Goal: Task Accomplishment & Management: Use online tool/utility

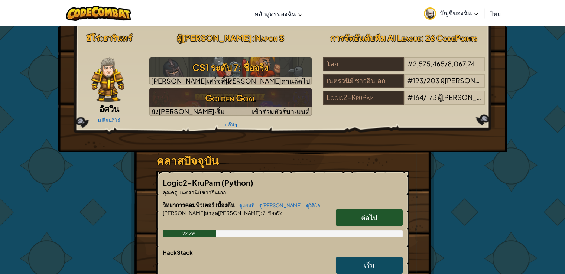
click at [362, 218] on span "ต่อไป" at bounding box center [369, 217] width 16 height 9
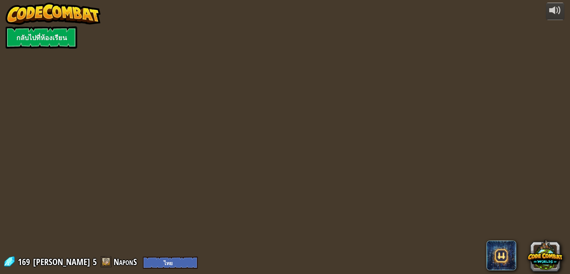
select select "th"
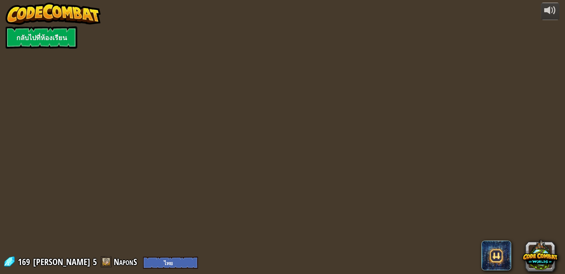
select select "th"
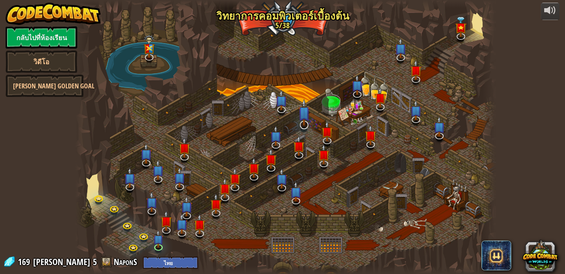
select select "th"
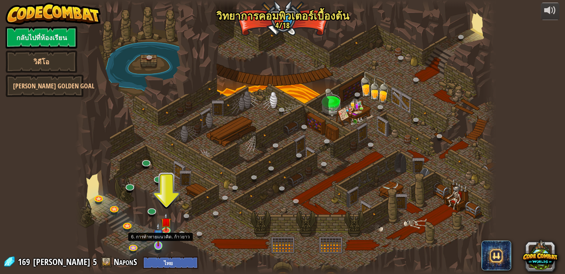
click at [158, 239] on img at bounding box center [158, 234] width 10 height 24
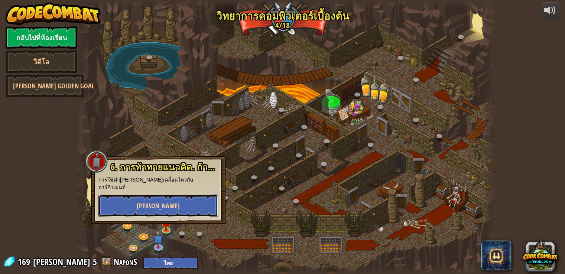
click at [177, 199] on button "เล่น" at bounding box center [158, 206] width 120 height 22
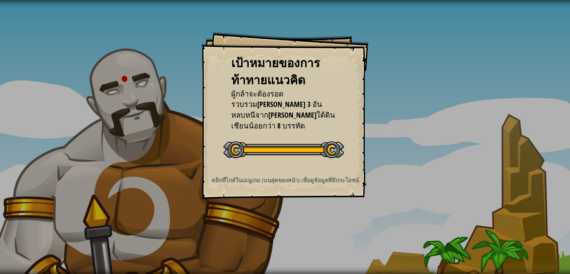
click at [333, 146] on div at bounding box center [284, 149] width 121 height 17
click at [333, 147] on div at bounding box center [284, 149] width 121 height 17
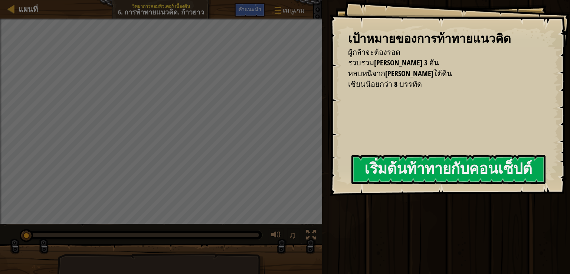
click at [333, 147] on div "เป้าหมายของการท้าทายแนวคิด ผู้กล้าจะต้องรอด รวบรวมอัญมณีทั้ง 3 อัน หลบหนีจากคุก…" at bounding box center [450, 98] width 241 height 196
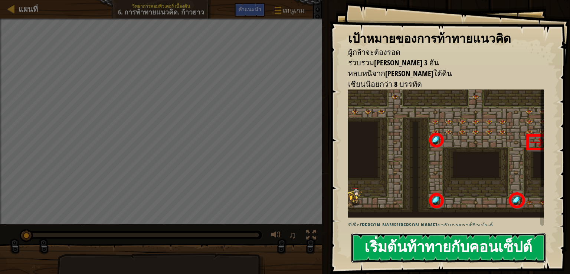
click at [402, 251] on button "เริ่มต้นท้าทายกับคอนเซ็ปต์" at bounding box center [449, 247] width 194 height 29
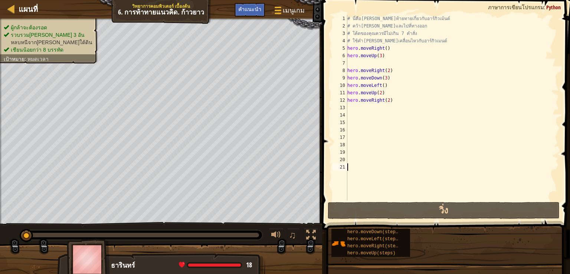
click at [402, 251] on div "hero.moveUp(steps)" at bounding box center [375, 253] width 59 height 7
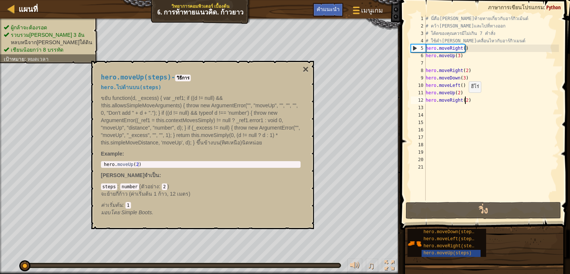
click at [465, 100] on div "# นี่คือเลเวลท้ายทายเกี่ยวกับอาร์กิวเม้นต์ # คว้าอัญมณีและไปที่ทางออก # โค้ดของ…" at bounding box center [491, 115] width 135 height 200
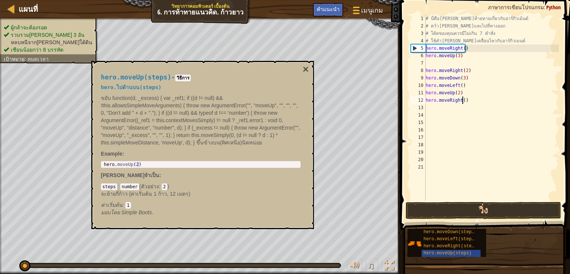
type textarea "hero.moveRight(3)"
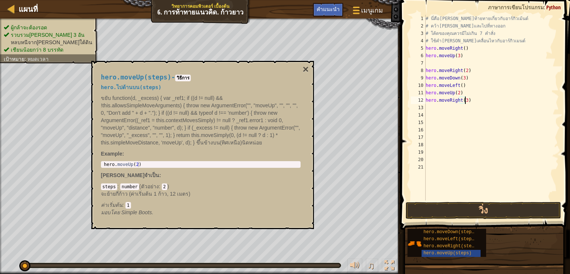
scroll to position [3, 3]
click at [473, 161] on div "# นี่คือเลเวลท้ายทายเกี่ยวกับอาร์กิวเม้นต์ # คว้าอัญมณีและไปที่ทางออก # โค้ดของ…" at bounding box center [491, 115] width 135 height 200
click at [476, 204] on button "วิ่ง" at bounding box center [484, 210] width 156 height 17
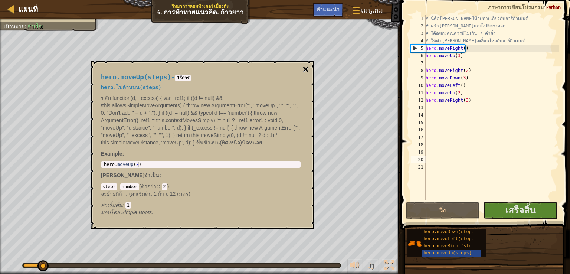
click at [304, 65] on button "×" at bounding box center [306, 69] width 6 height 10
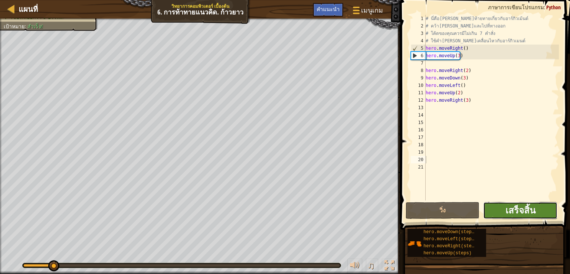
click at [521, 209] on span "เสร็จสิ้น" at bounding box center [521, 210] width 30 height 12
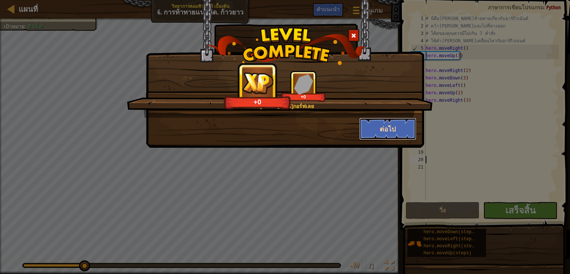
click at [396, 131] on button "ต่อไป" at bounding box center [388, 129] width 58 height 22
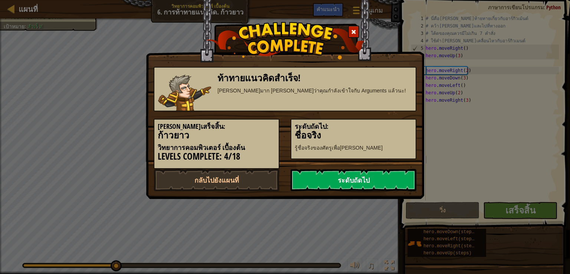
click at [345, 176] on link "ระดับถัดไป" at bounding box center [354, 180] width 126 height 22
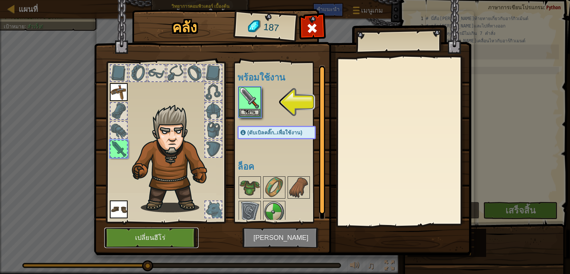
click at [170, 235] on button "เปลี่ยนฮีโร่" at bounding box center [151, 238] width 94 height 20
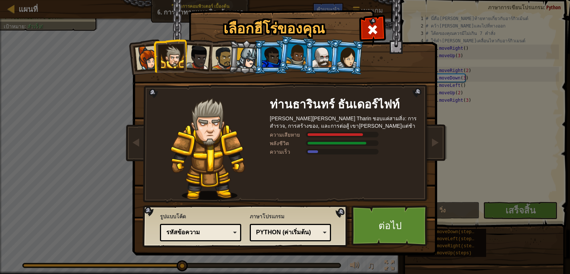
click at [324, 58] on div at bounding box center [322, 57] width 19 height 20
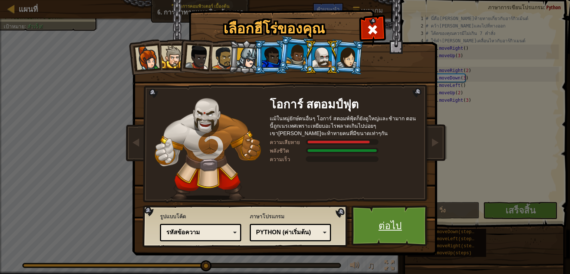
click at [376, 226] on link "ต่อไป" at bounding box center [391, 225] width 78 height 41
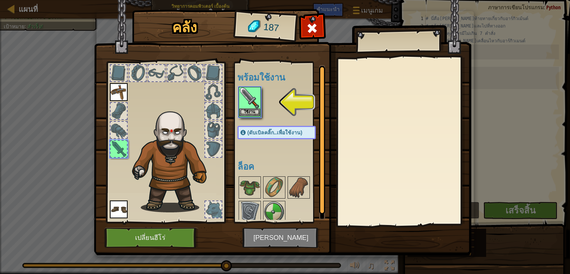
click at [245, 108] on img at bounding box center [249, 98] width 21 height 21
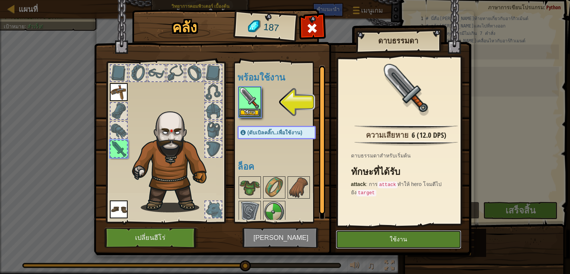
click at [414, 238] on button "ใช้งาน" at bounding box center [398, 239] width 125 height 19
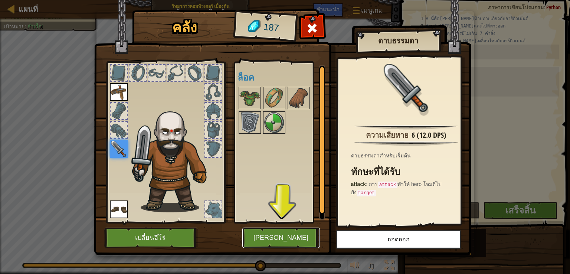
click at [264, 232] on button "เล่น" at bounding box center [281, 238] width 78 height 20
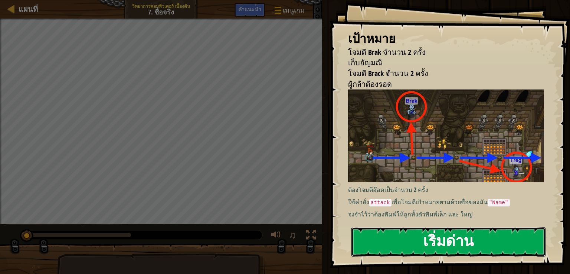
click at [447, 227] on button "เริ่มด่าน" at bounding box center [449, 241] width 194 height 29
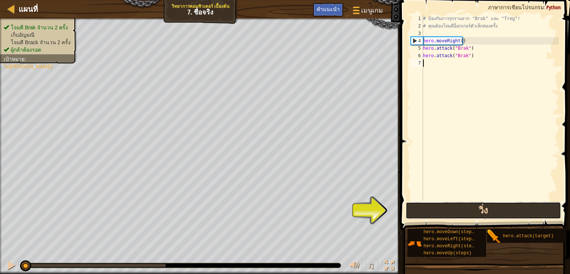
click at [466, 209] on button "วิ่ง" at bounding box center [484, 210] width 156 height 17
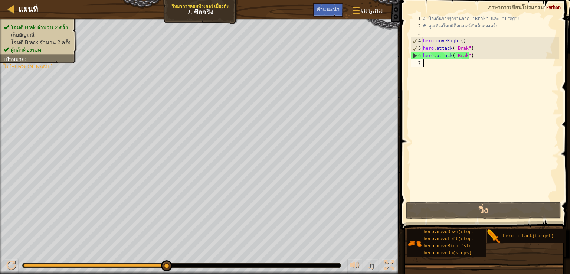
scroll to position [3, 0]
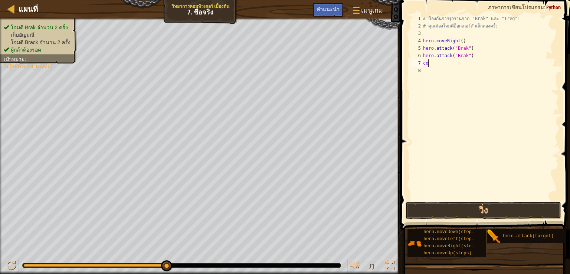
type textarea "c"
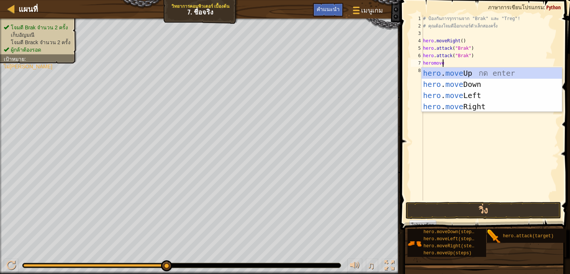
scroll to position [3, 1]
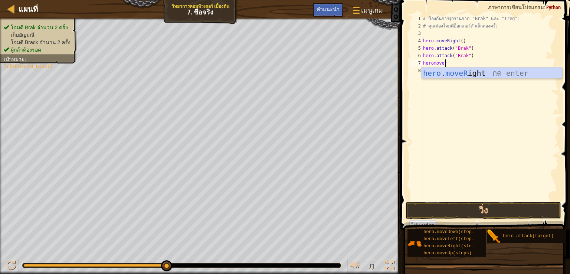
type textarea "heromoveri"
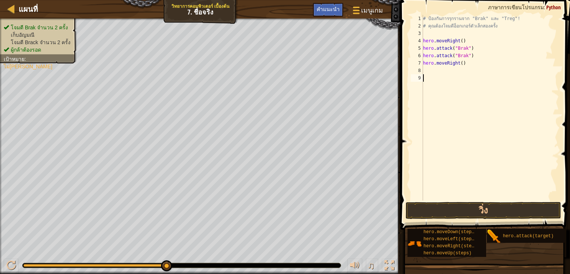
click at [481, 154] on div "# ป้องกันการรุกรานจาก "Brak" และ "Treg"! # คุณต้องโจมตีอ็อกเกอร์ตัวเล็กสองครั้ง…" at bounding box center [490, 115] width 137 height 200
click at [483, 203] on button "วิ่ง" at bounding box center [484, 210] width 156 height 17
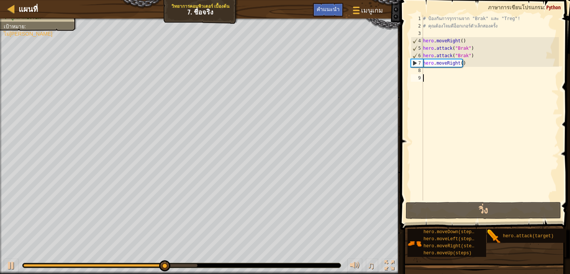
click at [431, 70] on div "# ป้องกันการรุกรานจาก "Brak" และ "Treg"! # คุณต้องโจมตีอ็อกเกอร์ตัวเล็กสองครั้ง…" at bounding box center [490, 115] width 137 height 200
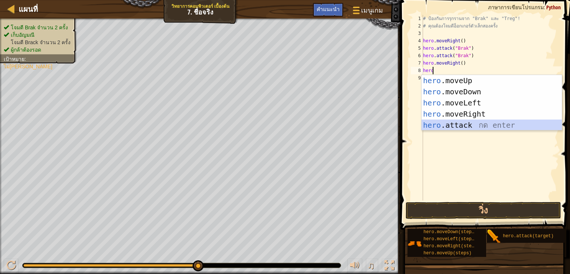
click at [476, 126] on div "hero .moveUp กด enter hero .moveDown กด enter hero .moveLeft กด enter hero .mov…" at bounding box center [492, 114] width 140 height 78
type textarea "hero.attack("Enemy Name")"
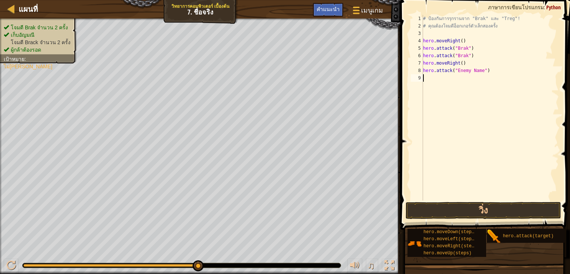
click at [480, 101] on div "# ป้องกันการรุกรานจาก "Brak" และ "Treg"! # คุณต้องโจมตีอ็อกเกอร์ตัวเล็กสองครั้ง…" at bounding box center [490, 115] width 137 height 200
click at [478, 71] on div "# ป้องกันการรุกรานจาก "Brak" และ "Treg"! # คุณต้องโจมตีอ็อกเกอร์ตัวเล็กสองครั้ง…" at bounding box center [490, 115] width 137 height 200
click at [478, 70] on div "# ป้องกันการรุกรานจาก "Brak" และ "Treg"! # คุณต้องโจมตีอ็อกเกอร์ตัวเล็กสองครั้ง…" at bounding box center [490, 115] width 137 height 200
click at [483, 72] on div "# ป้องกันการรุกรานจาก "Brak" และ "Treg"! # คุณต้องโจมตีอ็อกเกอร์ตัวเล็กสองครั้ง…" at bounding box center [490, 115] width 137 height 200
click at [438, 73] on div "# ป้องกันการรุกรานจาก "Brak" และ "Treg"! # คุณต้องโจมตีอ็อกเกอร์ตัวเล็กสองครั้ง…" at bounding box center [490, 115] width 137 height 200
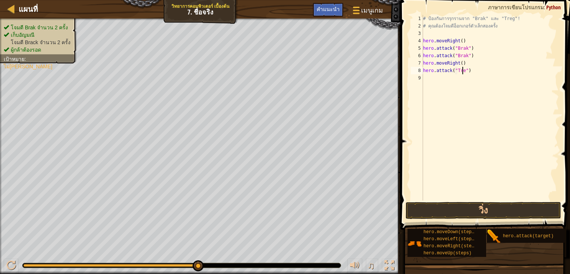
scroll to position [3, 3]
type textarea "hero.attack("Treg")"
click at [473, 213] on button "วิ่ง" at bounding box center [484, 210] width 156 height 17
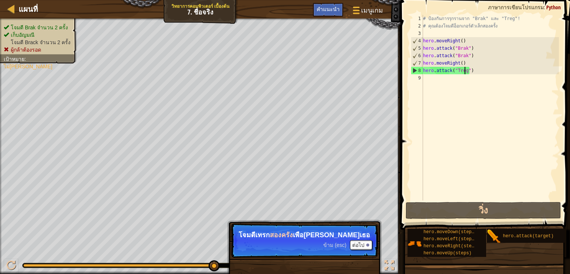
click at [427, 84] on div "# ป้องกันการรุกรานจาก "Brak" และ "Treg"! # คุณต้องโจมตีอ็อกเกอร์ตัวเล็กสองครั้ง…" at bounding box center [490, 115] width 137 height 200
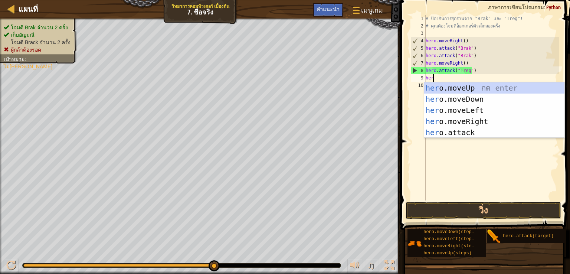
scroll to position [3, 0]
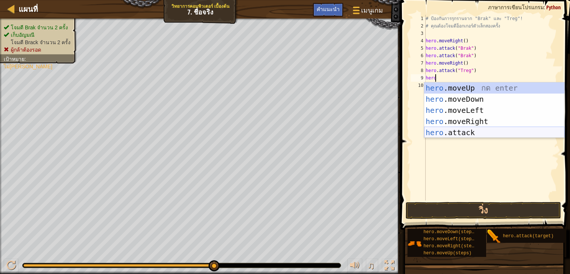
click at [481, 130] on div "hero .moveUp กด enter hero .moveDown กด enter hero .moveLeft กด enter hero .mov…" at bounding box center [494, 121] width 140 height 78
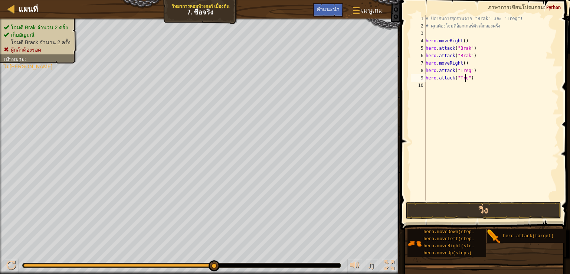
scroll to position [3, 3]
type textarea "hero.attack("Treg")"
click at [478, 204] on button "วิ่ง" at bounding box center [484, 210] width 156 height 17
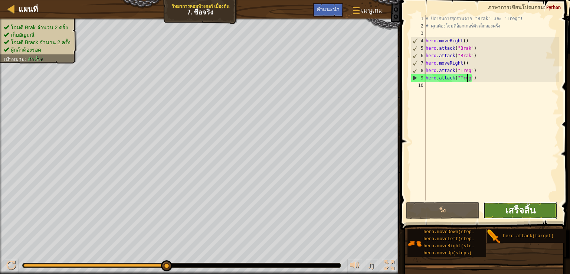
click at [518, 210] on span "เสร็จสิ้น" at bounding box center [521, 210] width 30 height 12
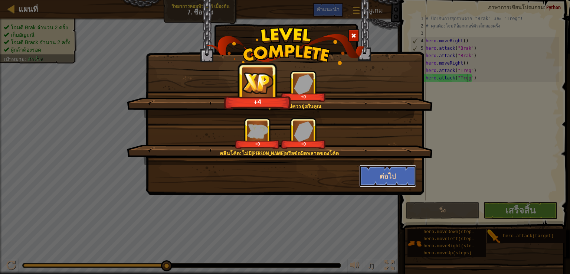
click at [382, 172] on button "ต่อไป" at bounding box center [388, 176] width 58 height 22
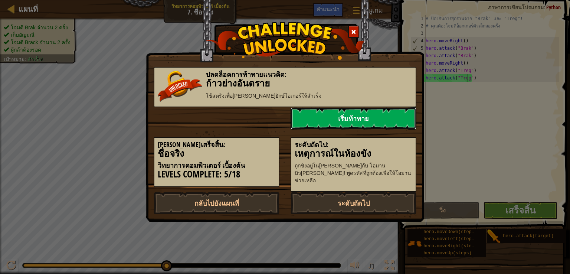
click at [361, 119] on link "เริ่มท้าทาย" at bounding box center [354, 118] width 126 height 22
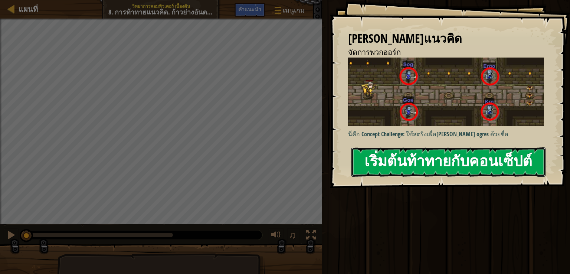
click at [413, 156] on button "เริ่มต้นท้าทายกับคอนเซ็ปต์" at bounding box center [449, 161] width 194 height 29
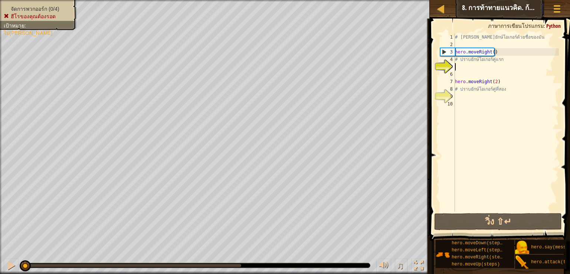
type textarea "e"
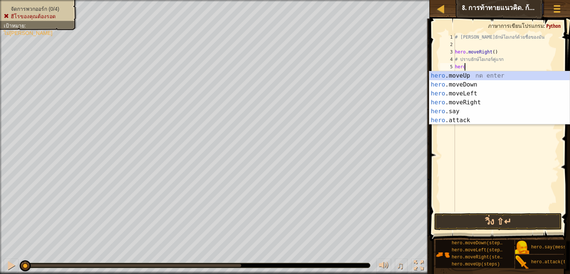
scroll to position [3, 0]
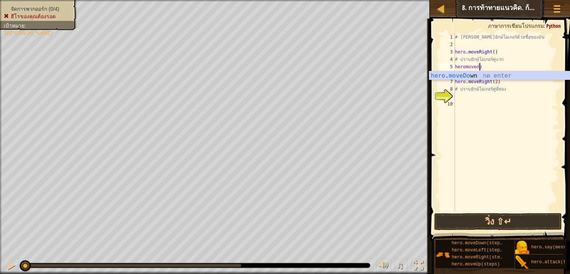
type textarea "heromovedown"
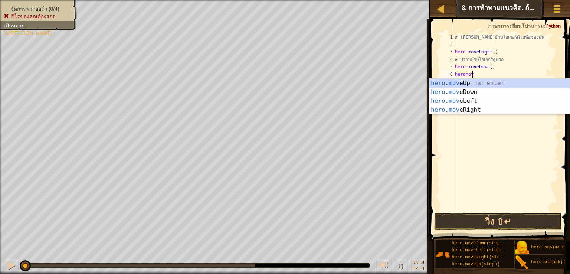
scroll to position [3, 1]
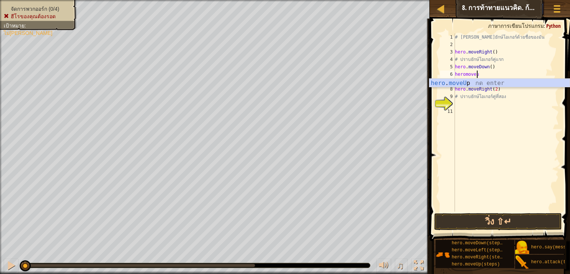
type textarea "heromoveup"
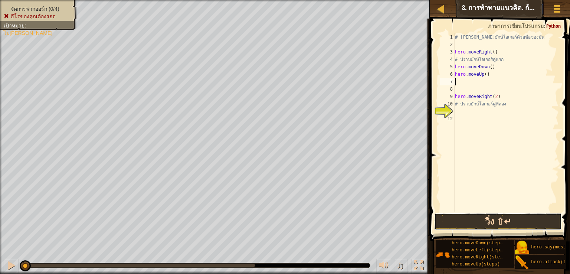
click at [504, 216] on button "วิ่ง ⇧↵" at bounding box center [498, 221] width 128 height 17
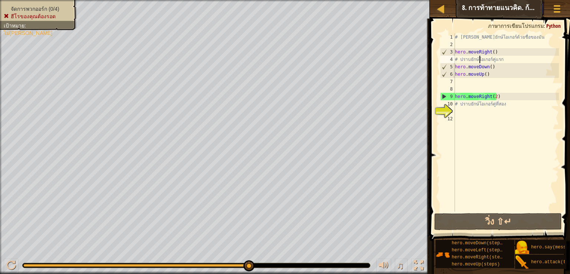
click at [480, 60] on div "# เอาชนะยักษ์โอเกอร์ด้วยชื่อของมัน hero . moveRight ( ) # ปราบยักษ์โอเกอร์คู่แร…" at bounding box center [506, 129] width 105 height 193
type textarea "# ปราบยักษ์โอเกอร์คู่แรก"
click at [506, 59] on div "# เอาชนะยักษ์โอเกอร์ด้วยชื่อของมัน hero . moveRight ( ) # ปราบยักษ์โอเกอร์คู่แร…" at bounding box center [506, 129] width 105 height 193
click at [487, 150] on div "# เอาชนะยักษ์โอเกอร์ด้วยชื่อของมัน hero . moveRight ( ) # ปราบยักษ์โอเกอร์คู่แร…" at bounding box center [506, 129] width 105 height 193
click at [498, 66] on div "# เอาชนะยักษ์โอเกอร์ด้วยชื่อของมัน hero . moveRight ( ) # ปราบยักษ์โอเกอร์คู่แร…" at bounding box center [506, 129] width 105 height 193
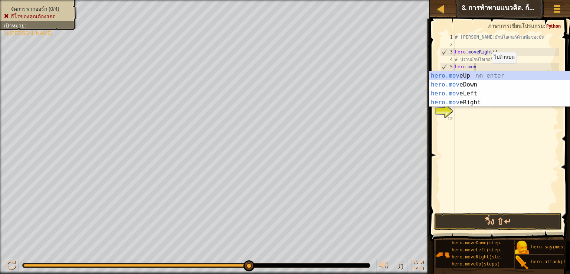
type textarea "h"
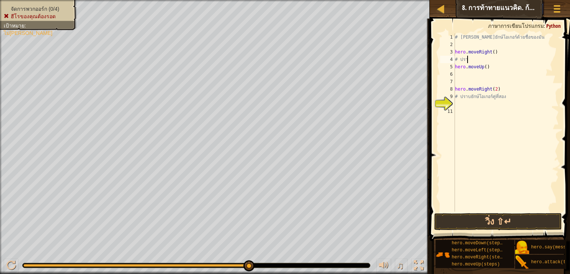
type textarea "#"
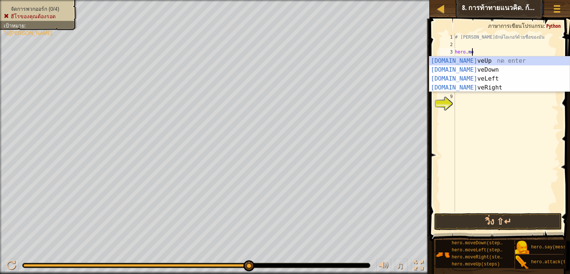
type textarea "h"
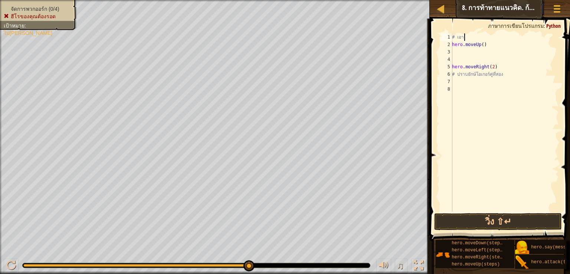
type textarea "#"
click at [488, 43] on div "hero . moveUp ( ) hero . moveRight ( 2 ) # ปราบยักษ์โอเกอร์คู่ที่สอง" at bounding box center [505, 129] width 108 height 193
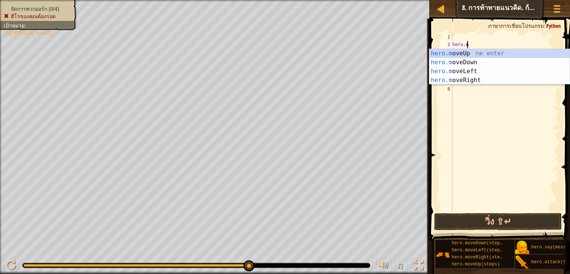
type textarea "h"
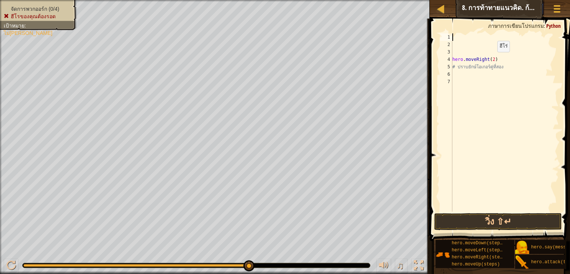
click at [493, 59] on div "hero . moveRight ( 2 ) # ปราบยักษ์โอเกอร์คู่ที่สอง" at bounding box center [505, 129] width 108 height 193
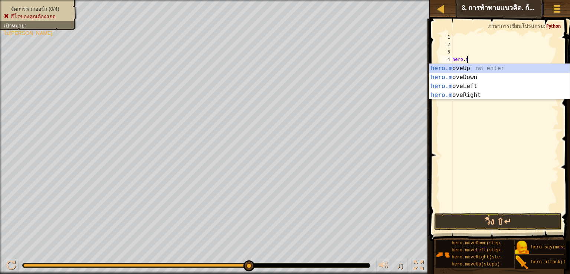
type textarea "h"
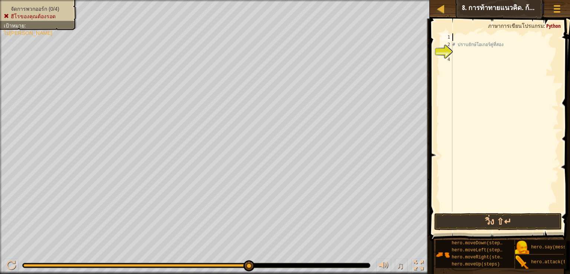
click at [506, 45] on div "# ปราบยักษ์โอเกอร์คู่ที่สอง" at bounding box center [505, 129] width 108 height 193
click at [463, 38] on div "ี่สอง" at bounding box center [505, 129] width 108 height 193
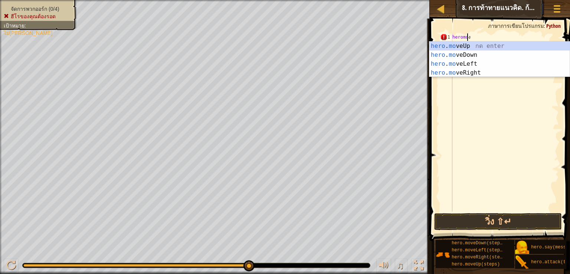
scroll to position [3, 1]
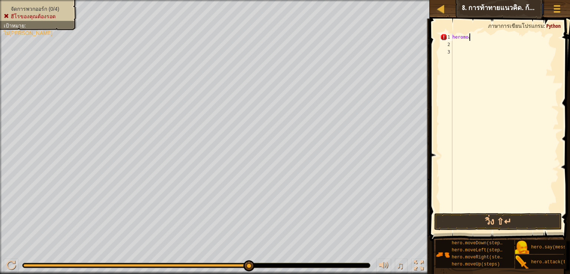
click at [471, 37] on div "heromo ง" at bounding box center [505, 129] width 108 height 193
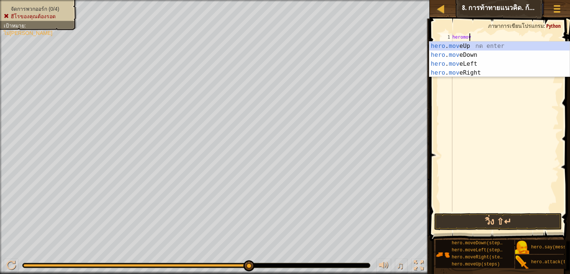
scroll to position [3, 1]
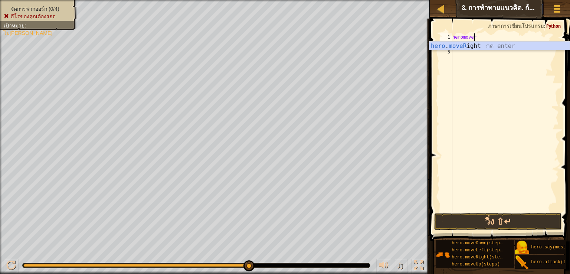
type textarea "heromoveri"
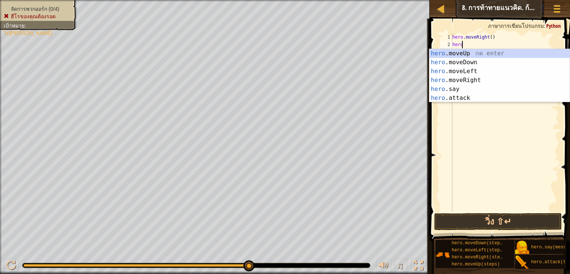
scroll to position [3, 0]
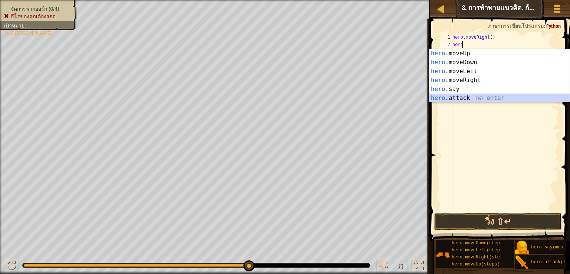
click at [505, 97] on div "hero .moveUp กด enter hero .moveDown กด enter hero .moveLeft กด enter hero .mov…" at bounding box center [500, 84] width 140 height 71
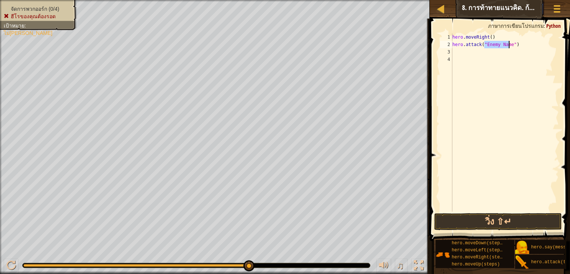
type textarea "hero.attack("")"
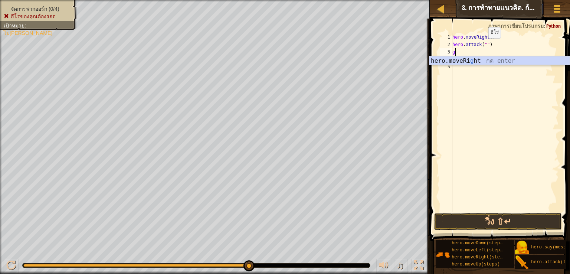
click at [482, 46] on div "hero . moveRight ( ) hero . attack ( "" ) g" at bounding box center [505, 129] width 108 height 193
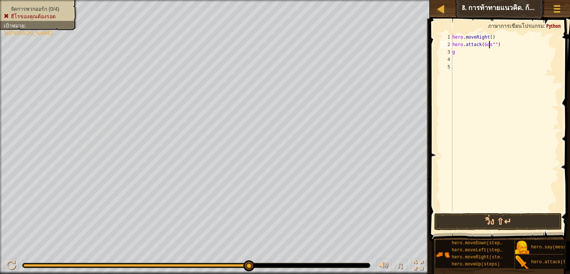
scroll to position [3, 3]
click at [460, 53] on div "hero . moveRight ( ) hero . attack ( Gos "" ) g" at bounding box center [505, 129] width 108 height 193
type textarea "g"
click at [490, 46] on div "hero . moveRight ( ) hero . attack ( Gos "" )" at bounding box center [505, 129] width 108 height 193
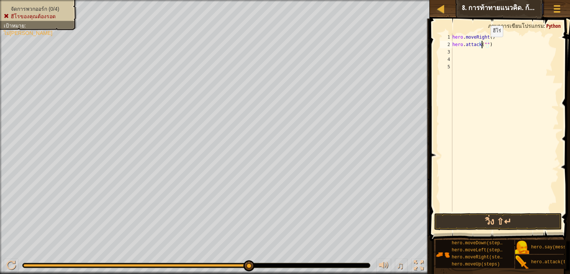
click at [484, 44] on div "hero . moveRight ( ) hero . attack ( "" )" at bounding box center [505, 129] width 108 height 193
type textarea "hero.attack("Gos")"
click at [453, 51] on div "hero . moveRight ( ) hero . attack ( "Gos" )" at bounding box center [505, 129] width 108 height 193
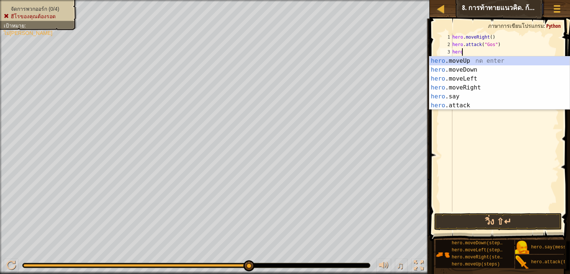
scroll to position [3, 0]
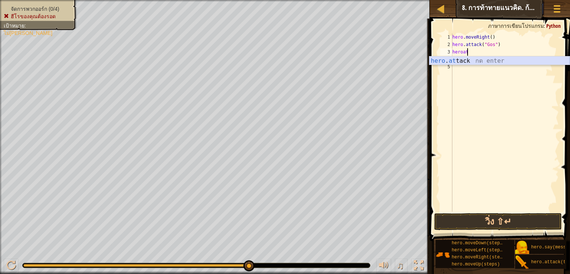
click at [470, 62] on div "hero . at tack กด enter" at bounding box center [500, 69] width 140 height 27
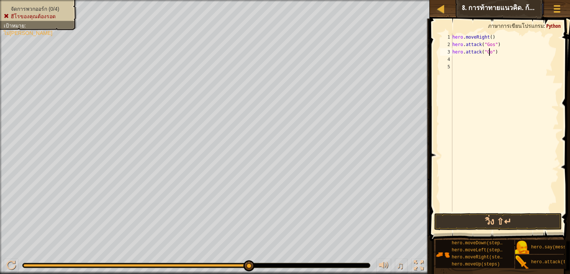
type textarea "hero.attack("Gos")"
click at [457, 60] on div "hero . moveRight ( ) hero . attack ( "Gos" ) hero . attack ( "Gos" )" at bounding box center [505, 129] width 108 height 193
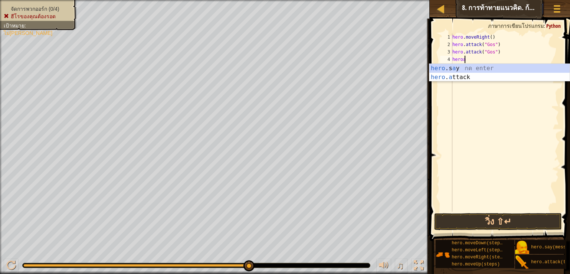
scroll to position [3, 0]
click at [466, 77] on div "hero .s a y กด enter hero . a ttack กด enter" at bounding box center [500, 82] width 140 height 36
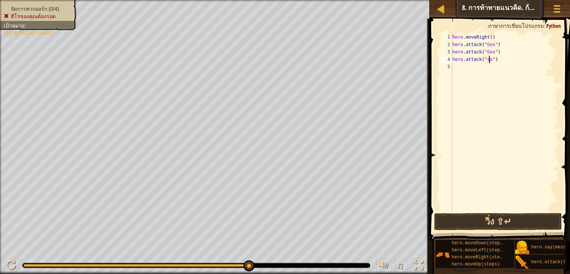
scroll to position [3, 3]
type textarea "hero.attack("Sog")"
click at [461, 71] on div "hero . moveRight ( ) hero . attack ( "Gos" ) hero . attack ( "Gos" ) hero . att…" at bounding box center [505, 129] width 108 height 193
type textarea "hero.attack("Sog")"
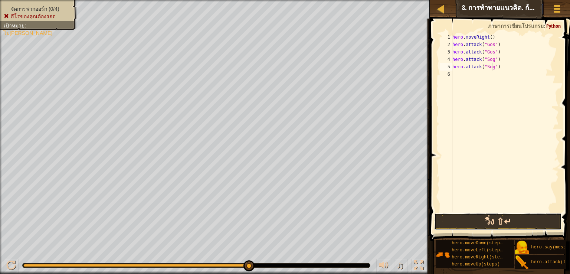
click at [514, 221] on button "วิ่ง ⇧↵" at bounding box center [498, 221] width 128 height 17
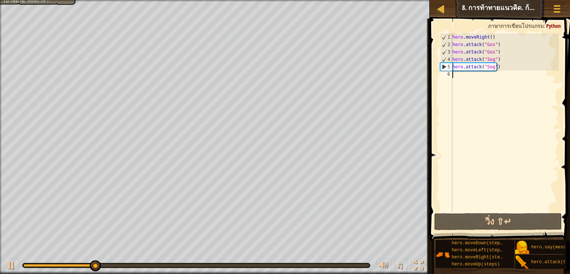
click at [460, 75] on div "hero . moveRight ( ) hero . attack ( "Gos" ) hero . attack ( "Gos" ) hero . att…" at bounding box center [505, 129] width 108 height 193
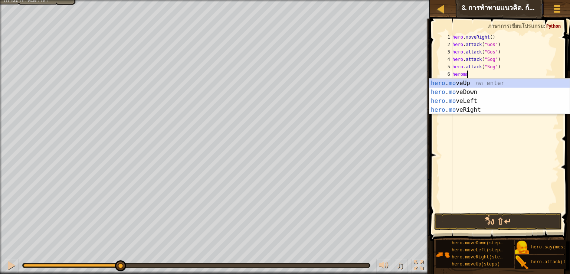
scroll to position [3, 0]
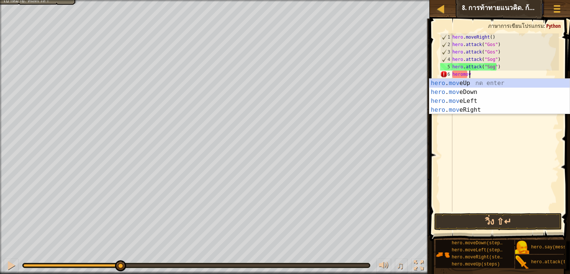
type textarea "heromove"
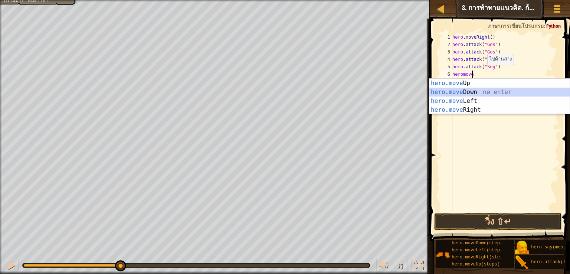
click at [476, 89] on div "hero . move Up กด enter hero . move Down กด enter hero . move Left กด enter her…" at bounding box center [500, 105] width 140 height 53
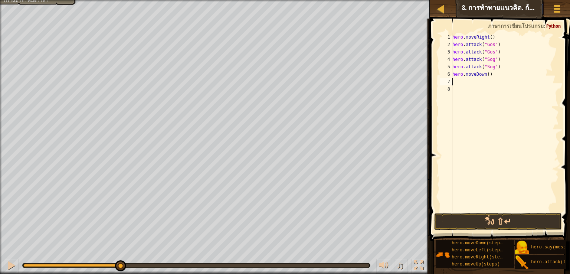
click at [462, 81] on div "hero . moveRight ( ) hero . attack ( "Gos" ) hero . attack ( "Gos" ) hero . att…" at bounding box center [505, 129] width 108 height 193
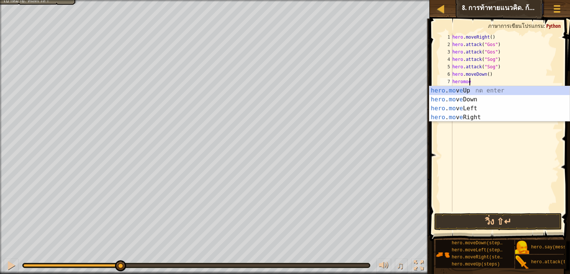
scroll to position [3, 1]
type textarea "heromoeup"
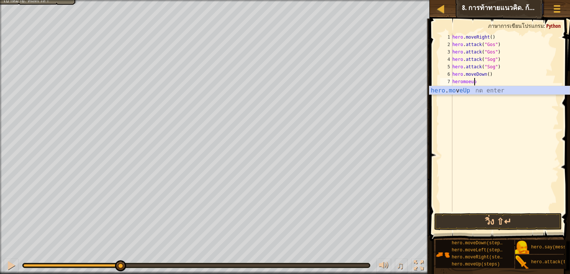
drag, startPoint x: 474, startPoint y: 137, endPoint x: 489, endPoint y: 192, distance: 56.7
click at [477, 147] on div "hero . moveRight ( ) hero . attack ( "Gos" ) hero . attack ( "Gos" ) hero . att…" at bounding box center [505, 129] width 108 height 193
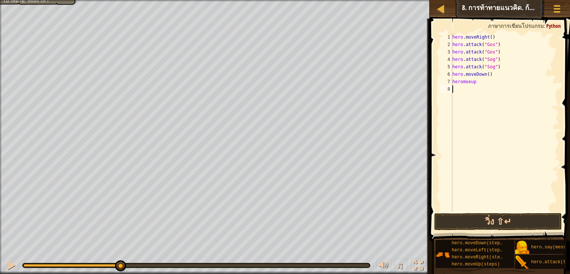
scroll to position [3, 0]
click at [492, 220] on button "วิ่ง ⇧↵" at bounding box center [498, 221] width 128 height 17
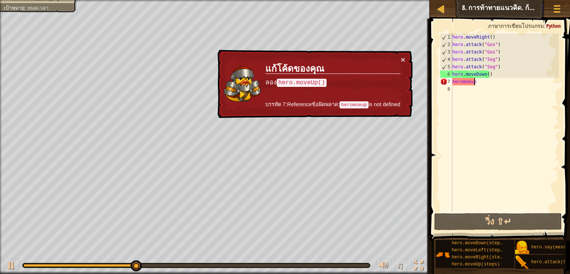
click at [477, 82] on div "hero . moveRight ( ) hero . attack ( "Gos" ) hero . attack ( "Gos" ) hero . att…" at bounding box center [505, 129] width 108 height 193
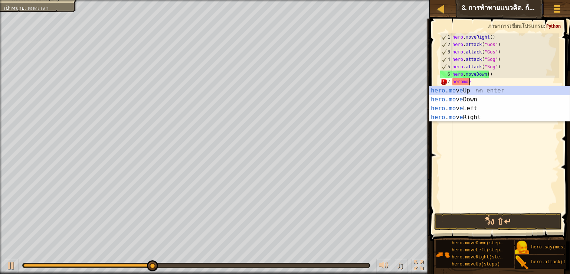
type textarea "heromo"
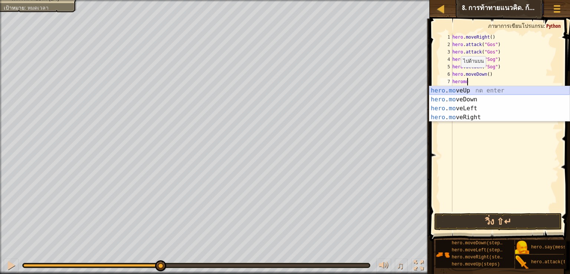
click at [450, 90] on div "hero . mo veUp กด enter hero . mo veDown กด enter hero . mo veLeft กด enter her…" at bounding box center [500, 112] width 140 height 53
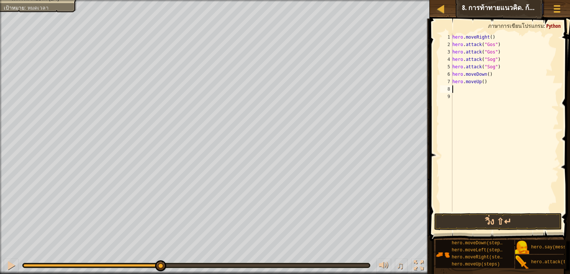
type textarea "j"
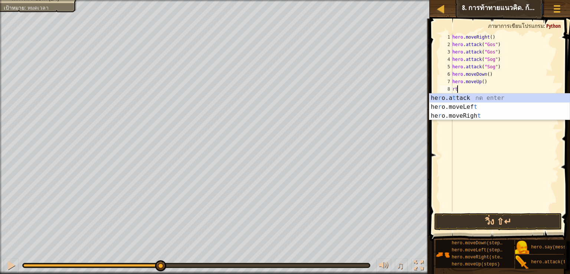
type textarea "r"
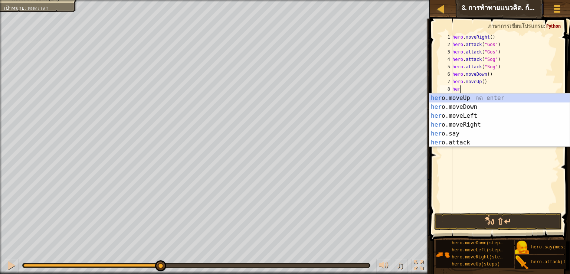
type textarea "hero"
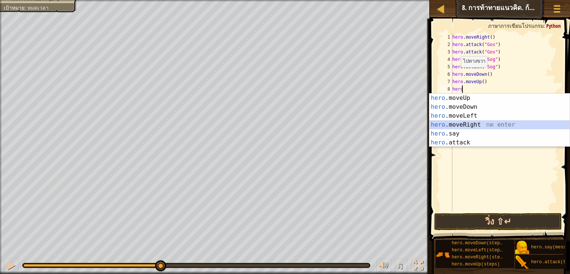
click at [475, 128] on div "hero .moveUp กด enter hero .moveDown กด enter hero .moveLeft กด enter hero .mov…" at bounding box center [500, 129] width 140 height 71
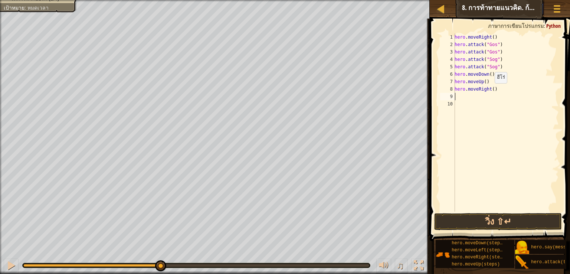
click at [491, 91] on div "hero . moveRight ( ) hero . attack ( "Gos" ) hero . attack ( "Gos" ) hero . att…" at bounding box center [506, 129] width 106 height 193
type textarea "hero.moveRight()"
click at [495, 129] on div "hero . moveRight ( ) hero . attack ( "Gos" ) hero . attack ( "Gos" ) hero . att…" at bounding box center [506, 129] width 106 height 193
click at [483, 218] on button "วิ่ง ⇧↵" at bounding box center [498, 221] width 128 height 17
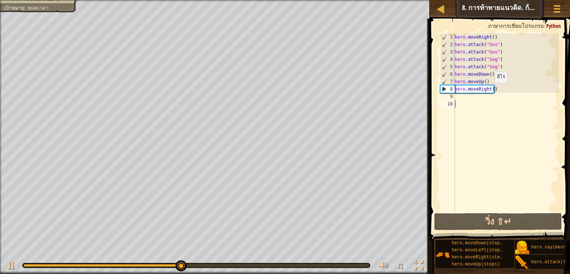
click at [490, 90] on div "hero . moveRight ( ) hero . attack ( "Gos" ) hero . attack ( "Gos" ) hero . att…" at bounding box center [506, 129] width 106 height 193
type textarea "hero.moveRight()"
click at [492, 89] on div "hero . moveRight ( ) hero . attack ( "Gos" ) hero . attack ( "Gos" ) hero . att…" at bounding box center [506, 129] width 106 height 193
type textarea "hero.moveRight()"
click at [490, 89] on div "hero . moveRight ( ) hero . attack ( "Gos" ) hero . attack ( "Gos" ) hero . att…" at bounding box center [506, 129] width 106 height 193
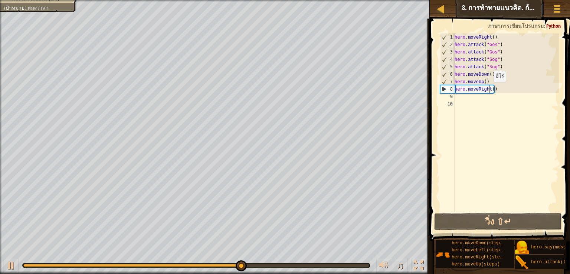
type textarea "hero.moveRight()"
click at [466, 102] on div "hero . moveRight ( ) hero . attack ( "Gos" ) hero . attack ( "Gos" ) hero . att…" at bounding box center [506, 129] width 106 height 193
click at [490, 89] on div "hero . moveRight ( ) hero . attack ( "Gos" ) hero . attack ( "Gos" ) hero . att…" at bounding box center [506, 129] width 106 height 193
type textarea "hero.moveRight(2)"
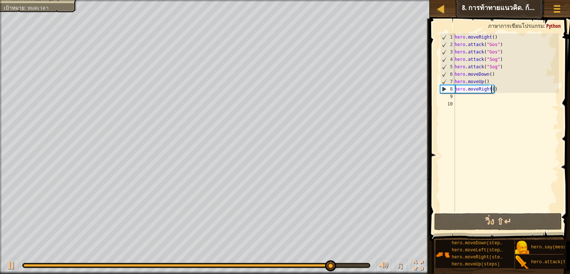
scroll to position [3, 3]
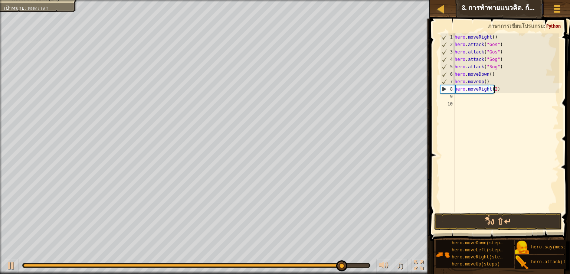
click at [464, 96] on div "hero . moveRight ( ) hero . attack ( "Gos" ) hero . attack ( "Gos" ) hero . att…" at bounding box center [506, 129] width 106 height 193
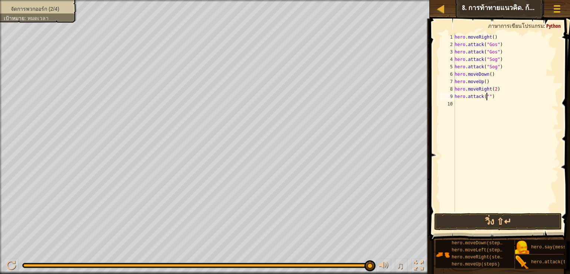
scroll to position [3, 3]
type textarea "hero.attack("Ergo")"
drag, startPoint x: 459, startPoint y: 105, endPoint x: 462, endPoint y: 117, distance: 12.1
click at [462, 109] on div "hero . moveRight ( ) hero . attack ( "Gos" ) hero . attack ( "Gos" ) hero . att…" at bounding box center [506, 129] width 106 height 193
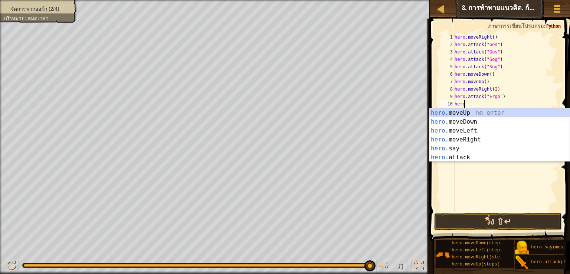
scroll to position [3, 0]
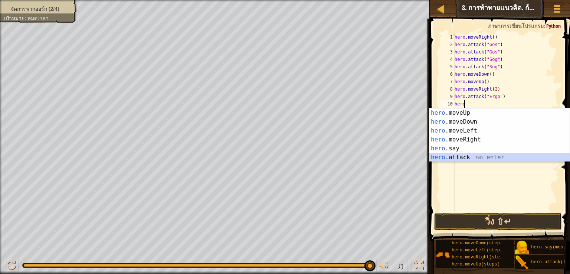
click at [457, 155] on div "hero .moveUp กด enter hero .moveDown กด enter hero .moveLeft กด enter hero .mov…" at bounding box center [500, 143] width 140 height 71
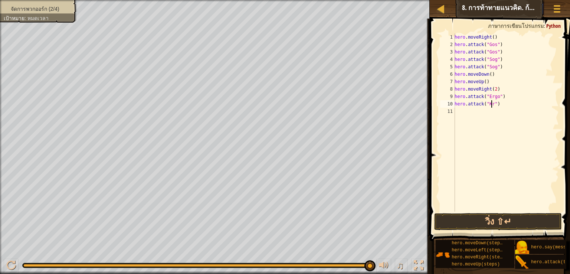
scroll to position [3, 3]
click at [517, 221] on button "วิ่ง ⇧↵" at bounding box center [498, 221] width 128 height 17
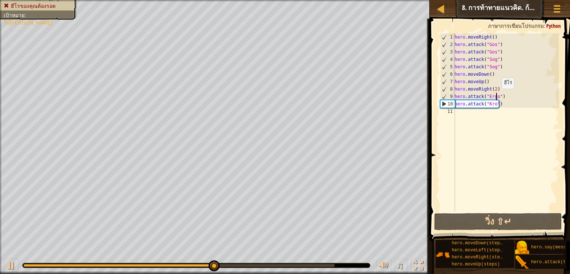
click at [498, 96] on div "hero . moveRight ( ) hero . attack ( "Gos" ) hero . attack ( "Gos" ) hero . att…" at bounding box center [506, 129] width 106 height 193
click at [501, 98] on div "hero . moveRight ( ) hero . attack ( "Gos" ) hero . attack ( "Gos" ) hero . att…" at bounding box center [506, 129] width 106 height 193
click at [499, 97] on div "hero . moveRight ( ) hero . attack ( "Gos" ) hero . attack ( "Gos" ) hero . att…" at bounding box center [506, 129] width 106 height 193
click at [496, 95] on div "hero . moveRight ( ) hero . attack ( "Gos" ) hero . attack ( "Gos" ) hero . att…" at bounding box center [506, 129] width 106 height 193
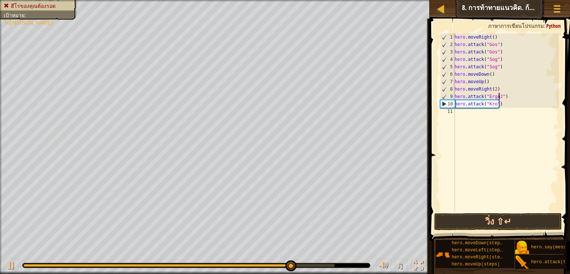
scroll to position [3, 3]
click at [495, 104] on div "hero . moveRight ( ) hero . attack ( "Gos" ) hero . attack ( "Gos" ) hero . att…" at bounding box center [506, 129] width 106 height 193
type textarea "hero.attack("Kro2")"
click at [494, 204] on div "hero . moveRight ( ) hero . attack ( "Gos" ) hero . attack ( "Gos" ) hero . att…" at bounding box center [506, 129] width 106 height 193
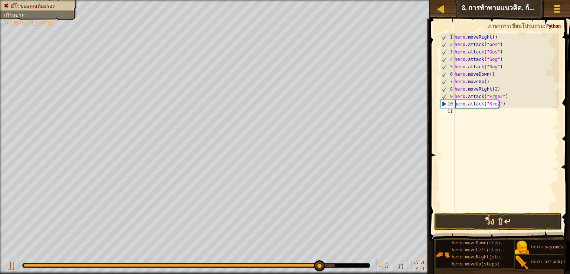
scroll to position [3, 0]
click at [494, 216] on button "วิ่ง ⇧↵" at bounding box center [498, 221] width 128 height 17
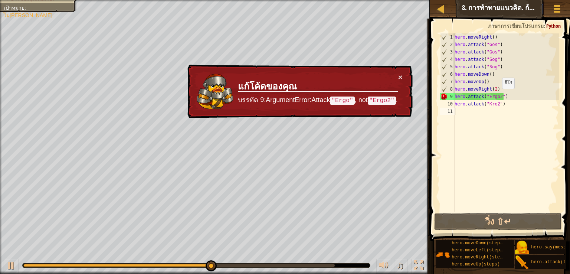
click at [498, 96] on div "hero . moveRight ( ) hero . attack ( "Gos" ) hero . attack ( "Gos" ) hero . att…" at bounding box center [506, 129] width 106 height 193
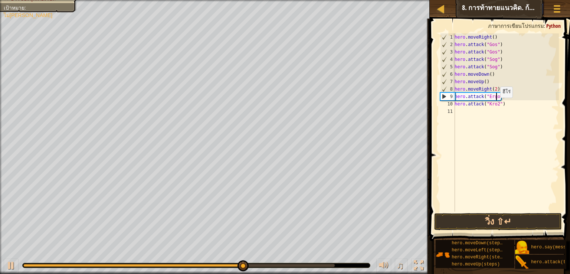
click at [496, 105] on div "hero . moveRight ( ) hero . attack ( "Gos" ) hero . attack ( "Gos" ) hero . att…" at bounding box center [506, 129] width 106 height 193
type textarea "hero.attack("Kro")"
drag, startPoint x: 483, startPoint y: 159, endPoint x: 466, endPoint y: 105, distance: 55.6
click at [483, 156] on div "hero . moveRight ( ) hero . attack ( "Gos" ) hero . attack ( "Gos" ) hero . att…" at bounding box center [506, 129] width 106 height 193
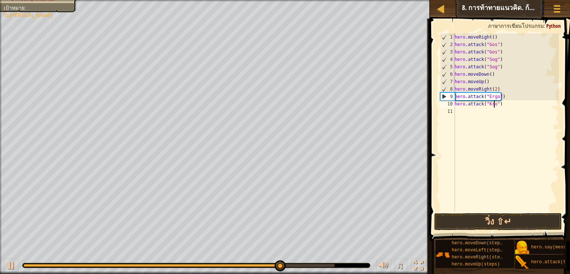
scroll to position [3, 0]
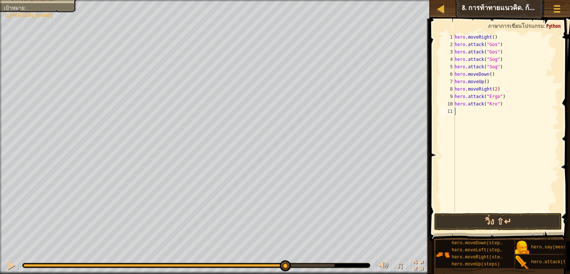
click at [459, 111] on div "hero . moveRight ( ) hero . attack ( "Gos" ) hero . attack ( "Gos" ) hero . att…" at bounding box center [506, 129] width 106 height 193
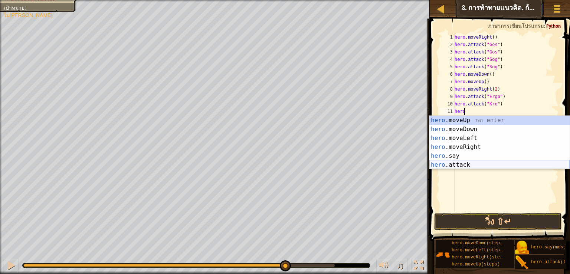
click at [449, 165] on div "hero .moveUp กด enter hero .moveDown กด enter hero .moveLeft กด enter hero .mov…" at bounding box center [500, 151] width 140 height 71
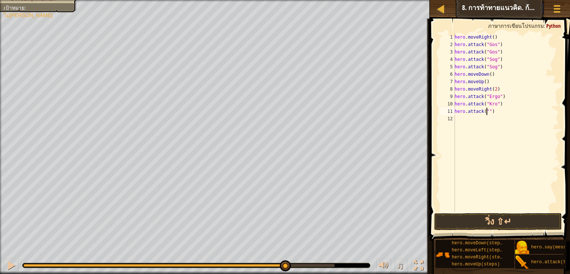
scroll to position [3, 3]
type textarea "hero.attack("Ergo")"
drag, startPoint x: 462, startPoint y: 121, endPoint x: 479, endPoint y: 115, distance: 17.7
click at [463, 121] on div "hero . moveRight ( ) hero . attack ( "Gos" ) hero . attack ( "Gos" ) hero . att…" at bounding box center [506, 129] width 106 height 193
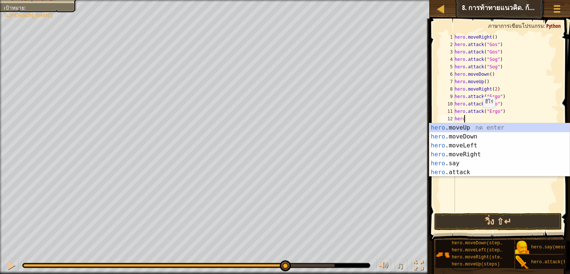
scroll to position [3, 0]
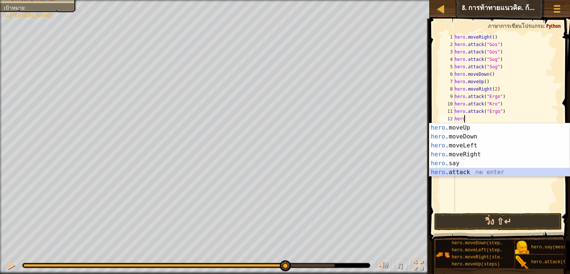
click at [479, 172] on div "hero .moveUp กด enter hero .moveDown กด enter hero .moveLeft กด enter hero .mov…" at bounding box center [500, 158] width 140 height 71
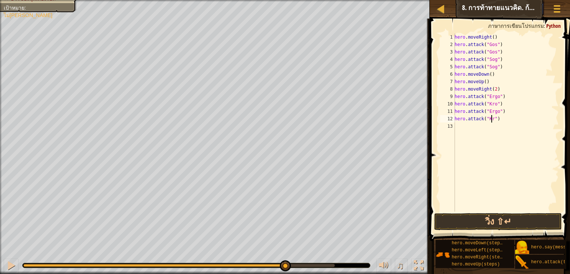
type textarea "hero.attack("Kro")"
click at [462, 126] on div "hero . moveRight ( ) hero . attack ( "Gos" ) hero . attack ( "Gos" ) hero . att…" at bounding box center [506, 129] width 106 height 193
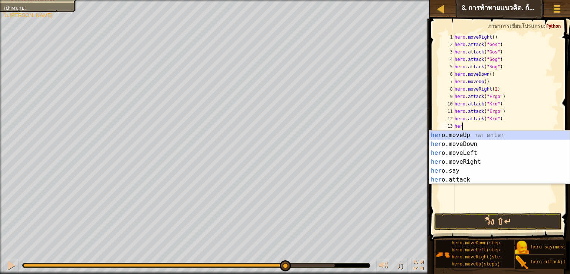
type textarea "hero"
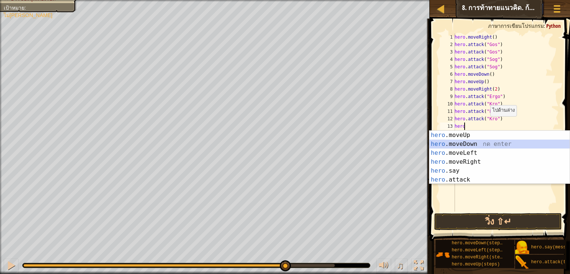
click at [480, 142] on div "hero .moveUp กด enter hero .moveDown กด enter hero .moveLeft กด enter hero .mov…" at bounding box center [500, 166] width 140 height 71
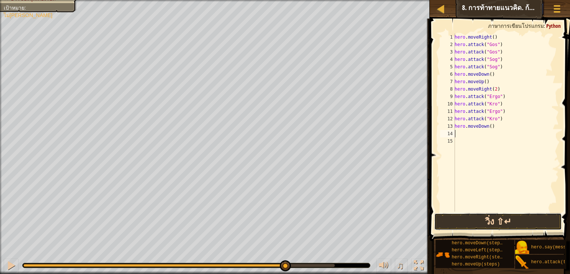
click at [480, 222] on button "วิ่ง ⇧↵" at bounding box center [498, 221] width 128 height 17
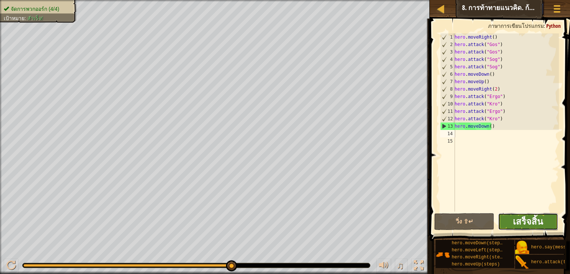
click at [521, 222] on span "เสร็จสิ้น" at bounding box center [528, 221] width 30 height 12
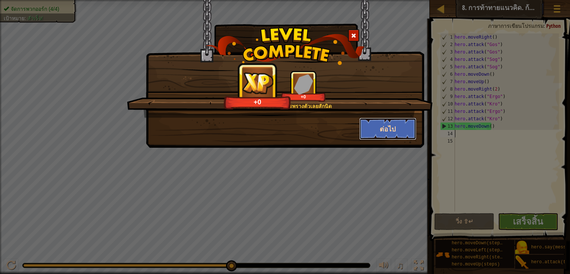
click at [397, 126] on button "ต่อไป" at bounding box center [388, 129] width 58 height 22
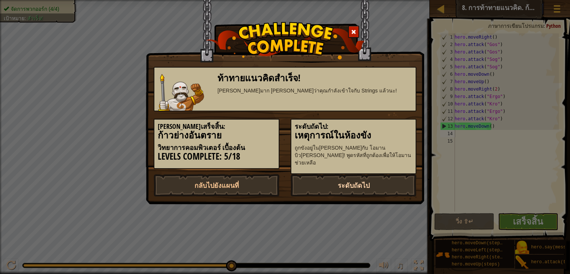
click at [343, 175] on link "ระดับถัดไป" at bounding box center [354, 185] width 126 height 22
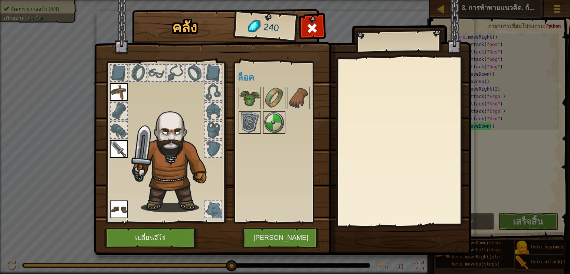
click at [114, 209] on img at bounding box center [119, 209] width 18 height 18
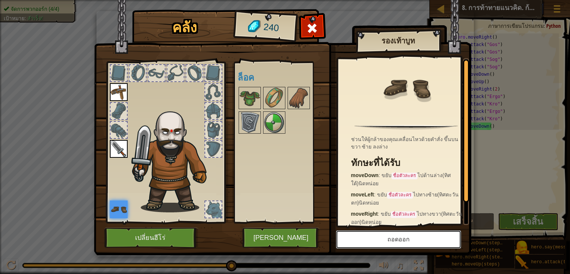
click at [389, 240] on button "ถอดออก" at bounding box center [398, 239] width 125 height 19
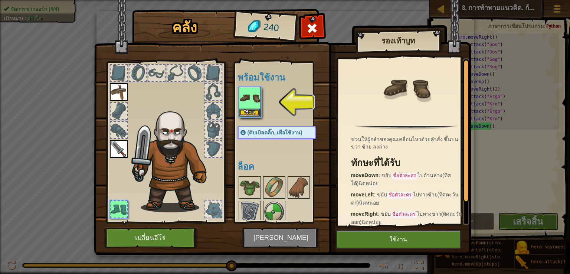
click at [118, 149] on img at bounding box center [119, 149] width 18 height 18
click at [409, 236] on button "ใช้งาน" at bounding box center [398, 239] width 125 height 19
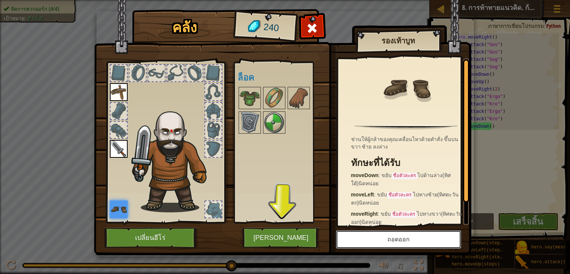
click at [389, 238] on button "ถอดออก" at bounding box center [398, 239] width 125 height 19
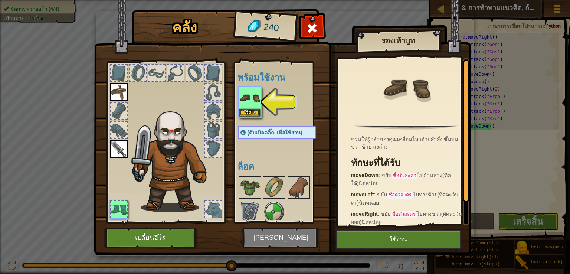
click at [121, 147] on img at bounding box center [119, 149] width 18 height 18
click at [121, 94] on img at bounding box center [119, 92] width 18 height 18
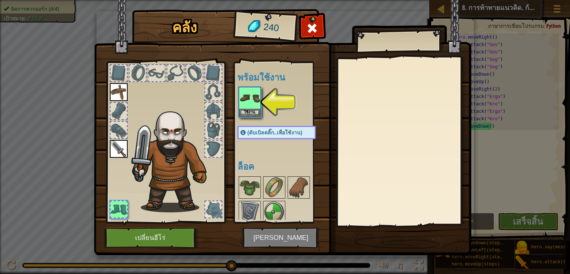
click at [121, 94] on img at bounding box center [119, 92] width 18 height 18
click at [118, 91] on img at bounding box center [119, 92] width 18 height 18
click at [122, 148] on img at bounding box center [119, 149] width 18 height 18
drag, startPoint x: 120, startPoint y: 208, endPoint x: 175, endPoint y: 166, distance: 70.2
click at [119, 208] on div at bounding box center [119, 209] width 16 height 16
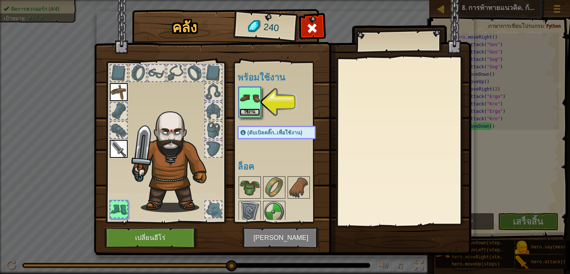
click at [251, 108] on button "ใช้งาน" at bounding box center [249, 112] width 21 height 8
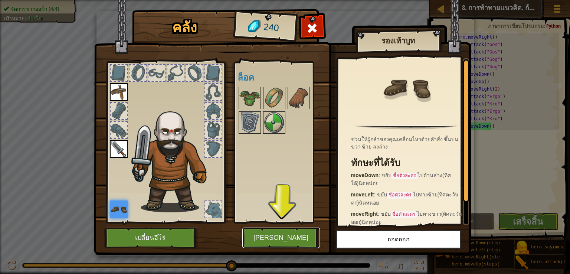
click at [293, 235] on button "เล่น" at bounding box center [281, 238] width 78 height 20
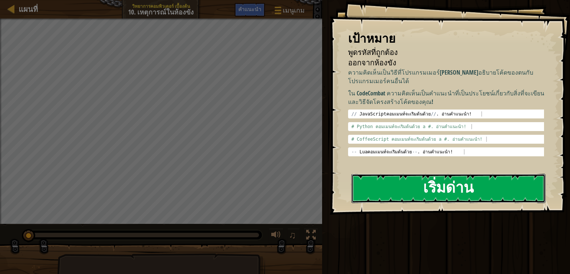
click at [472, 182] on button "เริ่มด่าน" at bounding box center [449, 188] width 194 height 29
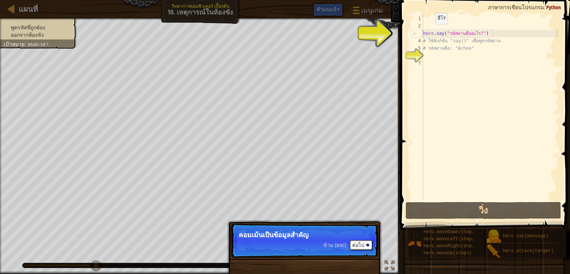
click at [429, 32] on div "hero . say ( "รหัสผ่านคืออะไร?" ) # ใช้ฟังก์ชั่น "say()" เพื่อพูดรหัสผ่าน # รหั…" at bounding box center [490, 115] width 137 height 200
type textarea "hero.say("รหัสผ่านคืออะไร?")"
click at [427, 55] on div "hero . say ( "รหัสผ่านคืออะไร?" ) # ใช้ฟังก์ชั่น "say()" เพื่อพูดรหัสผ่าน # รหั…" at bounding box center [490, 115] width 137 height 200
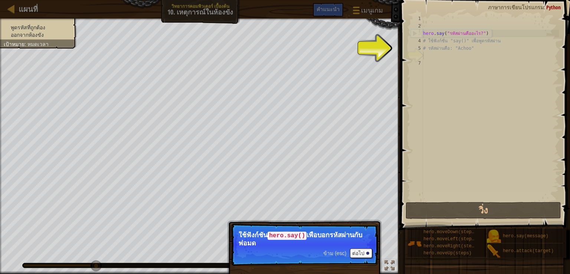
click at [431, 55] on div "hero . say ( "รหัสผ่านคืออะไร?" ) # ใช้ฟังก์ชั่น "say()" เพื่อพูดรหัสผ่าน # รหั…" at bounding box center [490, 115] width 137 height 200
click at [421, 45] on div "5" at bounding box center [417, 48] width 12 height 7
type textarea "# รหัสผ่านคือ: "Achoo""
click at [425, 53] on div "hero . say ( "รหัสผ่านคืออะไร?" ) # ใช้ฟังก์ชั่น "say()" เพื่อพูดรหัสผ่าน # รหั…" at bounding box center [490, 115] width 137 height 200
click at [429, 56] on div "hero . say ( "รหัสผ่านคืออะไร?" ) # ใช้ฟังก์ชั่น "say()" เพื่อพูดรหัสผ่าน # รหั…" at bounding box center [490, 115] width 137 height 200
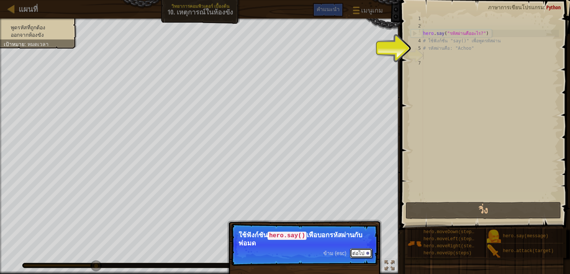
click at [365, 250] on button "ต่อไป" at bounding box center [361, 253] width 22 height 10
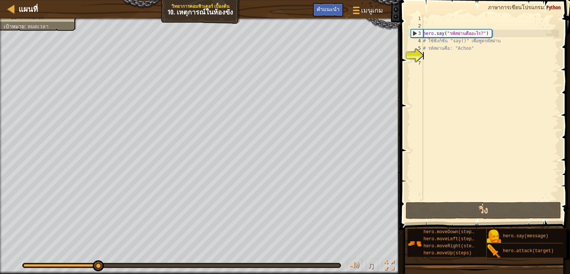
scroll to position [3, 0]
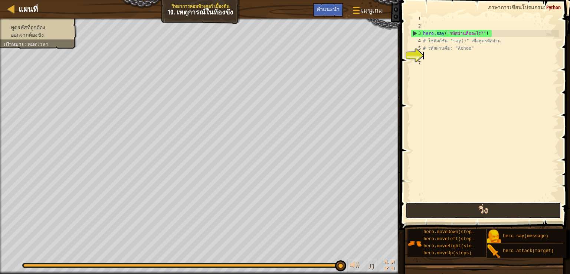
click at [480, 207] on button "วิ่ง" at bounding box center [484, 210] width 156 height 17
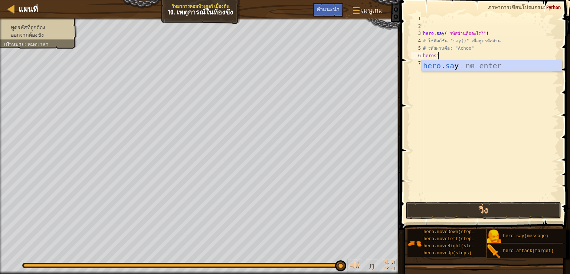
scroll to position [3, 1]
click at [456, 62] on div "hero . say กด enter" at bounding box center [492, 76] width 140 height 33
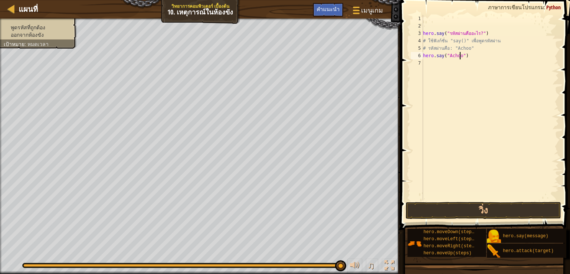
scroll to position [3, 3]
type textarea "hero.say("Achoo")"
click at [486, 208] on button "วิ่ง" at bounding box center [484, 210] width 156 height 17
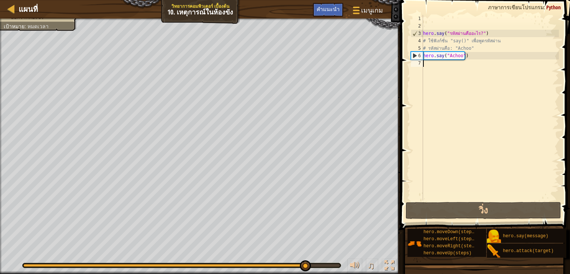
click at [431, 67] on div "hero . say ( "รหัสผ่านคืออะไร?" ) # ใช้ฟังก์ชั่น "say()" เพื่อพูดรหัสผ่าน # รหั…" at bounding box center [490, 115] width 137 height 200
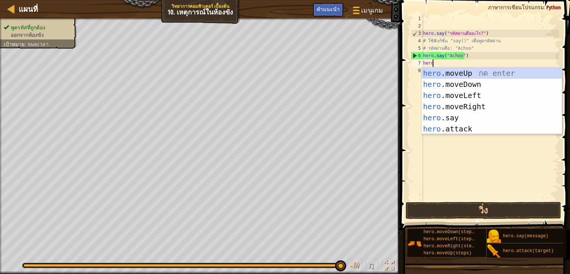
scroll to position [3, 0]
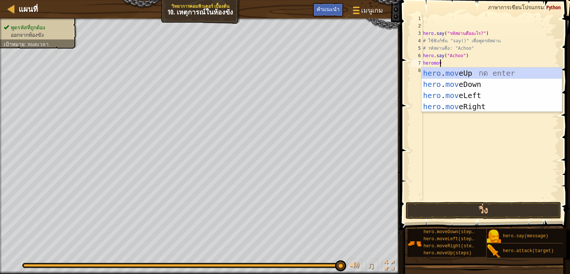
type textarea "heromove"
click at [465, 71] on div "hero . move Up กด enter hero . move Down กด enter hero . move Left กด enter her…" at bounding box center [492, 101] width 140 height 67
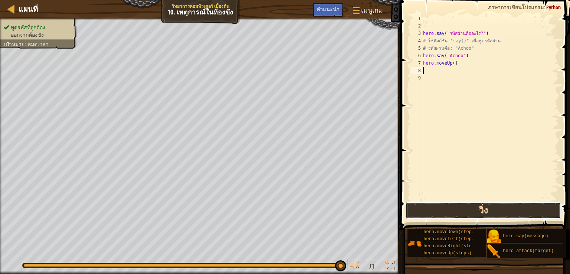
click at [458, 210] on button "วิ่ง" at bounding box center [484, 210] width 156 height 17
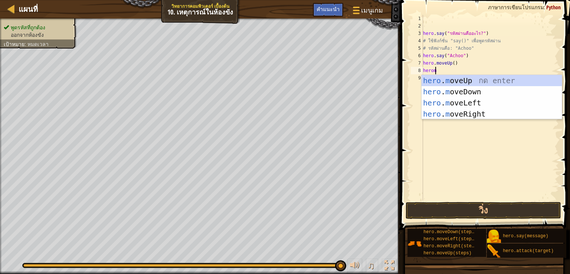
scroll to position [3, 0]
type textarea "heromove"
click at [453, 104] on div "hero . move Up กด enter hero . move Down กด enter hero . move Left กด enter her…" at bounding box center [492, 108] width 140 height 67
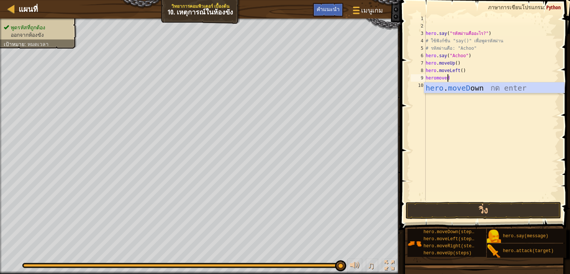
type textarea "heromovedo"
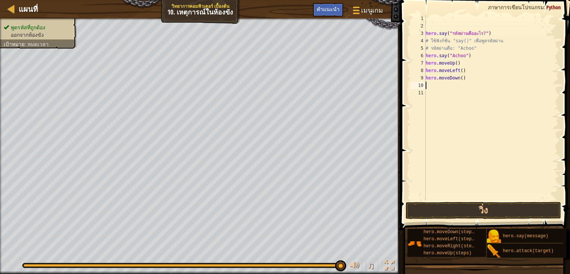
scroll to position [3, 0]
click at [464, 209] on button "วิ่ง" at bounding box center [484, 210] width 156 height 17
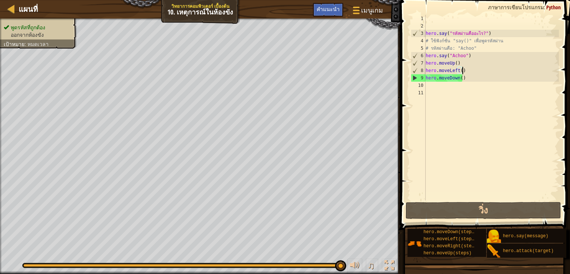
click at [462, 71] on div "hero . say ( "รหัสผ่านคืออะไร?" ) # ใช้ฟังก์ชั่น "say()" เพื่อพูดรหัสผ่าน # รหั…" at bounding box center [491, 115] width 135 height 200
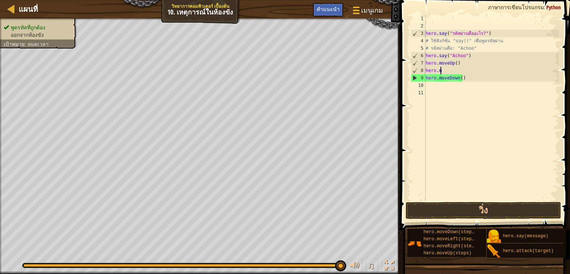
type textarea "h"
click at [464, 78] on div "hero . say ( "รหัสผ่านคืออะไร?" ) # ใช้ฟังก์ชั่น "say()" เพื่อพูดรหัสผ่าน # รหั…" at bounding box center [491, 115] width 135 height 200
type textarea "h"
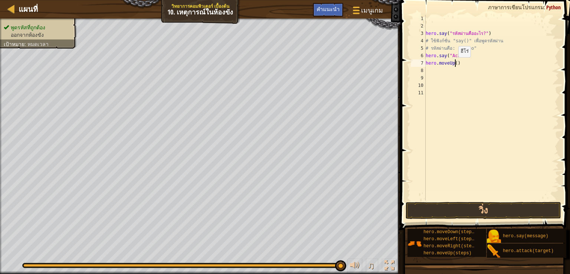
click at [454, 64] on div "hero . say ( "รหัสผ่านคืออะไร?" ) # ใช้ฟังก์ชั่น "say()" เพื่อพูดรหัสผ่าน # รหั…" at bounding box center [491, 115] width 135 height 200
type textarea "hero.moveUp(2)"
click at [465, 208] on button "วิ่ง" at bounding box center [484, 210] width 156 height 17
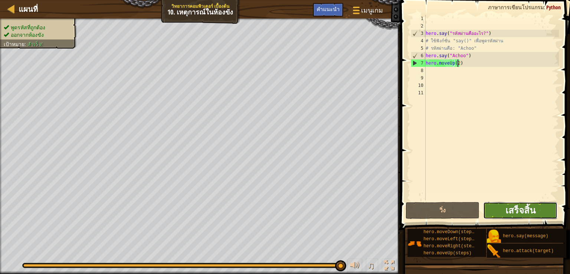
click at [524, 216] on span "เสร็จสิ้น" at bounding box center [521, 210] width 30 height 12
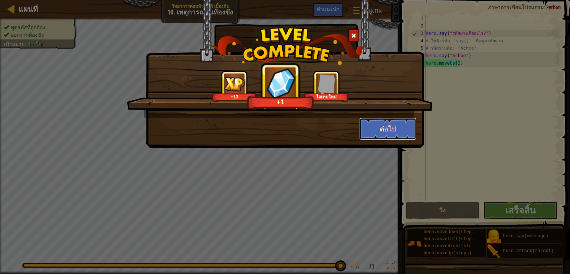
click at [377, 130] on button "ต่อไป" at bounding box center [388, 129] width 58 height 22
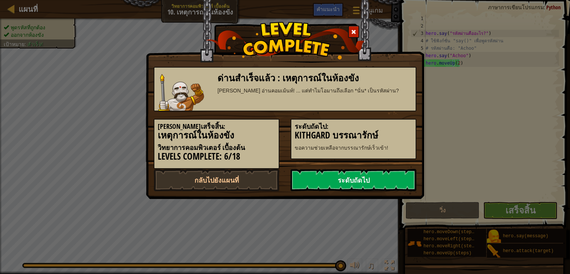
click at [366, 176] on link "ระดับถัดไป" at bounding box center [354, 180] width 126 height 22
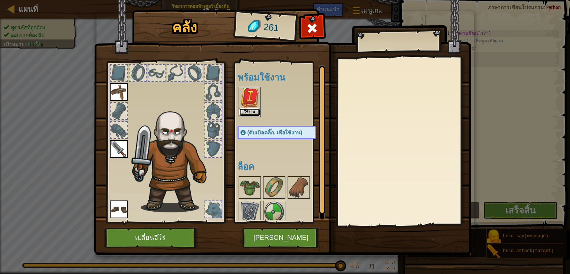
click at [253, 109] on button "ใช้งาน" at bounding box center [249, 112] width 21 height 8
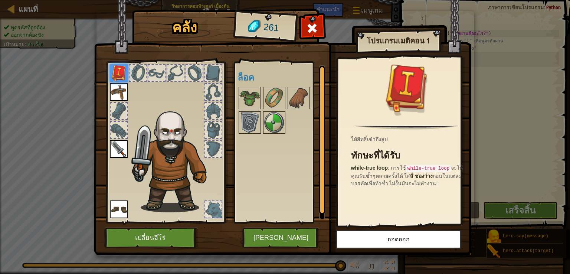
click at [277, 164] on div "พร้อมใช้งาน ใช้งาน ใช้งาน ใช้งาน ใช้งาน (ดับเบิลคลิ๊ก..เพื่อใช้งาน) ล็อค" at bounding box center [284, 142] width 93 height 155
click at [281, 240] on button "เล่น" at bounding box center [281, 238] width 78 height 20
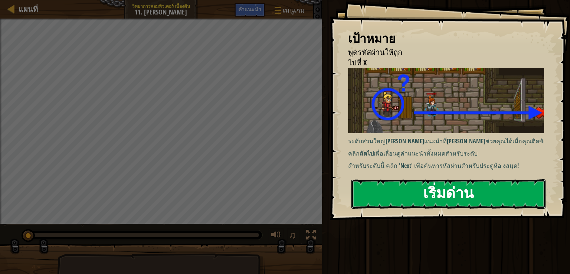
click at [370, 186] on button "เริ่มด่าน" at bounding box center [449, 193] width 194 height 29
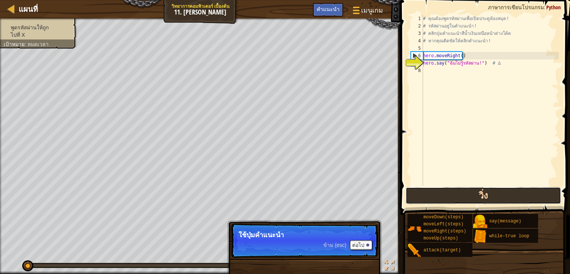
click at [456, 193] on button "วิ่ง" at bounding box center [484, 195] width 156 height 17
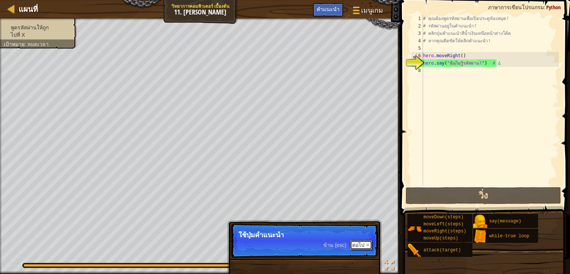
click at [359, 242] on button "ต่อไป" at bounding box center [361, 245] width 22 height 10
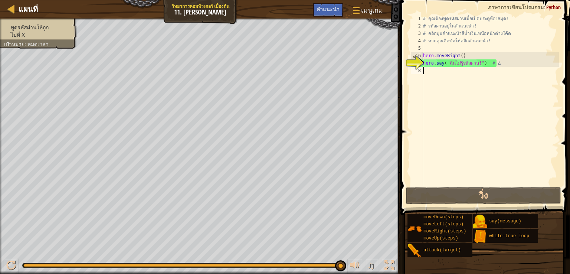
click at [450, 78] on div "# คุณต้องพูดรหัสผ่านเพื่อเปิดประตูห้องสมุด! # รหัสผ่านอยู่ในคำแนะนำ! # คลิกปุ่ม…" at bounding box center [490, 108] width 137 height 186
click at [430, 62] on div "# คุณต้องพูดรหัสผ่านเพื่อเปิดประตูห้องสมุด! # รหัสผ่านอยู่ในคำแนะนำ! # คลิกปุ่ม…" at bounding box center [490, 108] width 137 height 186
drag, startPoint x: 423, startPoint y: 63, endPoint x: 425, endPoint y: 73, distance: 10.5
click at [433, 72] on div "hero.say("ฉันไม่รู้รหัสผ่าน!") # ∆ 1 2 3 4 5 6 7 8 # คุณต้องพูดรหัสผ่านเพื่อเปิ…" at bounding box center [485, 100] width 150 height 171
type textarea "hero.say("ฉันไม่รู้รหัสผ่าน!") # ∆"
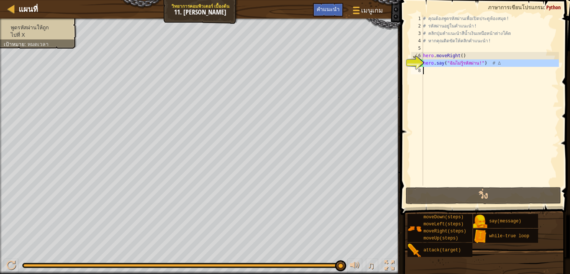
click at [425, 72] on div "# คุณต้องพูดรหัสผ่านเพื่อเปิดประตูห้องสมุด! # รหัสผ่านอยู่ในคำแนะนำ! # คลิกปุ่ม…" at bounding box center [490, 100] width 137 height 171
click at [426, 65] on div "# คุณต้องพูดรหัสผ่านเพื่อเปิดประตูห้องสมุด! # รหัสผ่านอยู่ในคำแนะนำ! # คลิกปุ่ม…" at bounding box center [490, 108] width 137 height 186
type textarea "hero.say("ฉันไม่รู้รหัสผ่าน!") # ∆"
click at [431, 64] on div "# คุณต้องพูดรหัสผ่านเพื่อเปิดประตูห้องสมุด! # รหัสผ่านอยู่ในคำแนะนำ! # คลิกปุ่ม…" at bounding box center [490, 108] width 137 height 186
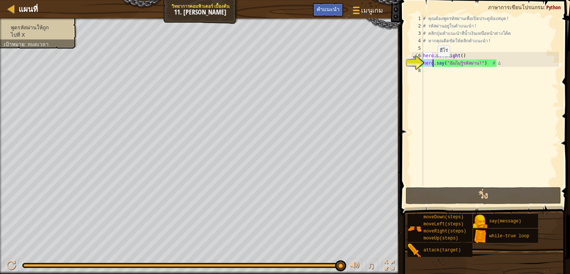
click at [431, 64] on div "# คุณต้องพูดรหัสผ่านเพื่อเปิดประตูห้องสมุด! # รหัสผ่านอยู่ในคำแนะนำ! # คลิกปุ่ม…" at bounding box center [490, 108] width 137 height 186
click at [436, 77] on div "# คุณต้องพูดรหัสผ่านเพื่อเปิดประตูห้องสมุด! # รหัสผ่านอยู่ในคำแนะนำ! # คลิกปุ่ม…" at bounding box center [490, 108] width 137 height 186
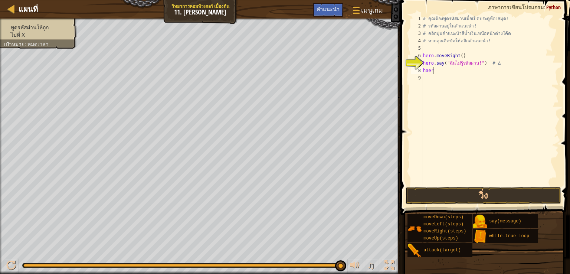
scroll to position [3, 0]
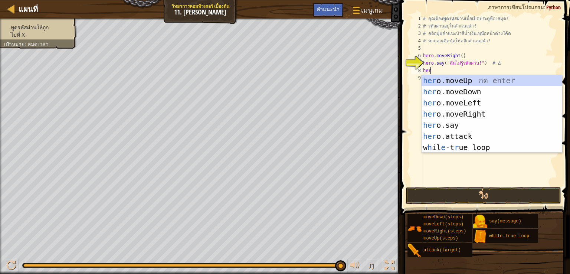
type textarea "hero"
click at [472, 143] on div "hero .moveUp กด enter hero .moveDown กด enter hero .moveLeft กด enter hero .mov…" at bounding box center [492, 125] width 140 height 100
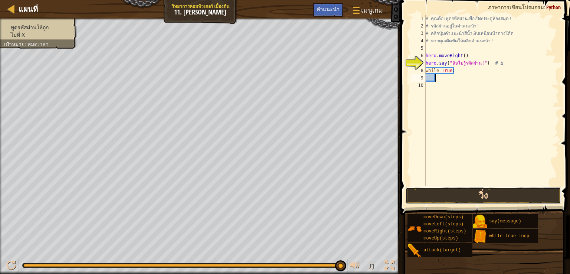
click at [475, 195] on button "วิ่ง" at bounding box center [484, 195] width 156 height 17
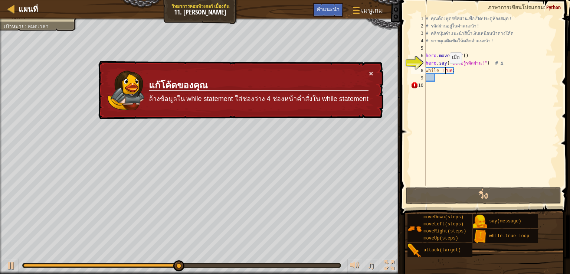
click at [446, 71] on div "# คุณต้องพูดรหัสผ่านเพื่อเปิดประตูห้องสมุด! # รหัสผ่านอยู่ในคำแนะนำ! # คลิกปุ่ม…" at bounding box center [491, 108] width 135 height 186
click at [450, 71] on div "# คุณต้องพูดรหัสผ่านเพื่อเปิดประตูห้องสมุด! # รหัสผ่านอยู่ในคำแนะนำ! # คลิกปุ่ม…" at bounding box center [491, 108] width 135 height 186
click at [453, 70] on div "# คุณต้องพูดรหัสผ่านเพื่อเปิดประตูห้องสมุด! # รหัสผ่านอยู่ในคำแนะนำ! # คลิกปุ่ม…" at bounding box center [491, 108] width 135 height 186
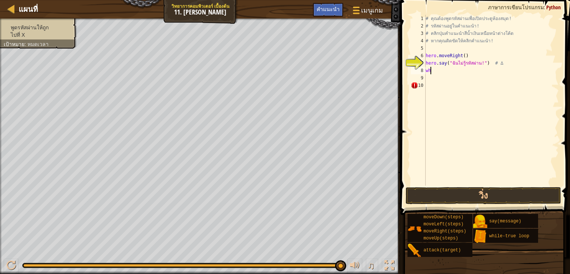
type textarea "w"
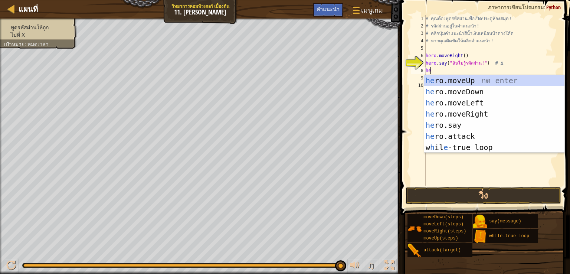
type textarea "hero"
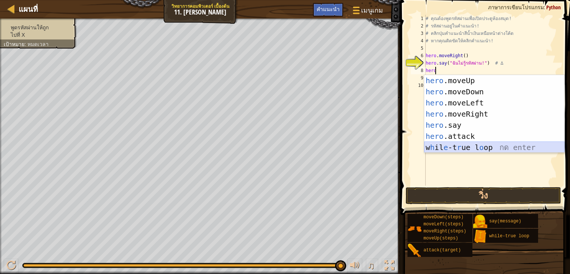
click at [470, 149] on div "hero .moveUp กด enter hero .moveDown กด enter hero .moveLeft กด enter hero .mov…" at bounding box center [494, 125] width 140 height 100
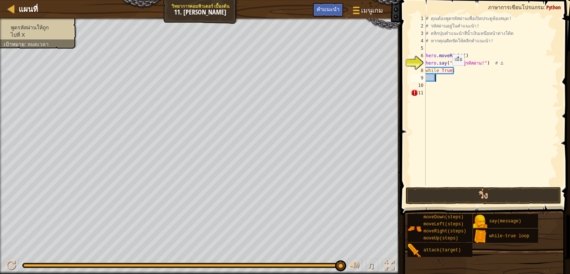
click at [449, 73] on div "# คุณต้องพูดรหัสผ่านเพื่อเปิดประตูห้องสมุด! # รหัสผ่านอยู่ในคำแนะนำ! # คลิกปุ่ม…" at bounding box center [491, 108] width 135 height 186
click at [450, 71] on div "# คุณต้องพูดรหัสผ่านเพื่อเปิดประตูห้องสมุด! # รหัสผ่านอยู่ในคำแนะนำ! # คลิกปุ่ม…" at bounding box center [491, 108] width 135 height 186
click at [463, 195] on button "วิ่ง" at bounding box center [484, 195] width 156 height 17
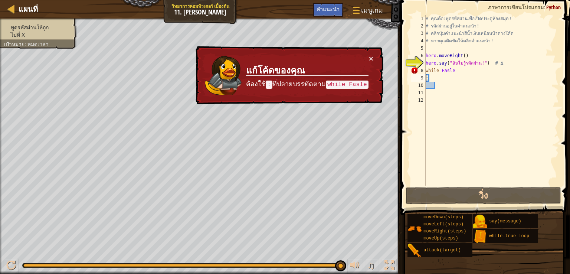
click at [451, 69] on div "# คุณต้องพูดรหัสผ่านเพื่อเปิดประตูห้องสมุด! # รหัสผ่านอยู่ในคำแนะนำ! # คลิกปุ่ม…" at bounding box center [491, 108] width 135 height 186
click at [455, 71] on div "# คุณต้องพูดรหัสผ่านเพื่อเปิดประตูห้องสมุด! # รหัสผ่านอยู่ในคำแนะนำ! # คลิกปุ่ม…" at bounding box center [491, 108] width 135 height 186
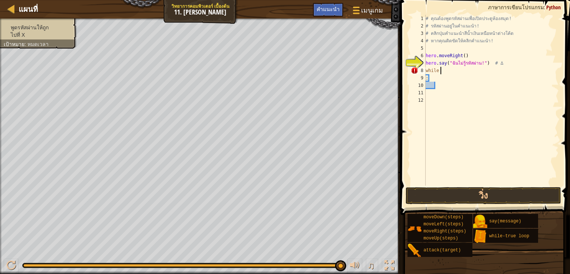
type textarea "w"
click at [430, 79] on div "# คุณต้องพูดรหัสผ่านเพื่อเปิดประตูห้องสมุด! # รหัสผ่านอยู่ในคำแนะนำ! # คลิกปุ่ม…" at bounding box center [491, 108] width 135 height 186
type textarea ":"
click at [426, 71] on div "# คุณต้องพูดรหัสผ่านเพื่อเปิดประตูห้องสมุด! # รหัสผ่านอยู่ในคำแนะนำ! # คลิกปุ่ม…" at bounding box center [491, 108] width 135 height 186
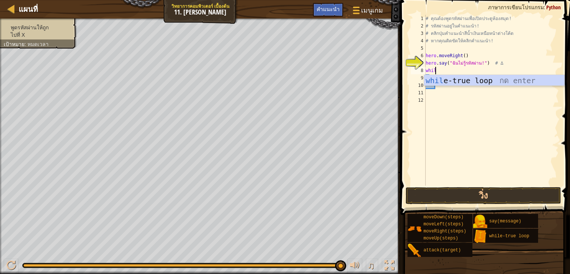
type textarea "while"
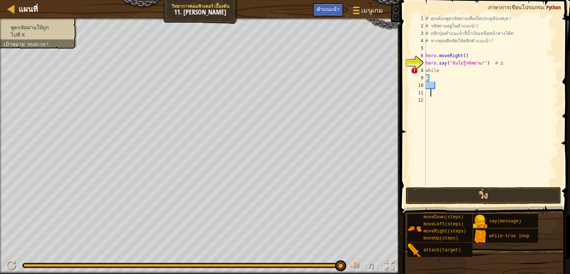
click at [431, 94] on div "# คุณต้องพูดรหัสผ่านเพื่อเปิดประตูห้องสมุด! # รหัสผ่านอยู่ในคำแนะนำ! # คลิกปุ่ม…" at bounding box center [491, 108] width 135 height 186
click at [428, 78] on div "# คุณต้องพูดรหัสผ่านเพื่อเปิดประตูห้องสมุด! # รหัสผ่านอยู่ในคำแนะนำ! # คลิกปุ่ม…" at bounding box center [491, 108] width 135 height 186
type textarea ":"
click at [424, 78] on div ": 1 2 3 4 5 6 7 8 9 10 11 12 # คุณต้องพูดรหัสผ่านเพื่อเปิดประตูห้องสมุด! # รหัส…" at bounding box center [485, 100] width 150 height 171
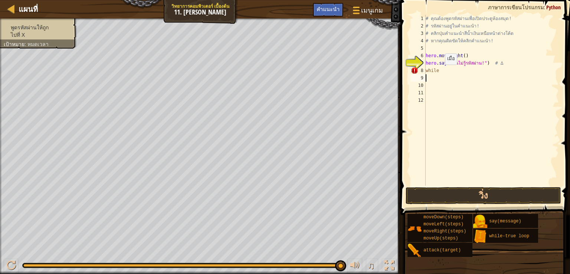
click at [441, 72] on div "# คุณต้องพูดรหัสผ่านเพื่อเปิดประตูห้องสมุด! # รหัสผ่านอยู่ในคำแนะนำ! # คลิกปุ่ม…" at bounding box center [491, 108] width 135 height 186
type textarea "while:"
click at [517, 195] on button "วิ่ง" at bounding box center [484, 195] width 156 height 17
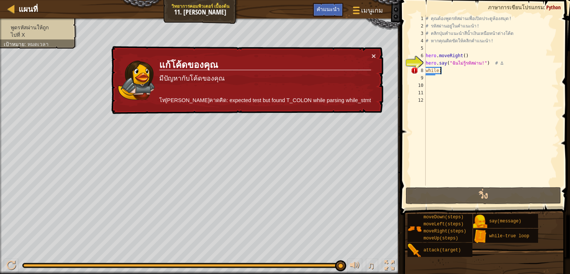
click at [442, 75] on div "# คุณต้องพูดรหัสผ่านเพื่อเปิดประตูห้องสมุด! # รหัสผ่านอยู่ในคำแนะนำ! # คลิกปุ่ม…" at bounding box center [491, 108] width 135 height 186
click at [446, 71] on div "# คุณต้องพูดรหัสผ่านเพื่อเปิดประตูห้องสมุด! # รหัสผ่านอยู่ในคำแนะนำ! # คลิกปุ่ม…" at bounding box center [491, 108] width 135 height 186
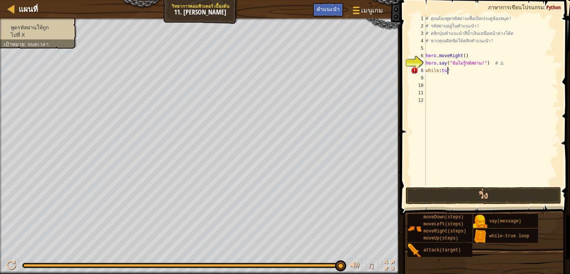
scroll to position [3, 1]
click at [437, 198] on button "วิ่ง" at bounding box center [484, 195] width 156 height 17
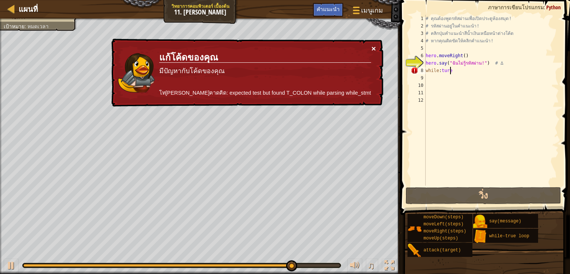
click at [372, 47] on button "×" at bounding box center [374, 49] width 4 height 8
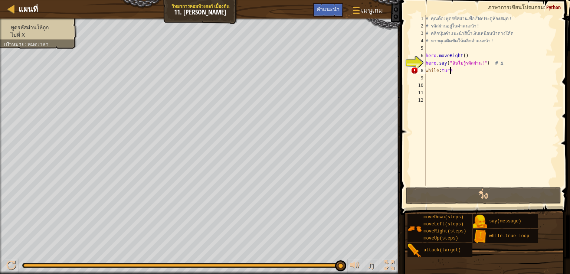
scroll to position [3, 1]
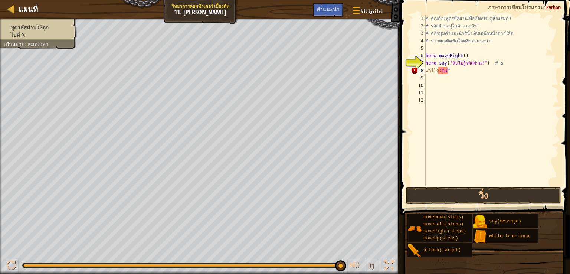
type textarea "w"
click at [333, 9] on span "คำแนะนำ" at bounding box center [328, 9] width 23 height 7
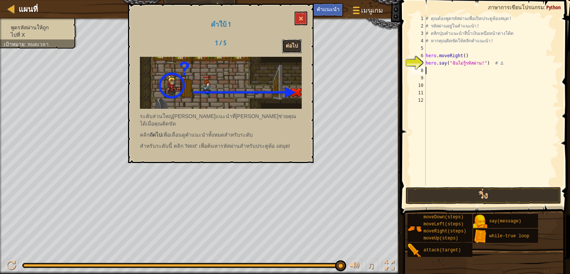
click at [299, 43] on button "ต่อไป" at bounding box center [292, 46] width 20 height 14
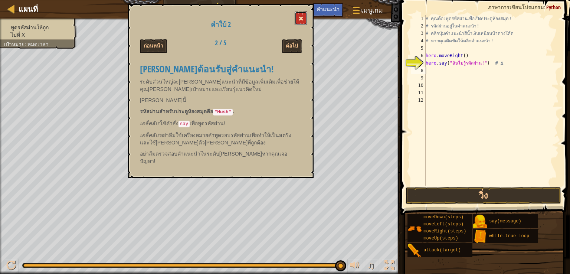
click at [302, 21] on span at bounding box center [301, 18] width 5 height 5
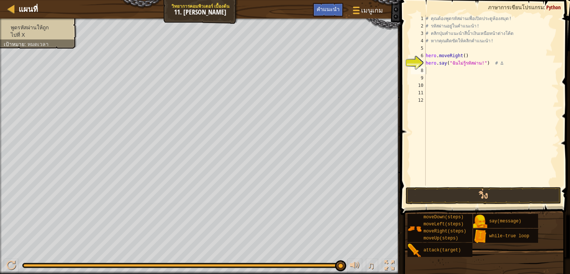
click at [425, 68] on div "8" at bounding box center [418, 70] width 15 height 7
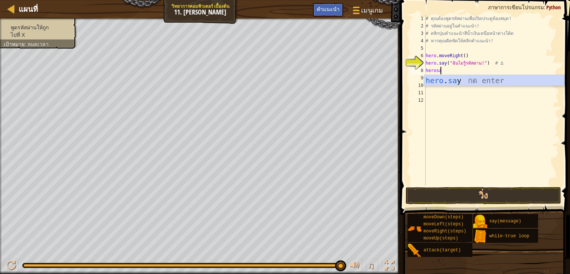
scroll to position [3, 1]
type textarea "herosay"
click at [330, 10] on span "คำแนะนำ" at bounding box center [328, 9] width 23 height 7
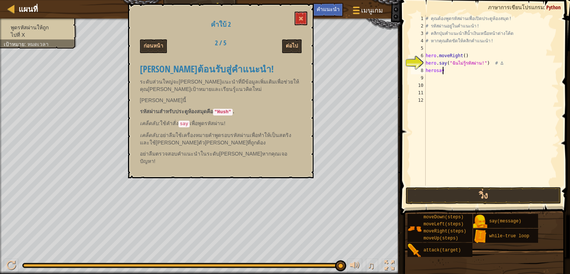
scroll to position [3, 0]
click at [452, 67] on div "# คุณต้องพูดรหัสผ่านเพื่อเปิดประตูห้องสมุด! # รหัสผ่านอยู่ในคำแนะนำ! # คลิกปุ่ม…" at bounding box center [491, 108] width 135 height 186
type textarea "h"
type textarea "hero.say("Hush")"
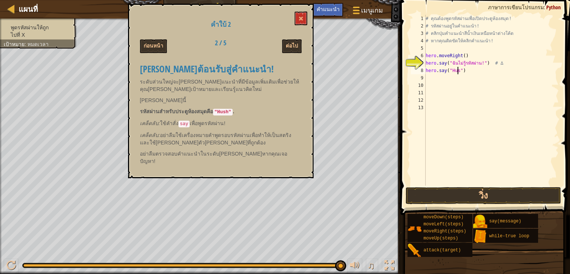
scroll to position [3, 3]
click at [431, 79] on div "# คุณต้องพูดรหัสผ่านเพื่อเปิดประตูห้องสมุด! # รหัสผ่านอยู่ในคำแนะนำ! # คลิกปุ่ม…" at bounding box center [491, 108] width 135 height 186
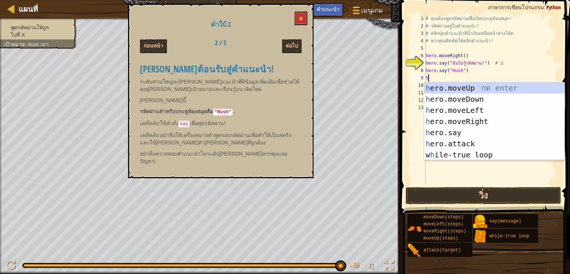
type textarea "hero"
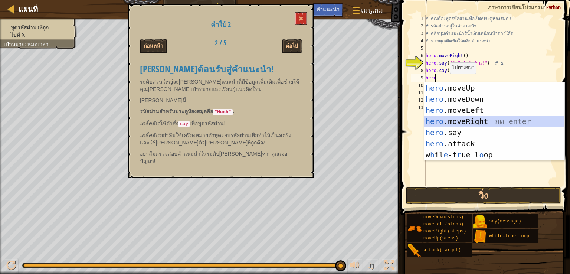
click at [469, 124] on div "hero .moveUp กด enter hero .moveDown กด enter hero .moveLeft กด enter hero .mov…" at bounding box center [494, 132] width 140 height 100
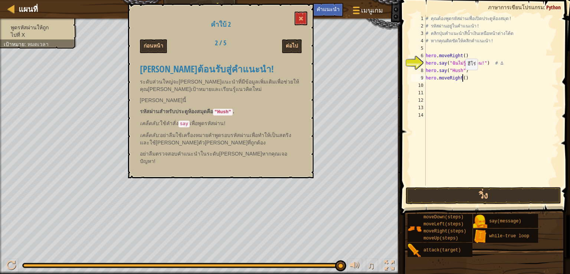
click at [462, 77] on div "# คุณต้องพูดรหัสผ่านเพื่อเปิดประตูห้องสมุด! # รหัสผ่านอยู่ในคำแนะนำ! # คลิกปุ่ม…" at bounding box center [491, 108] width 135 height 186
type textarea "hero.moveRight()"
click at [475, 130] on div "# คุณต้องพูดรหัสผ่านเพื่อเปิดประตูห้องสมุด! # รหัสผ่านอยู่ในคำแนะนำ! # คลิกปุ่ม…" at bounding box center [491, 108] width 135 height 186
click at [481, 193] on button "วิ่ง" at bounding box center [484, 195] width 156 height 17
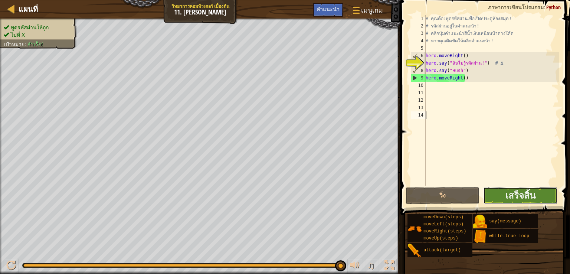
click at [498, 195] on button "เสร็จสิ้น" at bounding box center [520, 195] width 74 height 17
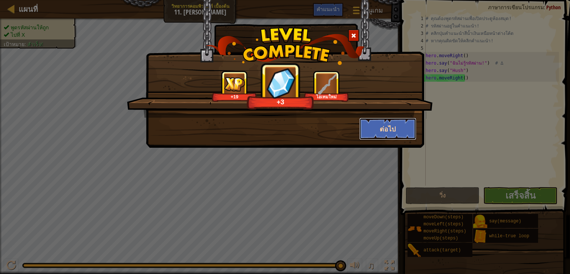
click at [375, 126] on button "ต่อไป" at bounding box center [388, 129] width 58 height 22
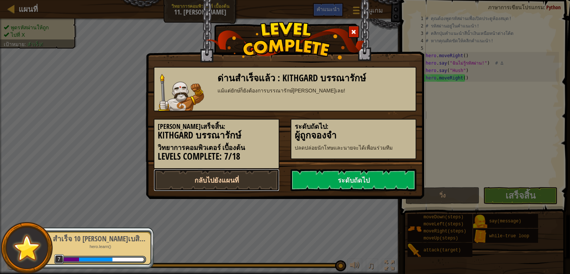
click at [241, 177] on link "กลับไปยังแผนที่" at bounding box center [217, 180] width 126 height 22
select select "th"
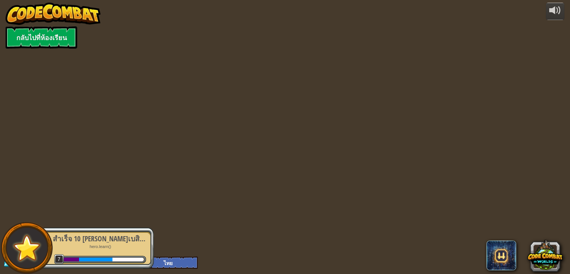
select select "th"
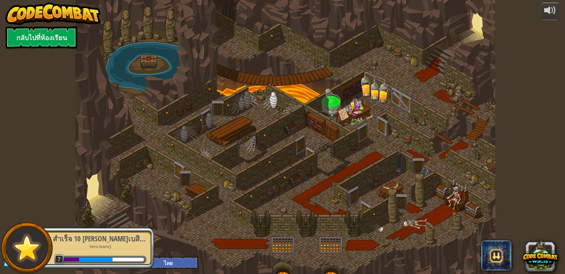
select select "th"
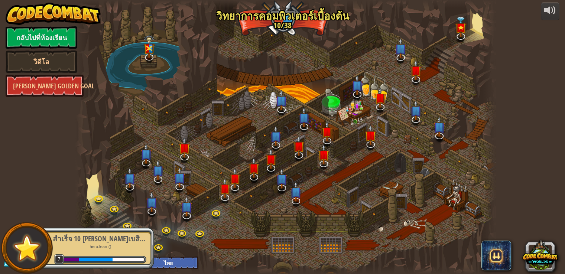
select select "th"
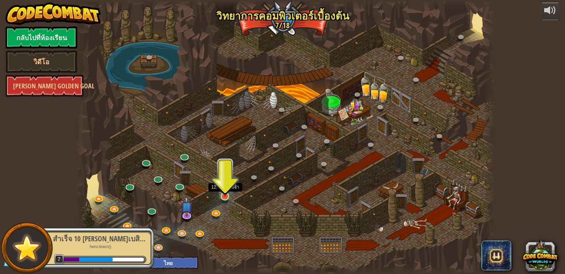
click at [222, 195] on img at bounding box center [225, 185] width 10 height 24
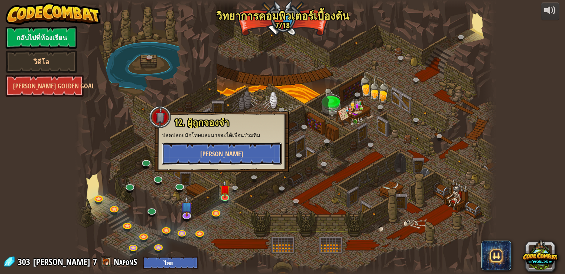
click at [196, 154] on button "เล่น" at bounding box center [222, 154] width 120 height 22
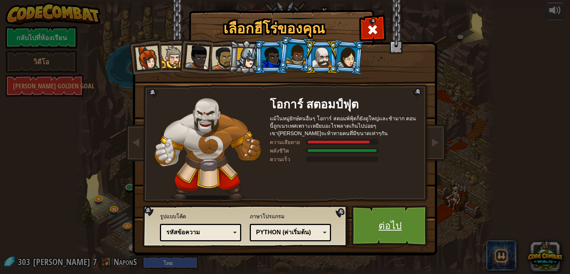
click at [385, 225] on link "ต่อไป" at bounding box center [391, 225] width 78 height 41
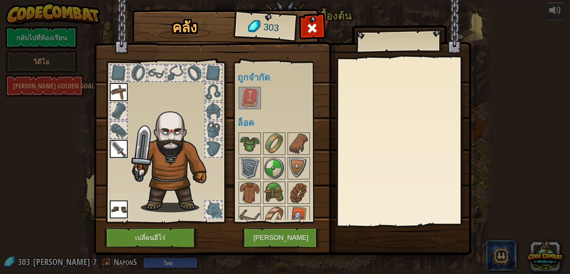
click at [249, 100] on img at bounding box center [249, 98] width 21 height 21
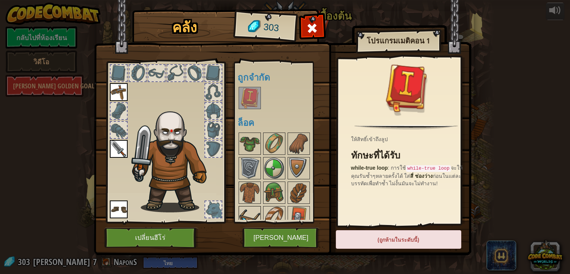
click at [246, 208] on img at bounding box center [249, 217] width 21 height 21
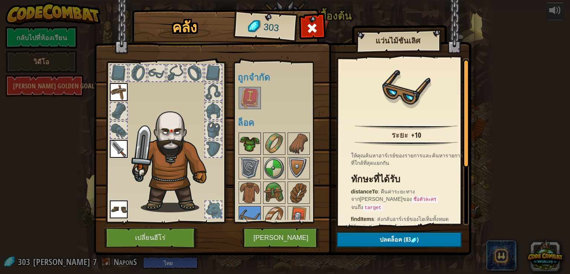
click at [255, 143] on img at bounding box center [249, 143] width 21 height 21
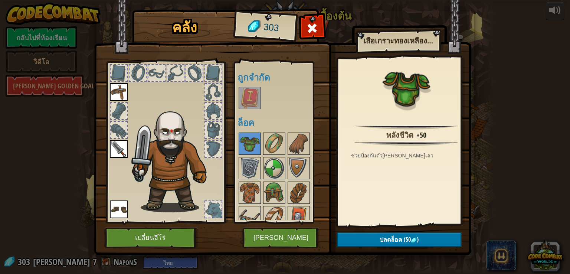
scroll to position [33, 0]
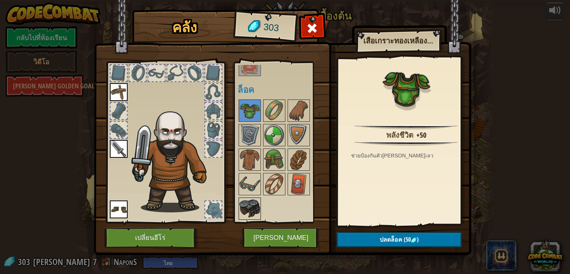
click at [248, 208] on img at bounding box center [249, 208] width 21 height 21
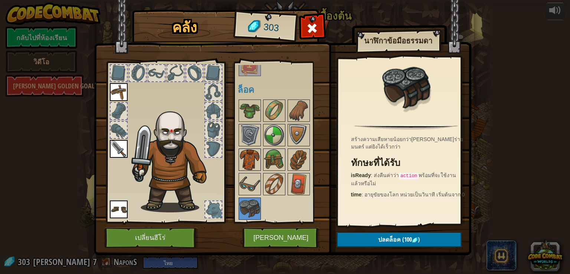
click at [251, 162] on img at bounding box center [249, 159] width 21 height 21
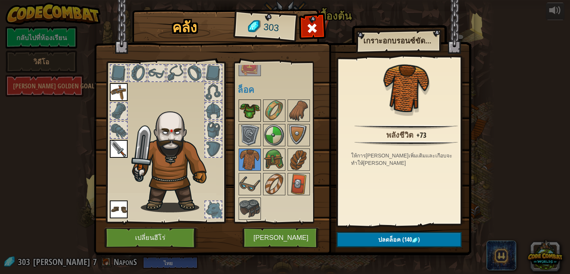
click at [248, 107] on img at bounding box center [249, 110] width 21 height 21
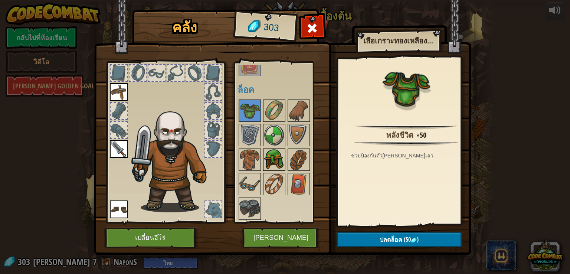
click at [275, 164] on img at bounding box center [274, 159] width 21 height 21
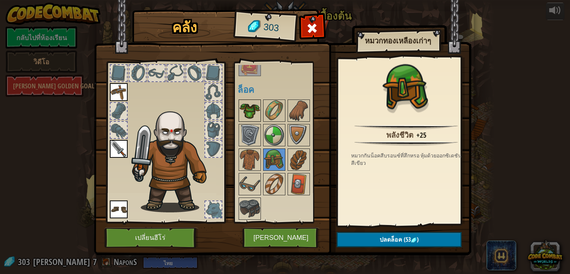
click at [248, 104] on img at bounding box center [249, 110] width 21 height 21
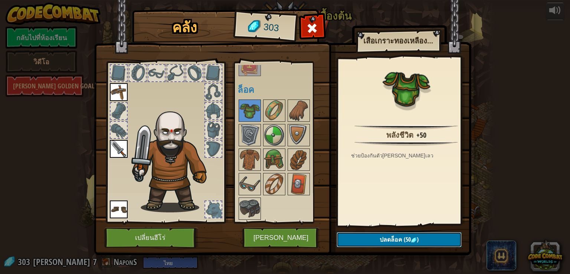
click at [363, 237] on button "ปลดล็อค (50 )" at bounding box center [399, 239] width 125 height 15
click at [244, 108] on img at bounding box center [249, 110] width 21 height 21
click at [246, 111] on img at bounding box center [249, 110] width 21 height 21
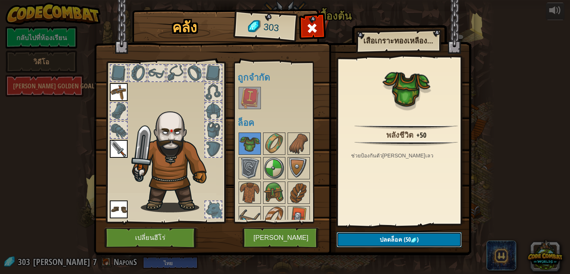
click at [349, 236] on button "ปลดล็อค (50 )" at bounding box center [399, 239] width 125 height 15
click at [363, 240] on button "ยืนยัน" at bounding box center [399, 239] width 125 height 15
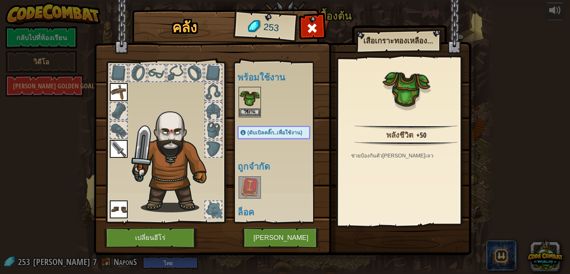
click at [245, 106] on img at bounding box center [249, 98] width 21 height 21
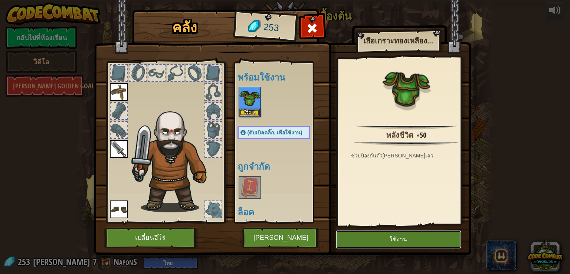
click at [367, 238] on button "ใช้งาน" at bounding box center [398, 239] width 125 height 19
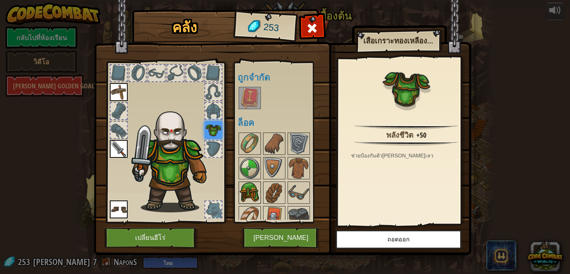
click at [257, 197] on img at bounding box center [249, 192] width 21 height 21
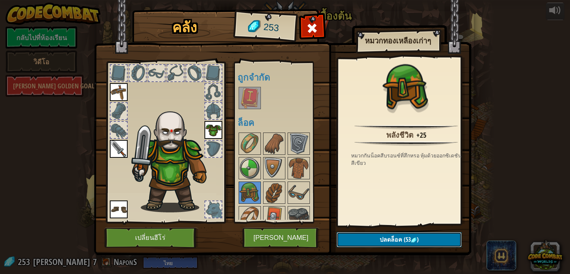
click at [415, 238] on img at bounding box center [414, 240] width 6 height 6
click at [409, 238] on button "ยืนยัน" at bounding box center [399, 239] width 125 height 15
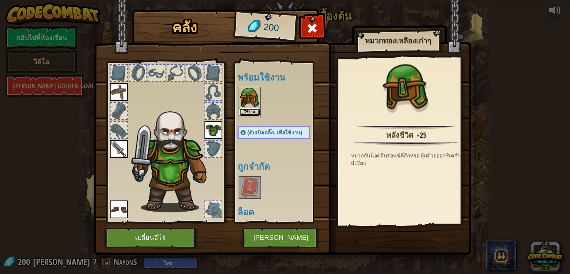
click at [250, 109] on button "ใช้งาน" at bounding box center [249, 112] width 21 height 8
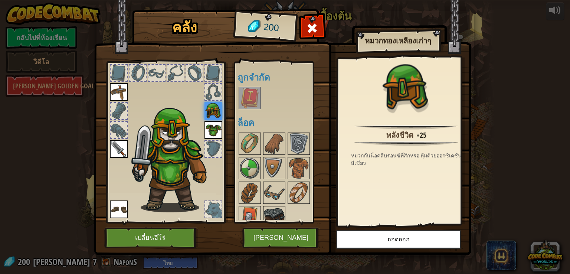
click at [267, 208] on img at bounding box center [274, 217] width 21 height 21
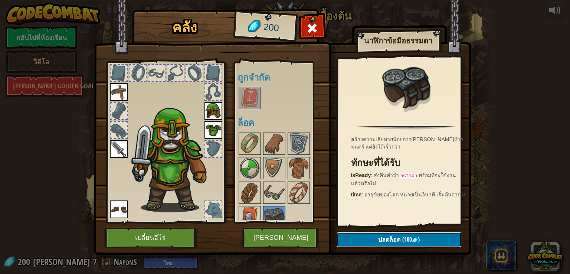
click at [386, 237] on span "ปลดล็อค" at bounding box center [389, 239] width 23 height 8
click at [384, 239] on button "ยืนยัน" at bounding box center [399, 239] width 125 height 15
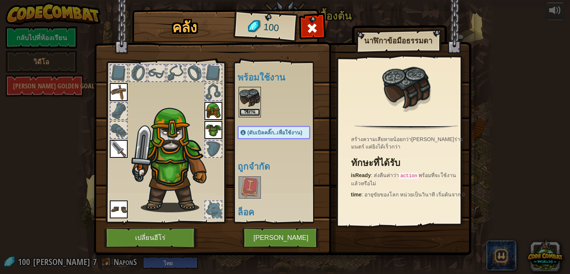
click at [251, 110] on button "ใช้งาน" at bounding box center [249, 112] width 21 height 8
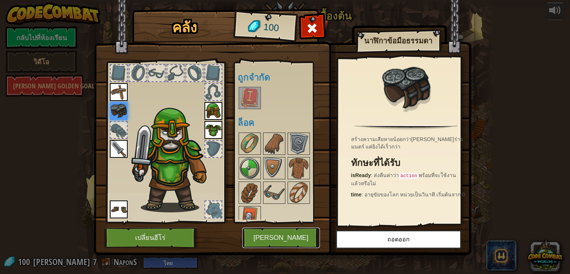
click at [299, 235] on button "เล่น" at bounding box center [281, 238] width 78 height 20
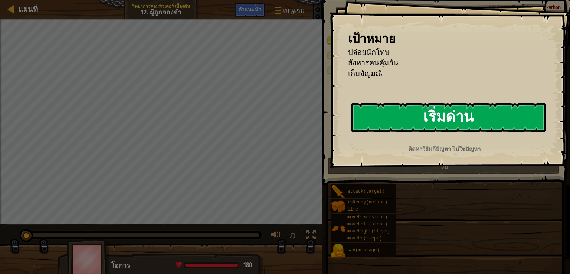
click at [381, 109] on button "เริ่มด่าน" at bounding box center [449, 117] width 194 height 29
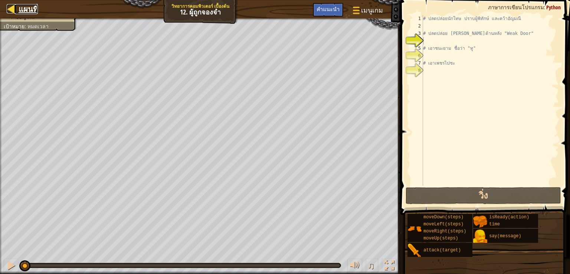
click at [27, 13] on span "แผนที่" at bounding box center [28, 9] width 19 height 10
select select "th"
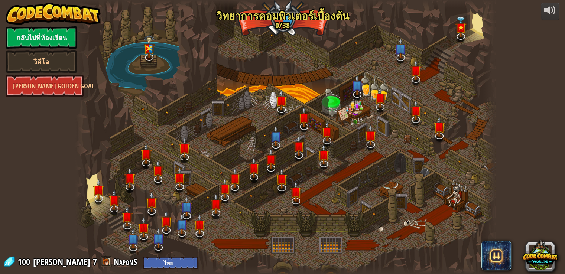
select select "th"
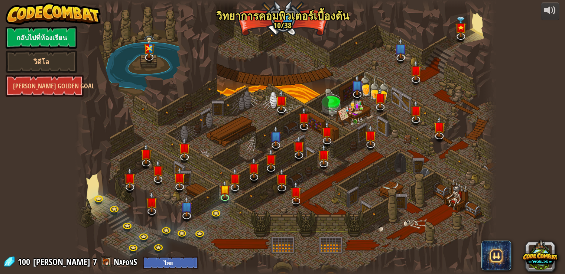
select select "th"
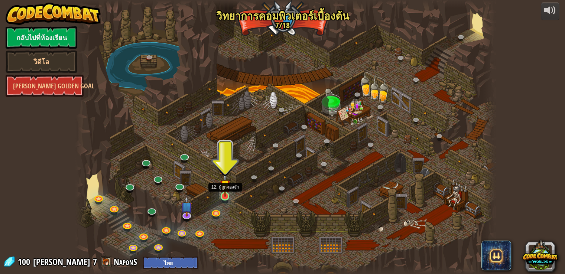
click at [228, 195] on img at bounding box center [225, 185] width 10 height 24
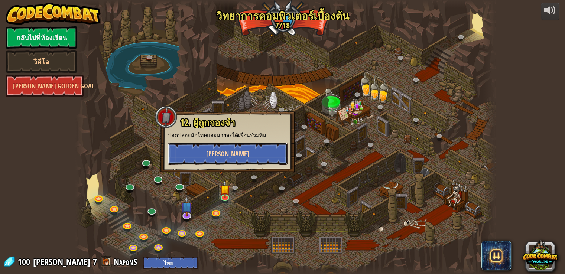
click at [236, 150] on button "เล่น" at bounding box center [228, 154] width 120 height 22
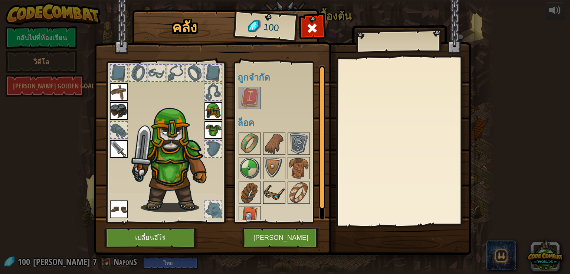
click at [273, 194] on img at bounding box center [274, 192] width 21 height 21
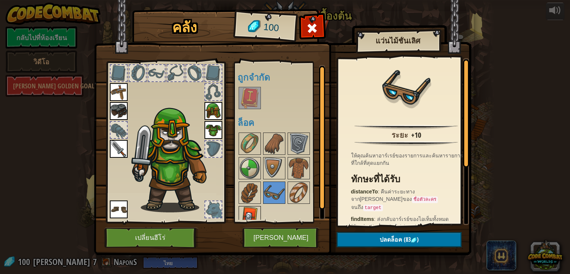
drag, startPoint x: 254, startPoint y: 220, endPoint x: 250, endPoint y: 217, distance: 5.1
click at [252, 220] on div "พร้อมใช้งาน ใช้งาน ใช้งาน ใช้งาน ใช้งาน ใช้งาน ใช้งาน (ดับเบิลคลิ๊ก..เพื่อใช้งา…" at bounding box center [279, 143] width 91 height 162
click at [247, 208] on img at bounding box center [249, 217] width 21 height 21
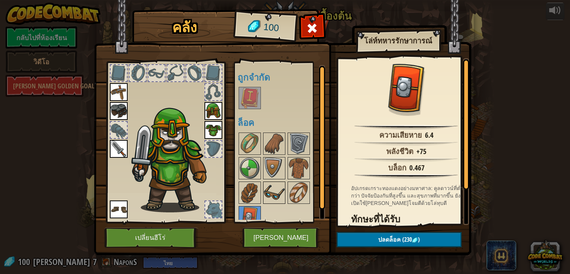
click at [277, 196] on img at bounding box center [274, 192] width 21 height 21
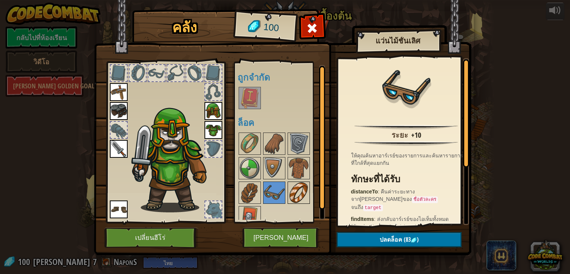
click at [289, 187] on img at bounding box center [298, 192] width 21 height 21
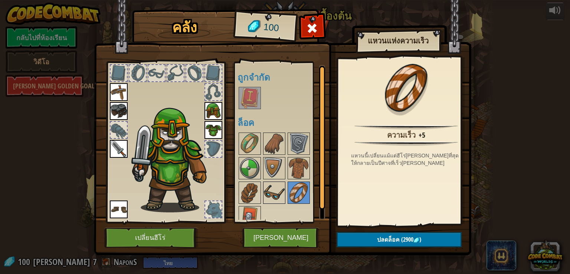
click at [275, 188] on img at bounding box center [274, 192] width 21 height 21
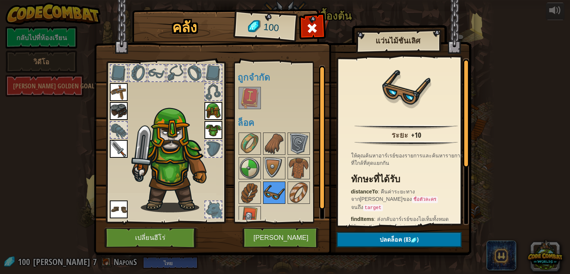
click at [270, 189] on img at bounding box center [274, 192] width 21 height 21
click at [252, 186] on img at bounding box center [249, 192] width 21 height 21
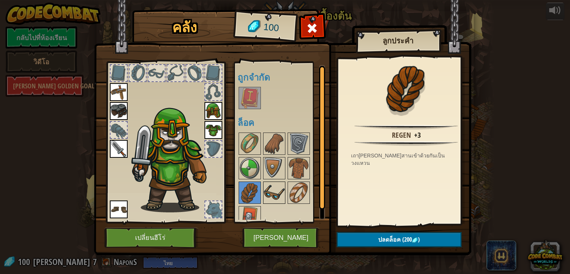
click at [275, 184] on img at bounding box center [274, 192] width 21 height 21
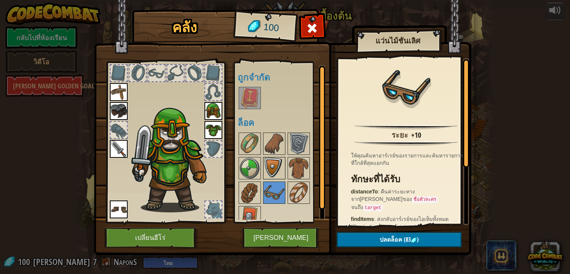
click at [269, 163] on img at bounding box center [274, 168] width 21 height 21
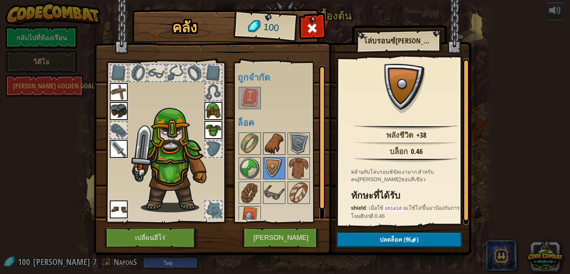
click at [268, 147] on img at bounding box center [274, 143] width 21 height 21
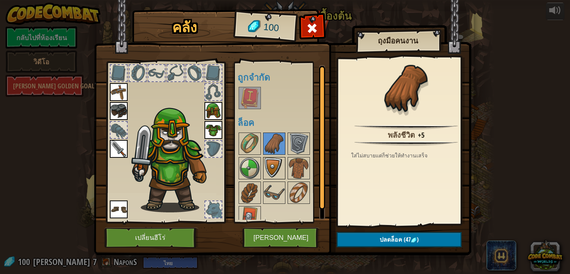
click at [273, 161] on img at bounding box center [274, 168] width 21 height 21
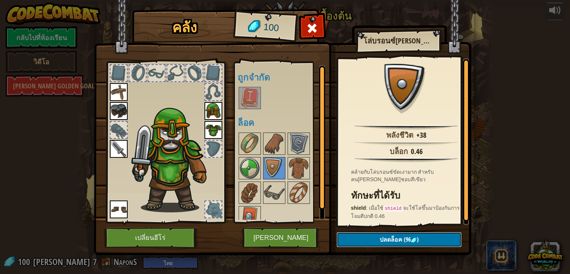
click at [381, 235] on span "ปลดล็อค" at bounding box center [391, 239] width 23 height 8
click at [380, 239] on button "ยืนยัน" at bounding box center [399, 239] width 125 height 15
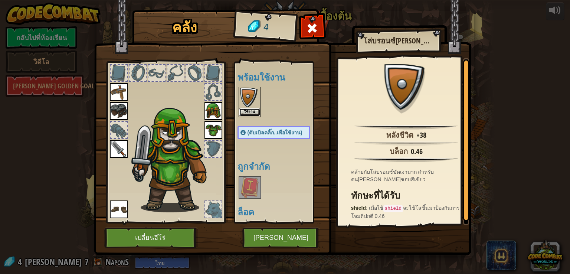
click at [251, 113] on button "ใช้งาน" at bounding box center [249, 112] width 21 height 8
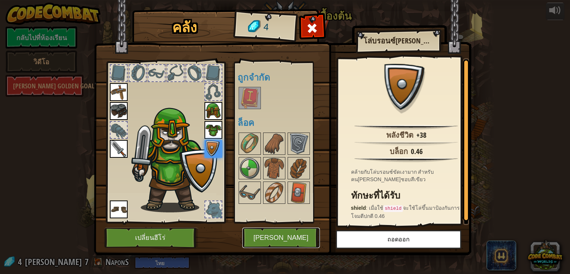
click at [266, 241] on button "เล่น" at bounding box center [281, 238] width 78 height 20
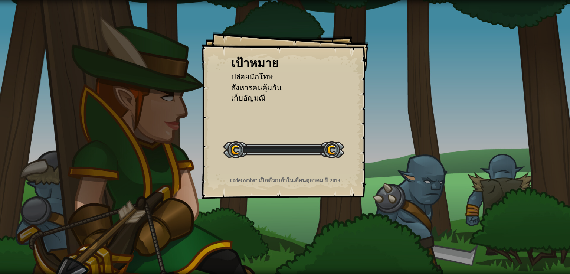
click at [271, 237] on div "เป้าหมาย ปล่อยนักโทษ สังหารคนคุ้มกัน เก็บอัญมณี เริ่มด่าน เกิดข้อผิดพลาดในการโห…" at bounding box center [285, 137] width 570 height 274
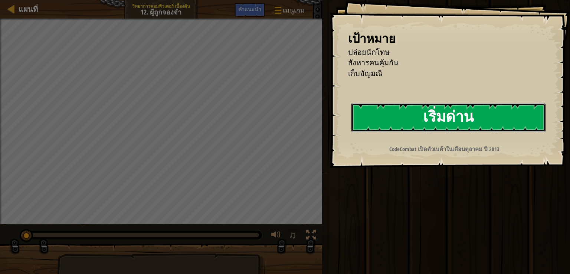
click at [457, 110] on button "เริ่มด่าน" at bounding box center [449, 117] width 194 height 29
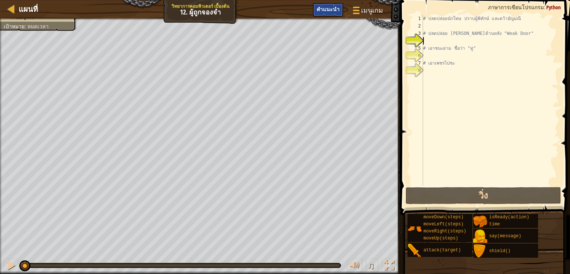
click at [319, 8] on div "คำแนะนำ" at bounding box center [328, 10] width 30 height 14
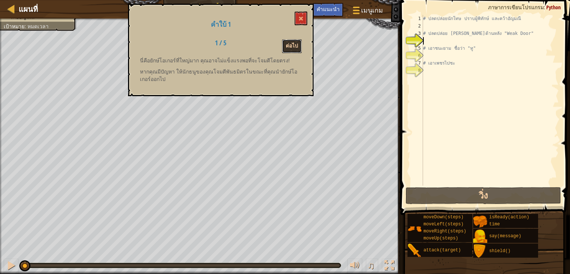
click at [295, 42] on button "ต่อไป" at bounding box center [292, 46] width 20 height 14
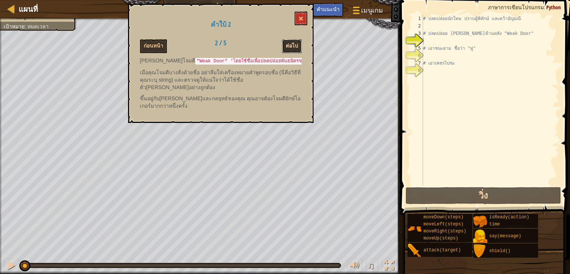
click at [299, 50] on button "ต่อไป" at bounding box center [292, 46] width 20 height 14
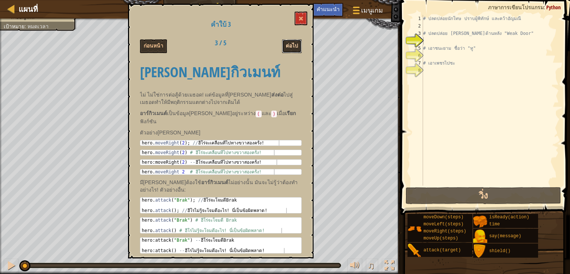
click at [291, 41] on button "ต่อไป" at bounding box center [292, 46] width 20 height 14
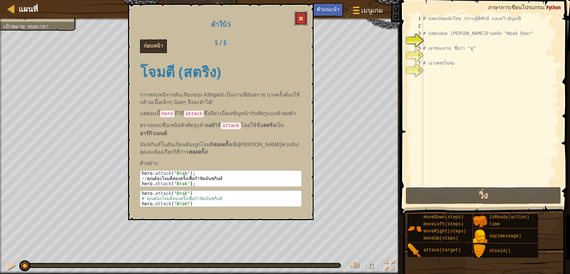
click at [304, 16] on button at bounding box center [301, 19] width 13 height 14
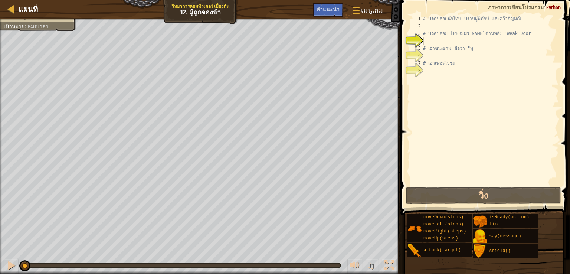
click at [433, 41] on div "# ปลดปล่อยนักโทษ ปราบผู้พิทักษ์ และคว้าอัญมณี # ปลดปล่อย Patrick จากด้านหลัง "W…" at bounding box center [490, 108] width 137 height 186
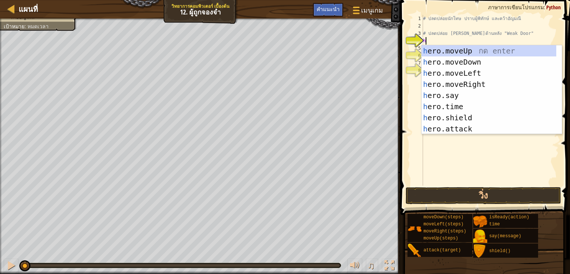
type textarea "hero"
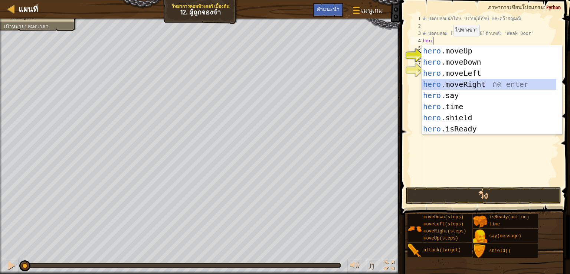
drag, startPoint x: 442, startPoint y: 85, endPoint x: 435, endPoint y: 63, distance: 23.4
click at [442, 85] on div "hero .moveUp กด enter hero .moveDown กด enter hero .moveLeft กด enter hero .mov…" at bounding box center [489, 100] width 135 height 111
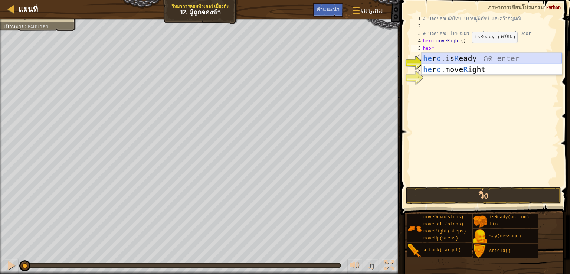
click at [464, 54] on div "he r o .is R eady กด enter he r o .move R ight กด enter" at bounding box center [492, 75] width 140 height 45
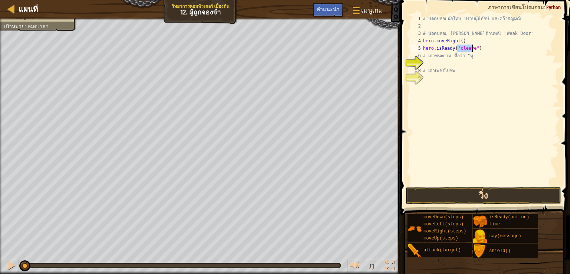
type textarea "hero.isReady("cleave")"
click at [463, 195] on button "วิ่ง" at bounding box center [484, 195] width 156 height 17
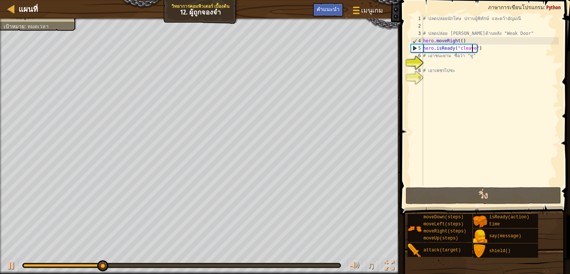
click at [430, 62] on div "# ปลดปล่อยนักโทษ ปราบผู้พิทักษ์ และคว้าอัญมณี # ปลดปล่อย Patrick จากด้านหลัง "W…" at bounding box center [490, 108] width 137 height 186
click at [478, 45] on div "# ปลดปล่อยนักโทษ ปราบผู้พิทักษ์ และคว้าอัญมณี # ปลดปล่อย Patrick จากด้านหลัง "W…" at bounding box center [490, 108] width 137 height 186
click at [476, 49] on div "# ปลดปล่อยนักโทษ ปราบผู้พิทักษ์ และคว้าอัญมณี # ปลดปล่อย Patrick จากด้านหลัง "W…" at bounding box center [490, 108] width 137 height 186
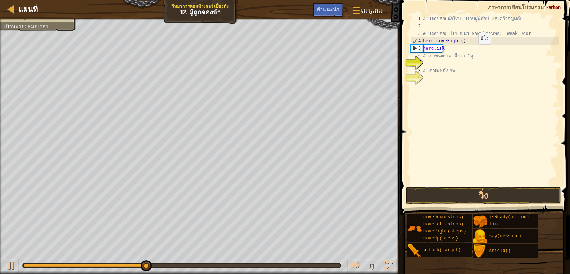
type textarea "h"
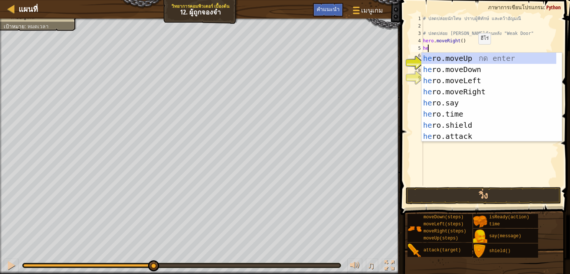
type textarea "hero"
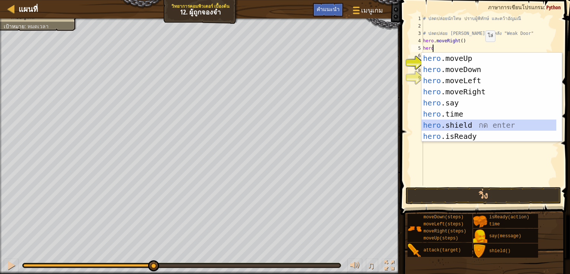
click at [438, 120] on div "hero .moveUp กด enter hero .moveDown กด enter hero .moveLeft กด enter hero .mov…" at bounding box center [489, 108] width 135 height 111
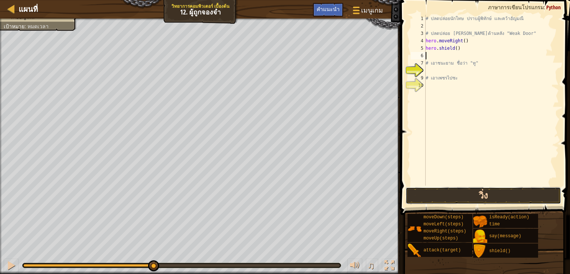
click at [443, 193] on button "วิ่ง" at bounding box center [484, 195] width 156 height 17
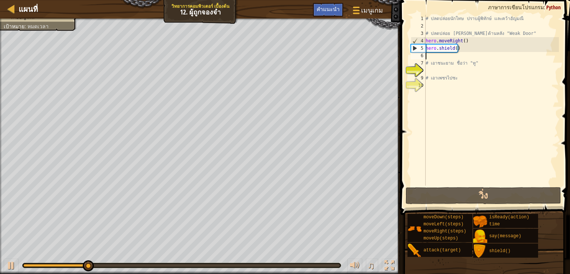
click at [453, 48] on div "# ปลดปล่อยนักโทษ ปราบผู้พิทักษ์ และคว้าอัญมณี # ปลดปล่อย Patrick จากด้านหลัง "W…" at bounding box center [491, 108] width 135 height 186
click at [462, 48] on div "# ปลดปล่อยนักโทษ ปราบผู้พิทักษ์ และคว้าอัญมณี # ปลดปล่อย Patrick จากด้านหลัง "W…" at bounding box center [491, 108] width 135 height 186
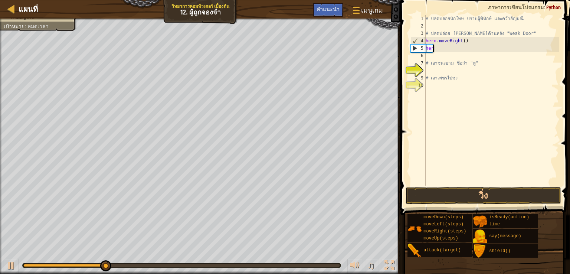
type textarea "h"
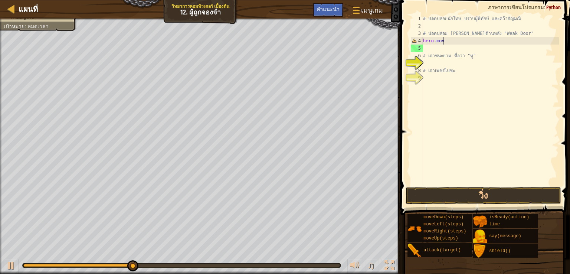
type textarea "hero.movr"
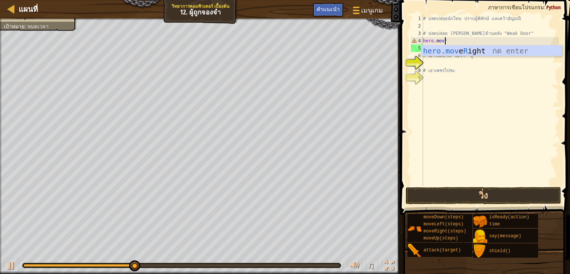
scroll to position [3, 1]
click at [454, 50] on div "hero.mov e R ight กด enter" at bounding box center [492, 61] width 140 height 33
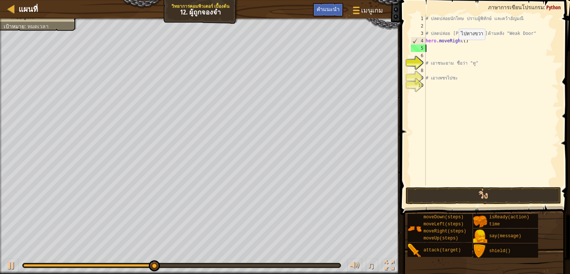
scroll to position [3, 0]
click at [435, 49] on div "# ปลดปล่อยนักโทษ ปราบผู้พิทักษ์ และคว้าอัญมณี # ปลดปล่อย Patrick จากด้านหลัง "W…" at bounding box center [491, 108] width 135 height 186
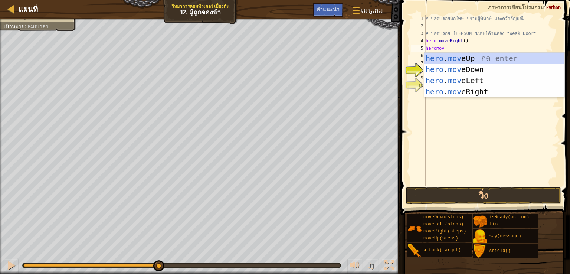
type textarea "heromove"
click at [478, 70] on div "hero . move Up กด enter hero . move Down กด enter hero . move Left กด enter her…" at bounding box center [494, 86] width 140 height 67
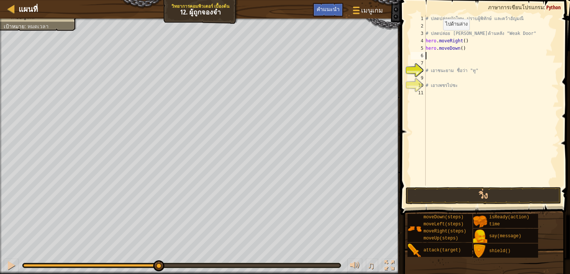
scroll to position [3, 0]
click at [459, 191] on button "วิ่ง" at bounding box center [484, 195] width 156 height 17
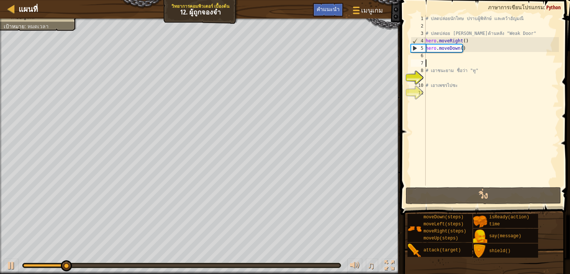
click at [433, 59] on div "# ปลดปล่อยนักโทษ ปราบผู้พิทักษ์ และคว้าอัญมณี # ปลดปล่อย Patrick จากด้านหลัง "W…" at bounding box center [491, 108] width 135 height 186
click at [432, 54] on div "# ปลดปล่อยนักโทษ ปราบผู้พิทักษ์ และคว้าอัญมณี # ปลดปล่อย Patrick จากด้านหลัง "W…" at bounding box center [491, 108] width 135 height 186
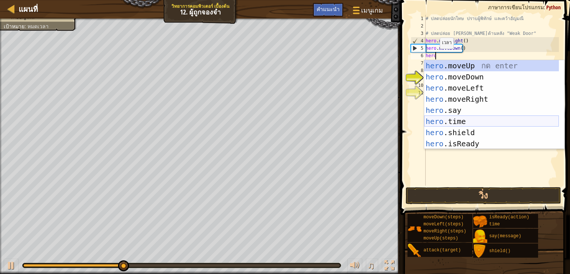
click at [446, 119] on div "hero .moveUp กด enter hero .moveDown กด enter hero .moveLeft กด enter hero .mov…" at bounding box center [491, 115] width 135 height 111
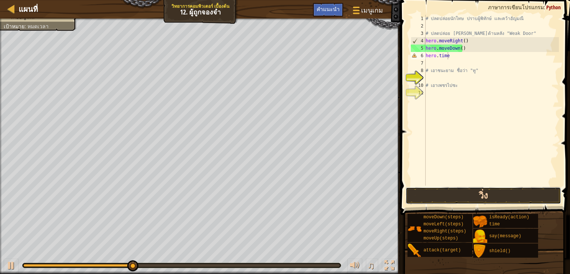
click at [467, 193] on button "วิ่ง" at bounding box center [484, 195] width 156 height 17
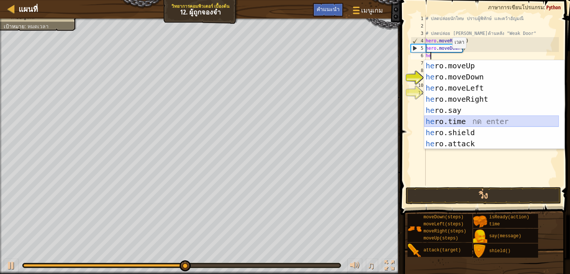
click at [458, 119] on div "he ro.moveUp กด enter he ro.moveDown กด enter he ro.moveLeft กด enter he ro.mov…" at bounding box center [491, 115] width 135 height 111
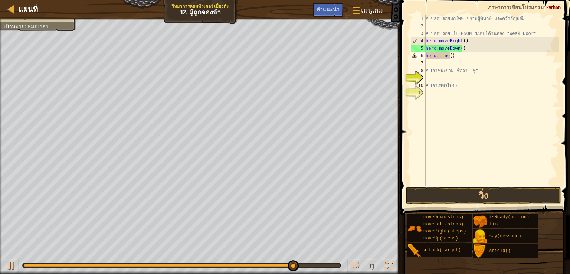
scroll to position [3, 1]
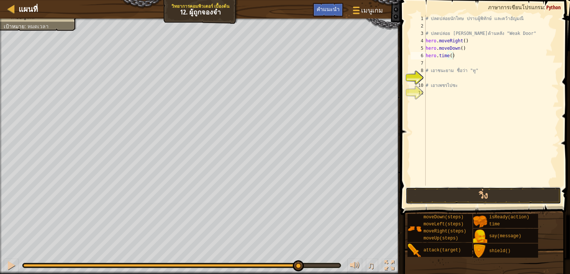
drag, startPoint x: 473, startPoint y: 196, endPoint x: 474, endPoint y: 208, distance: 11.5
click at [474, 208] on div "คำแนะนำ วิดีโอ hero.time() 1 2 3 4 5 6 7 8 9 10 11 # ปลดปล่อยนักโทษ ปราบผู้พิทั…" at bounding box center [484, 135] width 172 height 270
click at [472, 194] on button "วิ่ง" at bounding box center [484, 195] width 156 height 17
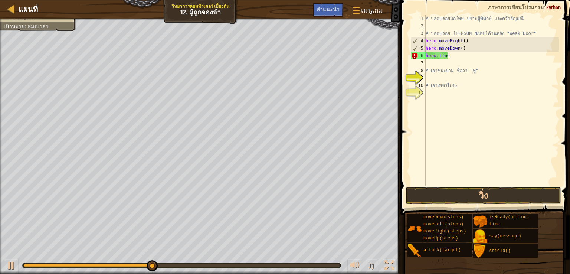
scroll to position [3, 0]
type textarea "h"
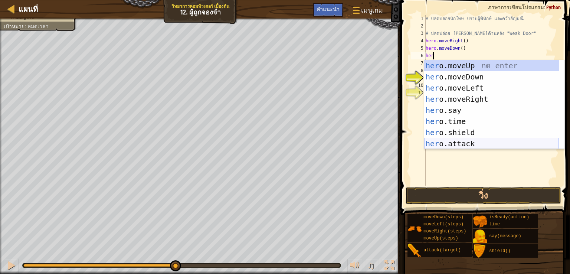
click at [432, 140] on div "her o.moveUp กด enter her o.moveDown กด enter her o.moveLeft กด enter her o.mov…" at bounding box center [491, 115] width 135 height 111
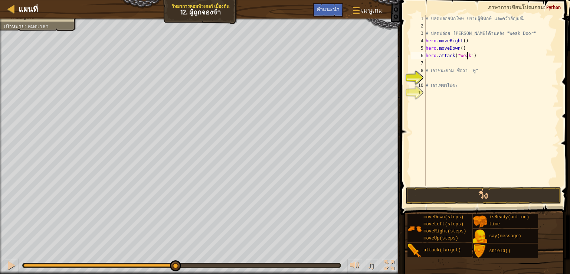
scroll to position [3, 3]
type textarea "hero.attack("Weak Door")"
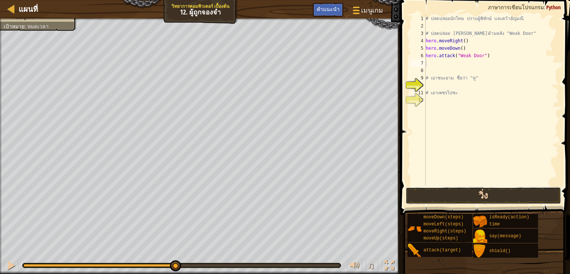
click at [447, 196] on button "วิ่ง" at bounding box center [484, 195] width 156 height 17
type textarea "h"
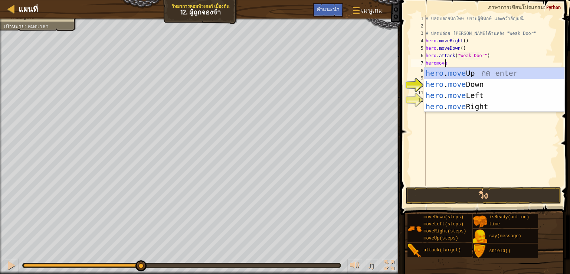
scroll to position [3, 1]
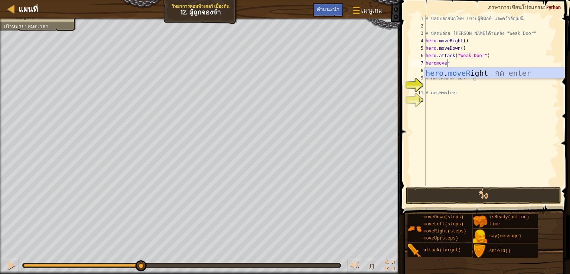
type textarea "heromoveri"
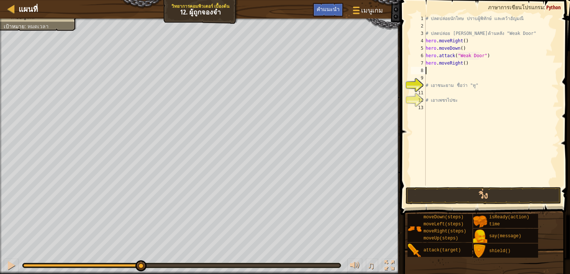
scroll to position [3, 0]
click at [462, 62] on div "# ปลดปล่อยนักโทษ ปราบผู้พิทักษ์ และคว้าอัญมณี # ปลดปล่อย Patrick จากด้านหลัง "W…" at bounding box center [491, 108] width 135 height 186
type textarea "hero.moveRight(3)"
click at [508, 195] on button "วิ่ง" at bounding box center [484, 195] width 156 height 17
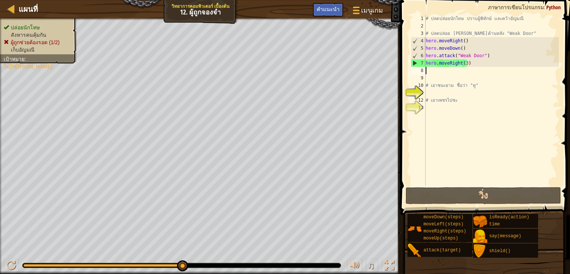
click at [428, 71] on div "# ปลดปล่อยนักโทษ ปราบผู้พิทักษ์ และคว้าอัญมณี # ปลดปล่อย Patrick จากด้านหลัง "W…" at bounding box center [491, 108] width 135 height 186
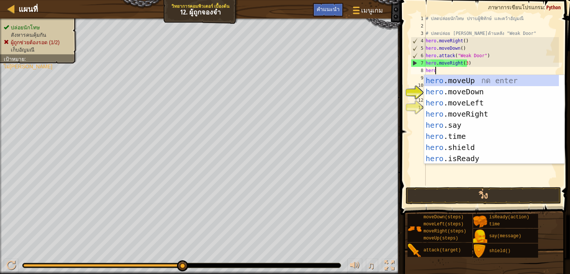
scroll to position [3, 0]
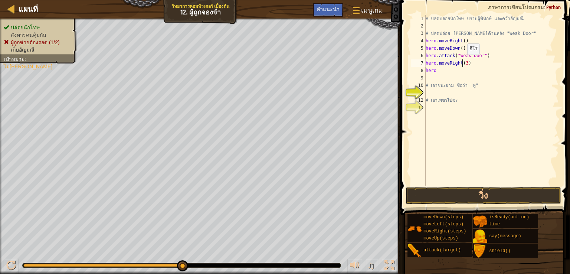
click at [463, 62] on div "# ปลดปล่อยนักโทษ ปราบผู้พิทักษ์ และคว้าอัญมณี # ปลดปล่อย Patrick จากด้านหลัง "W…" at bounding box center [491, 108] width 135 height 186
click at [464, 63] on div "# ปลดปล่อยนักโทษ ปราบผู้พิทักษ์ และคว้าอัญมณี # ปลดปล่อย Patrick จากด้านหลัง "W…" at bounding box center [491, 108] width 135 height 186
click at [443, 70] on div "# ปลดปล่อยนักโทษ ปราบผู้พิทักษ์ และคว้าอัญมณี # ปลดปล่อย Patrick จากด้านหลัง "W…" at bounding box center [491, 108] width 135 height 186
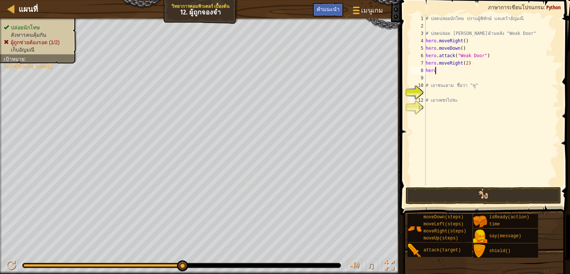
type textarea "heros"
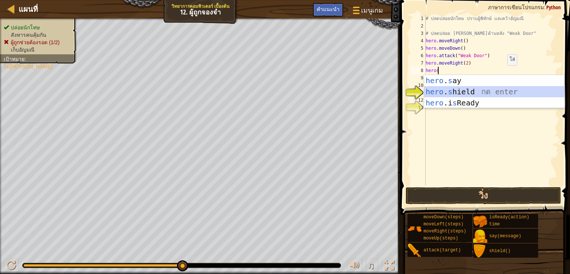
click at [483, 89] on div "hero . s ay กด enter hero . s hield กด enter hero .i s Ready กด enter" at bounding box center [494, 103] width 140 height 56
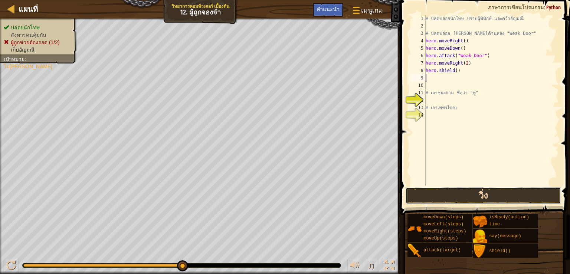
click at [503, 195] on button "วิ่ง" at bounding box center [484, 195] width 156 height 17
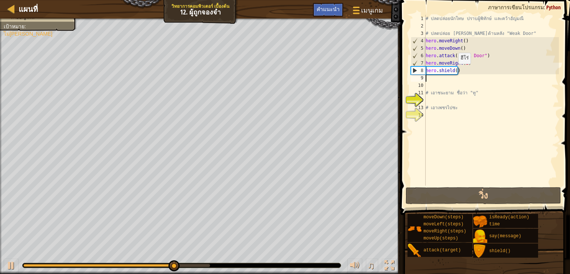
click at [454, 71] on div "# ปลดปล่อยนักโทษ ปราบผู้พิทักษ์ และคว้าอัญมณี # ปลดปล่อย Patrick จากด้านหลัง "W…" at bounding box center [491, 108] width 135 height 186
click at [466, 63] on div "# ปลดปล่อยนักโทษ ปราบผู้พิทักษ์ และคว้าอัญมณี # ปลดปล่อย Patrick จากด้านหลัง "W…" at bounding box center [491, 108] width 135 height 186
click at [463, 63] on div "# ปลดปล่อยนักโทษ ปราบผู้พิทักษ์ และคว้าอัญมณี # ปลดปล่อย Patrick จากด้านหลัง "W…" at bounding box center [491, 108] width 135 height 186
click at [465, 61] on div "# ปลดปล่อยนักโทษ ปราบผู้พิทักษ์ และคว้าอัญมณี # ปลดปล่อย Patrick จากด้านหลัง "W…" at bounding box center [491, 108] width 135 height 186
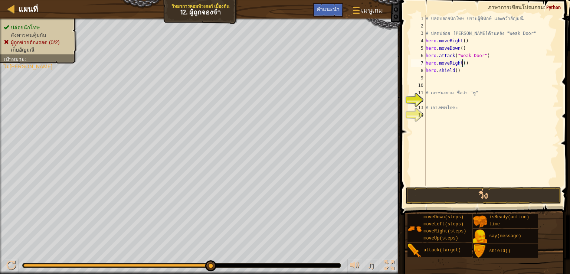
type textarea "hero.moveRight(3)"
drag, startPoint x: 455, startPoint y: 185, endPoint x: 454, endPoint y: 202, distance: 17.5
click at [453, 188] on div "hero.moveRight(3) 1 2 3 4 5 6 7 8 9 10 11 12 13 14 # ปลดปล่อยนักโทษ ปราบผู้พิทั…" at bounding box center [484, 122] width 172 height 237
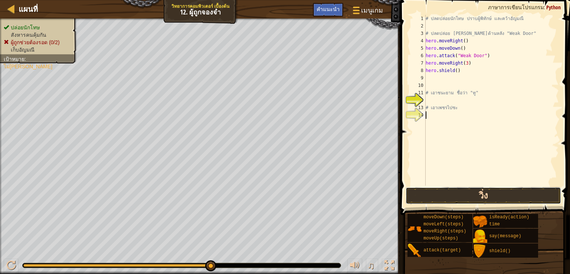
click at [459, 201] on button "วิ่ง" at bounding box center [484, 195] width 156 height 17
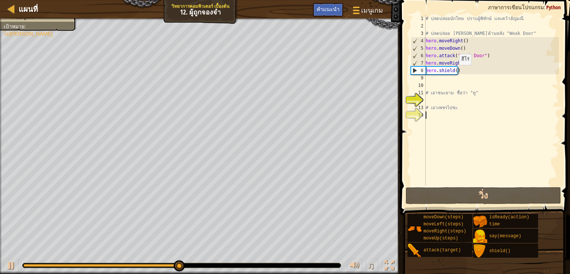
click at [456, 72] on div "# ปลดปล่อยนักโทษ ปราบผู้พิทักษ์ และคว้าอัญมณี # ปลดปล่อย Patrick จากด้านหลัง "W…" at bounding box center [491, 108] width 135 height 186
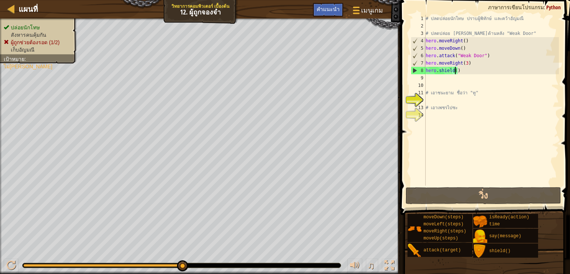
click at [459, 72] on div "# ปลดปล่อยนักโทษ ปราบผู้พิทักษ์ และคว้าอัญมณี # ปลดปล่อย Patrick จากด้านหลัง "W…" at bounding box center [491, 108] width 135 height 186
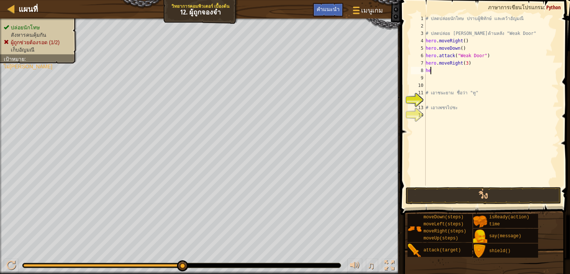
type textarea "h"
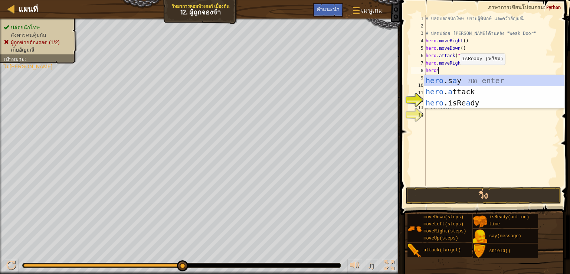
scroll to position [3, 0]
click at [475, 92] on div "hero .s a y กด enter hero . a ttack กด enter hero .isRe a dy กด enter" at bounding box center [494, 103] width 140 height 56
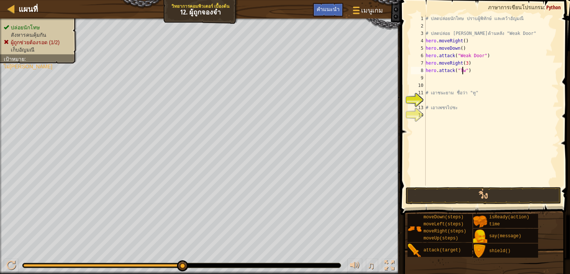
scroll to position [3, 3]
type textarea "hero.attack("Two")"
click at [517, 192] on button "วิ่ง" at bounding box center [484, 195] width 156 height 17
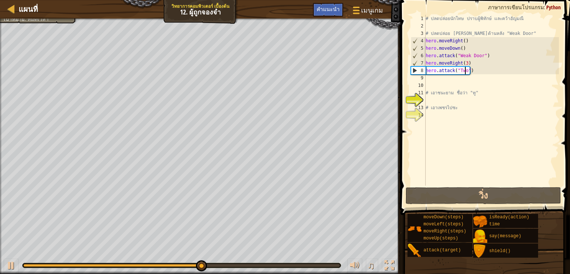
click at [445, 84] on div "# ปลดปล่อยนักโทษ ปราบผู้พิทักษ์ และคว้าอัญมณี # ปลดปล่อย Patrick จากด้านหลัง "W…" at bounding box center [491, 108] width 135 height 186
click at [437, 81] on div "# ปลดปล่อยนักโทษ ปราบผู้พิทักษ์ และคว้าอัญมณี # ปลดปล่อย Patrick จากด้านหลัง "W…" at bounding box center [491, 108] width 135 height 186
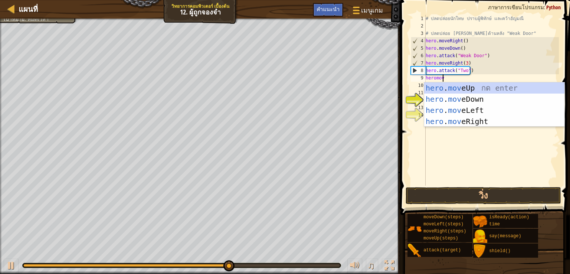
type textarea "heromove"
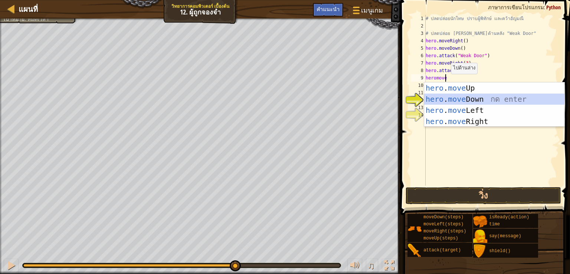
click at [500, 98] on div "hero . move Up กด enter hero . move Down กด enter hero . move Left กด enter her…" at bounding box center [494, 115] width 140 height 67
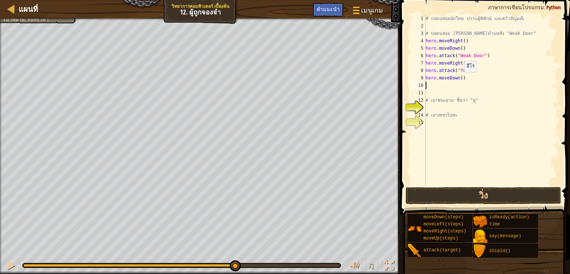
click at [460, 79] on div "# ปลดปล่อยนักโทษ ปราบผู้พิทักษ์ และคว้าอัญมณี # ปลดปล่อย Patrick จากด้านหลัง "W…" at bounding box center [491, 108] width 135 height 186
type textarea "hero.moveDown(3)"
click at [429, 86] on div "# ปลดปล่อยนักโทษ ปราบผู้พิทักษ์ และคว้าอัญมณี # ปลดปล่อย Patrick จากด้านหลัง "W…" at bounding box center [491, 108] width 135 height 186
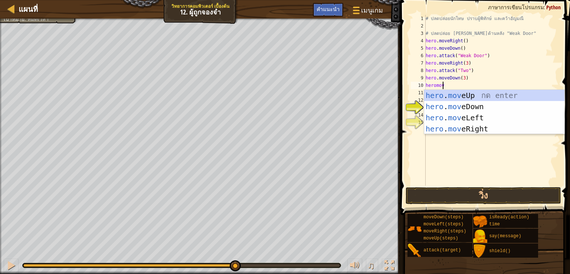
scroll to position [3, 1]
type textarea "heromoveri"
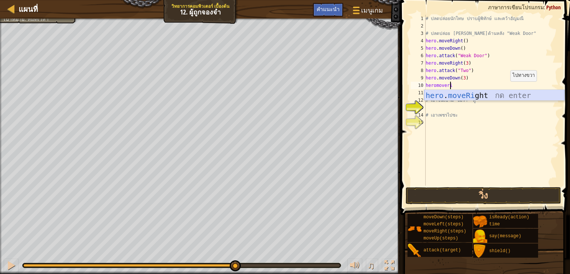
click at [502, 98] on div "hero . moveRi ght กด enter" at bounding box center [494, 106] width 140 height 33
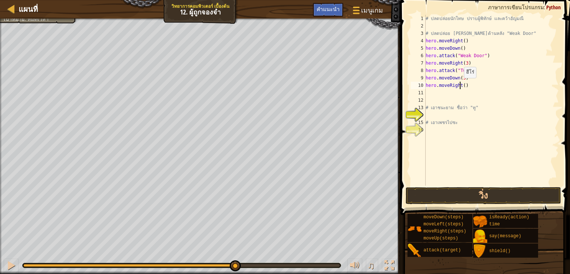
click at [460, 85] on div "# ปลดปล่อยนักโทษ ปราบผู้พิทักษ์ และคว้าอัญมณี # ปลดปล่อย Patrick จากด้านหลัง "W…" at bounding box center [491, 108] width 135 height 186
click at [463, 85] on div "# ปลดปล่อยนักโทษ ปราบผู้พิทักษ์ และคว้าอัญมณี # ปลดปล่อย Patrick จากด้านหลัง "W…" at bounding box center [491, 108] width 135 height 186
type textarea "hero.moveRight(2)"
click at [479, 197] on button "วิ่ง" at bounding box center [484, 195] width 156 height 17
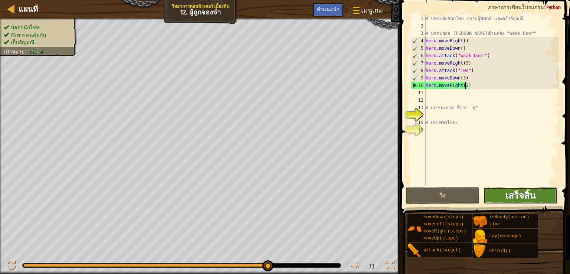
click at [519, 195] on span "เสร็จสิ้น" at bounding box center [521, 195] width 30 height 12
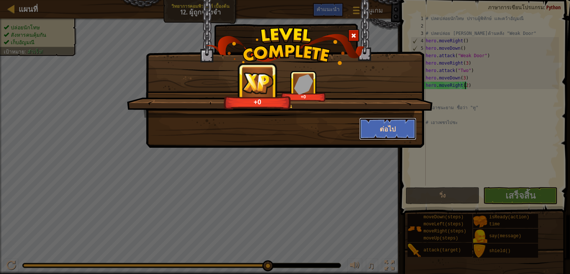
click at [402, 131] on button "ต่อไป" at bounding box center [388, 129] width 58 height 22
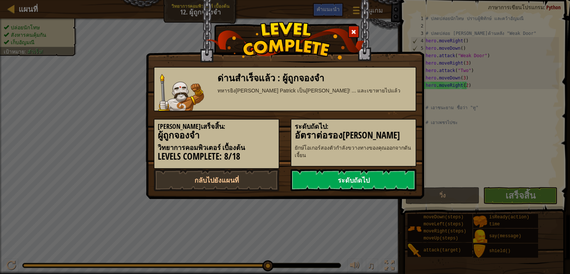
click at [339, 179] on link "ระดับถัดไป" at bounding box center [354, 180] width 126 height 22
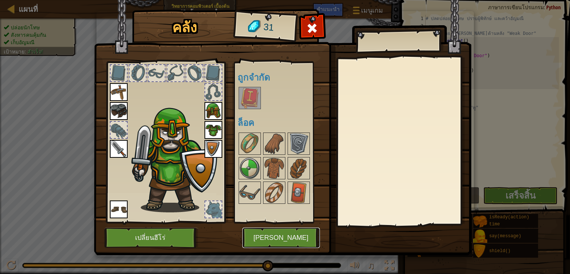
click at [285, 235] on button "เล่น" at bounding box center [281, 238] width 78 height 20
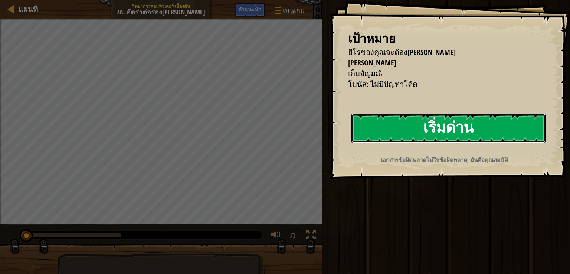
click at [410, 129] on button "เริ่มด่าน" at bounding box center [449, 128] width 194 height 29
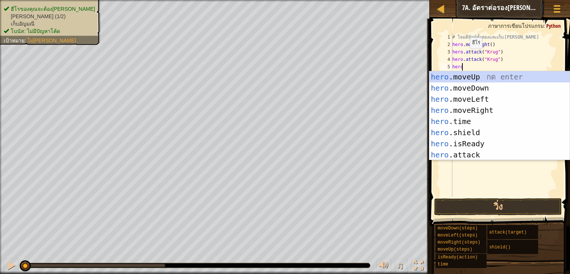
scroll to position [3, 0]
type textarea "h"
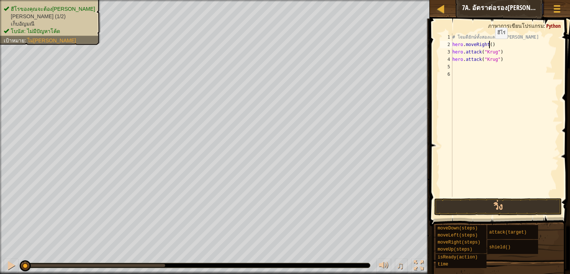
click at [489, 46] on div "# โจมตียักษ์ทั้งสองและเก็บอัญมณี hero . moveRight ( ) hero . attack ( "Krug" ) …" at bounding box center [505, 122] width 108 height 178
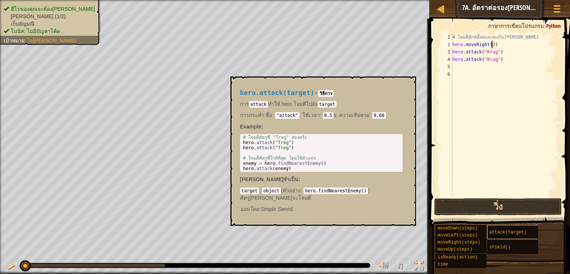
scroll to position [3, 3]
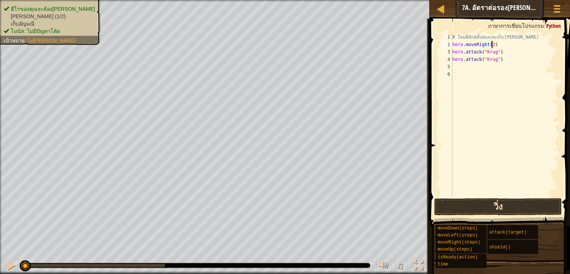
type textarea "hero.moveRight(2)"
click at [513, 199] on button "วิ่ง" at bounding box center [498, 206] width 128 height 17
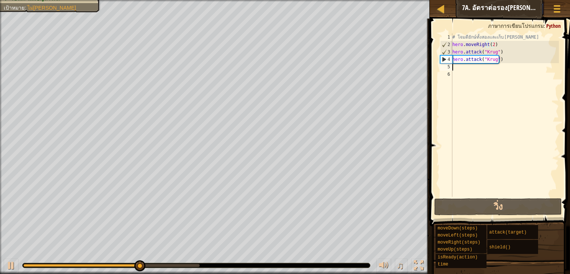
click at [457, 70] on div "# โจมตียักษ์ทั้งสองและเก็บอัญมณี hero . moveRight ( 2 ) hero . attack ( "Krug" …" at bounding box center [505, 122] width 108 height 178
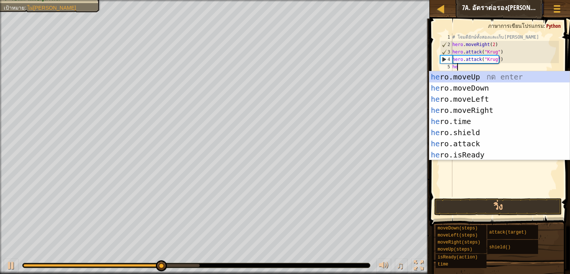
scroll to position [3, 0]
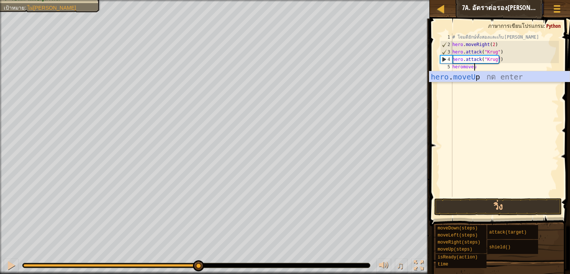
type textarea "heromoveup"
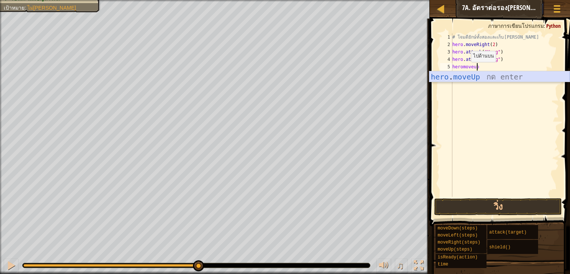
click at [491, 79] on div "hero . moveUp กด enter" at bounding box center [500, 87] width 140 height 33
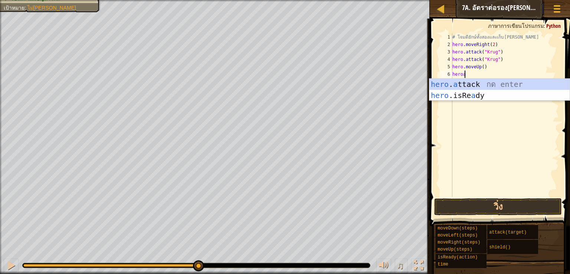
scroll to position [3, 0]
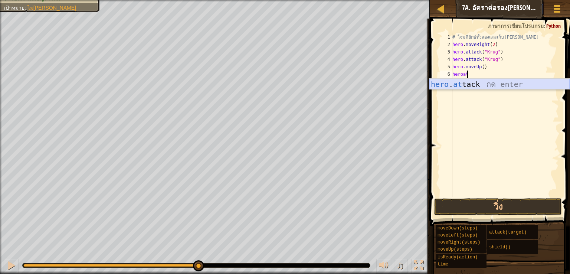
click at [456, 83] on div "hero . at tack กด enter" at bounding box center [500, 95] width 140 height 33
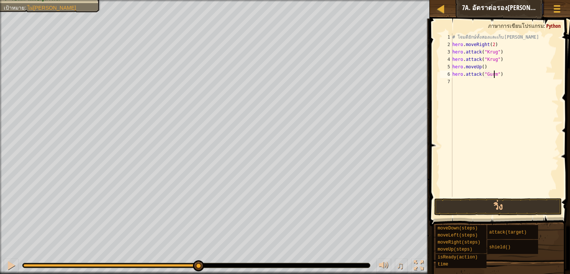
scroll to position [3, 3]
drag, startPoint x: 504, startPoint y: 75, endPoint x: 471, endPoint y: 74, distance: 33.4
click at [471, 74] on div "# โจมตียักษ์ทั้งสองและเก็บอัญมณี hero . moveRight ( 2 ) hero . attack ( "Krug" …" at bounding box center [505, 122] width 108 height 178
type textarea "tack("Gurmp")hero.at"
click at [498, 87] on div "# โจมตียักษ์ทั้งสองและเก็บอัญมณี hero . moveRight ( 2 ) hero . attack ( "Krug" …" at bounding box center [505, 122] width 108 height 178
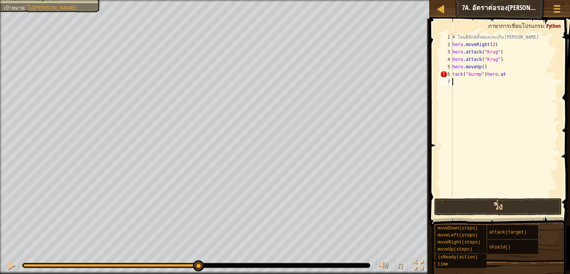
scroll to position [3, 0]
drag, startPoint x: 501, startPoint y: 75, endPoint x: 441, endPoint y: 75, distance: 59.8
click at [441, 75] on div "1 2 3 4 5 6 7 # โจมตียักษ์ทั้งสองและเก็บอัญมณี hero . moveRight ( 2 ) hero . at…" at bounding box center [499, 114] width 120 height 163
type textarea "tack("Gurmp")hero.at"
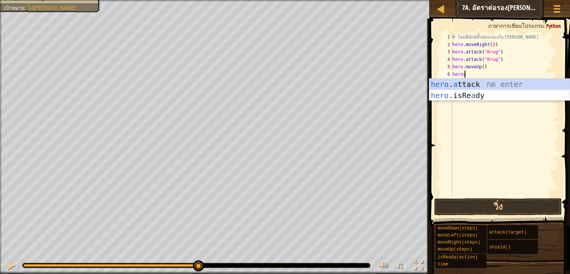
scroll to position [3, 0]
click at [468, 82] on div "hero . a ttack กด enter hero .isRe a dy กด enter" at bounding box center [500, 101] width 140 height 45
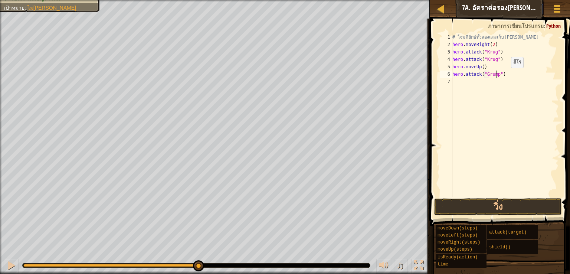
scroll to position [3, 3]
drag, startPoint x: 506, startPoint y: 74, endPoint x: 454, endPoint y: 77, distance: 51.3
click at [454, 77] on div "# โจมตียักษ์ทั้งสองและเก็บอัญมณี hero . moveRight ( 2 ) hero . attack ( "Krug" …" at bounding box center [505, 122] width 108 height 178
type textarea "hero.attack("Grump")"
click at [505, 71] on div "# โจมตียักษ์ทั้งสองและเก็บอัญมณี hero . moveRight ( 2 ) hero . attack ( "Krug" …" at bounding box center [505, 114] width 108 height 163
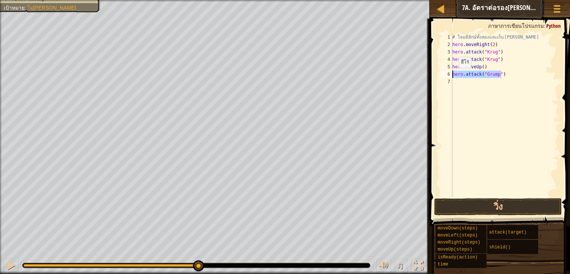
drag, startPoint x: 502, startPoint y: 74, endPoint x: 451, endPoint y: 75, distance: 50.5
click at [451, 75] on div "hero.attack("Grump") 1 2 3 4 5 6 7 # โจมตียักษ์ทั้งสองและเก็บอัญมณี hero . move…" at bounding box center [499, 114] width 120 height 163
click at [455, 79] on div "# โจมตียักษ์ทั้งสองและเก็บอัญมณี hero . moveRight ( 2 ) hero . attack ( "Krug" …" at bounding box center [505, 122] width 108 height 178
paste textarea "hero.attack("Grump")"
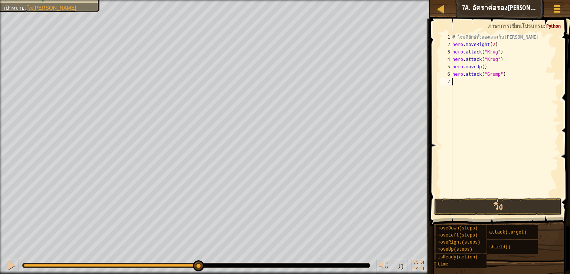
type textarea "hero.attack("Grump")"
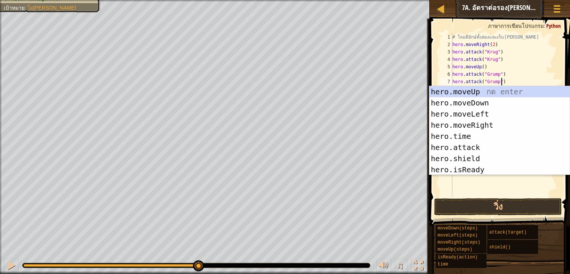
click at [516, 76] on div "# โจมตียักษ์ทั้งสองและเก็บอัญมณี hero . moveRight ( 2 ) hero . attack ( "Krug" …" at bounding box center [505, 122] width 108 height 178
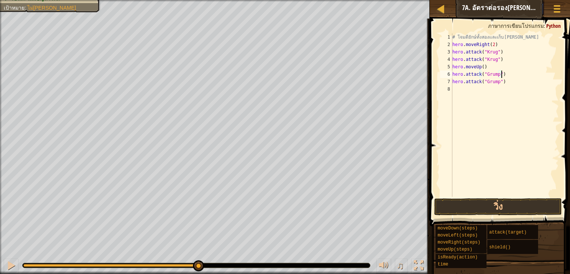
click at [458, 89] on div "# โจมตียักษ์ทั้งสองและเก็บอัญมณี hero . moveRight ( 2 ) hero . attack ( "Krug" …" at bounding box center [505, 122] width 108 height 178
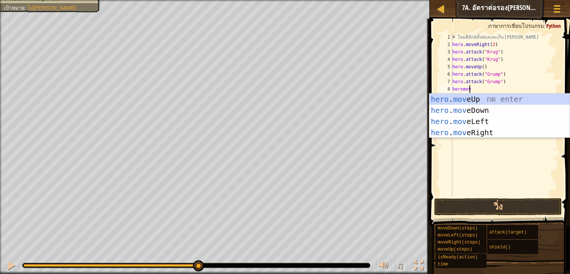
type textarea "heromove"
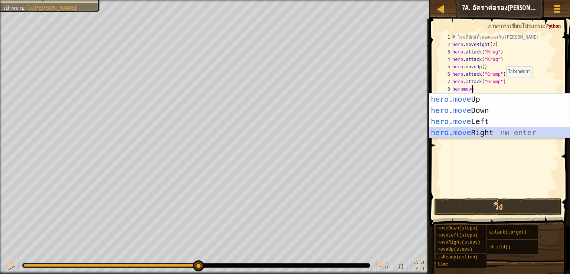
click at [477, 131] on div "hero . move Up กด enter hero . move Down กด enter hero . move Left กด enter her…" at bounding box center [500, 127] width 140 height 67
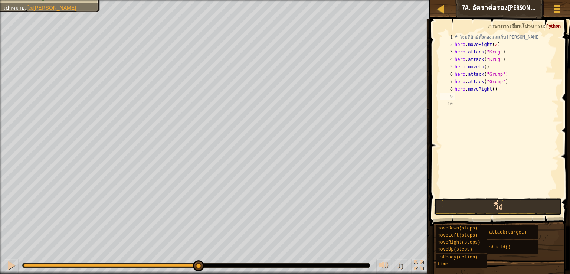
click at [478, 207] on button "วิ่ง" at bounding box center [498, 206] width 128 height 17
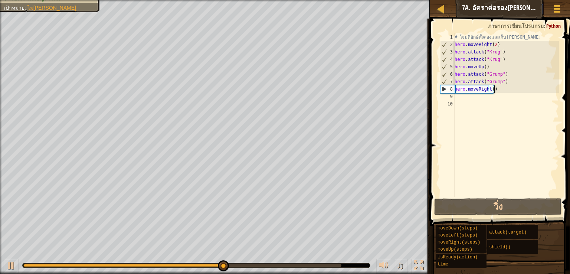
click at [497, 89] on div "# โจมตียักษ์ทั้งสองและเก็บอัญมณี hero . moveRight ( 2 ) hero . attack ( "Krug" …" at bounding box center [506, 122] width 106 height 178
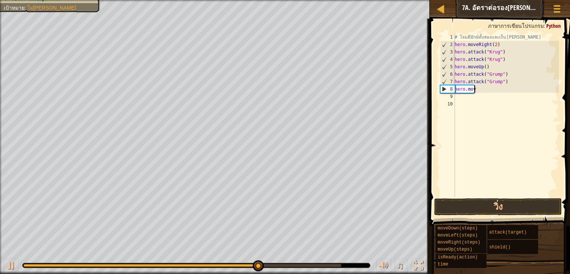
type textarea "h"
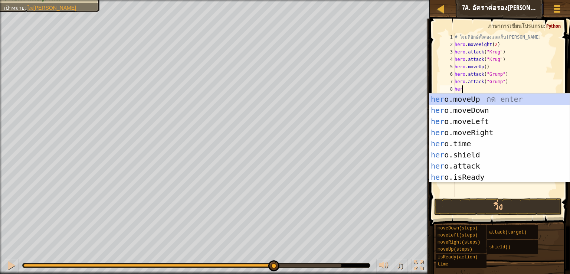
type textarea "hero"
click at [488, 121] on div "hero .moveUp กด enter hero .moveDown กด enter hero .moveLeft กด enter hero .mov…" at bounding box center [500, 149] width 140 height 111
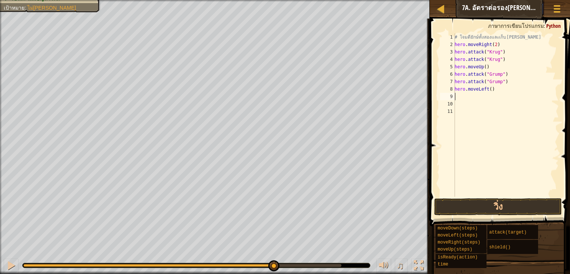
click at [490, 89] on div "# โจมตียักษ์ทั้งสองและเก็บอัญมณี hero . moveRight ( 2 ) hero . attack ( "Krug" …" at bounding box center [506, 122] width 106 height 178
click at [487, 89] on div "# โจมตียักษ์ทั้งสองและเก็บอัญมณี hero . moveRight ( 2 ) hero . attack ( "Krug" …" at bounding box center [506, 122] width 106 height 178
click at [488, 89] on div "# โจมตียักษ์ทั้งสองและเก็บอัญมณี hero . moveRight ( 2 ) hero . attack ( "Krug" …" at bounding box center [506, 122] width 106 height 178
type textarea "hero.moveLeft(2)"
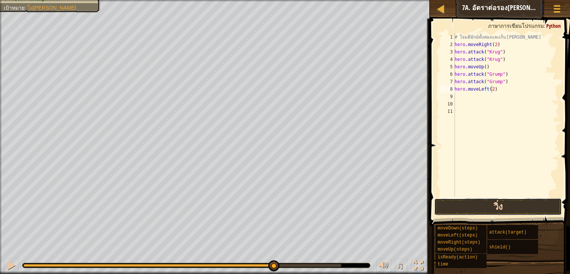
click at [492, 200] on button "วิ่ง" at bounding box center [498, 206] width 128 height 17
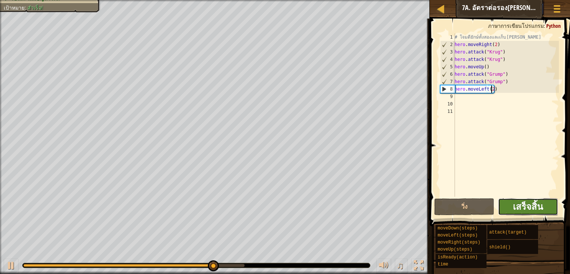
click at [528, 203] on span "เสร็จสิ้น" at bounding box center [528, 206] width 30 height 12
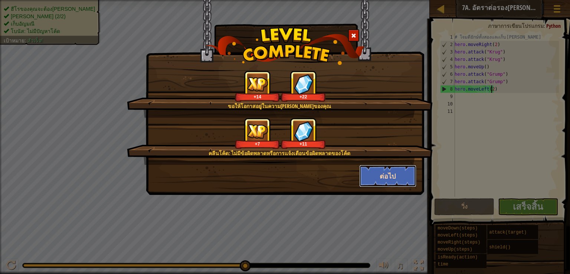
click at [381, 171] on button "ต่อไป" at bounding box center [388, 176] width 58 height 22
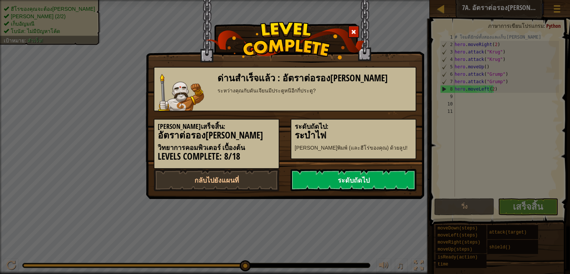
click at [358, 180] on link "ระดับถัดไป" at bounding box center [354, 180] width 126 height 22
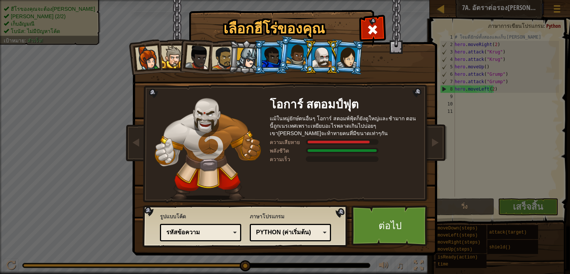
drag, startPoint x: 365, startPoint y: 161, endPoint x: 333, endPoint y: 144, distance: 35.9
click at [340, 160] on div at bounding box center [342, 159] width 73 height 6
click at [342, 58] on div at bounding box center [347, 56] width 21 height 21
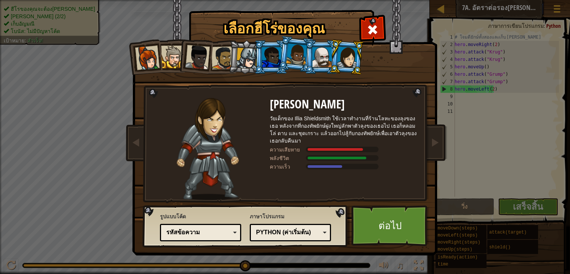
click at [149, 54] on div at bounding box center [147, 58] width 25 height 25
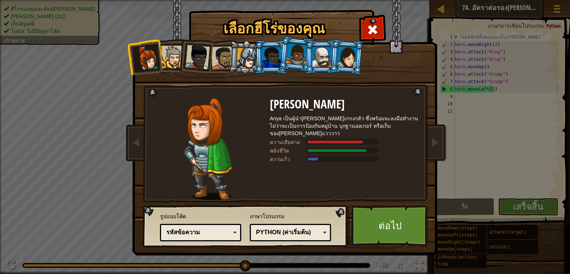
click at [174, 55] on div at bounding box center [172, 57] width 23 height 23
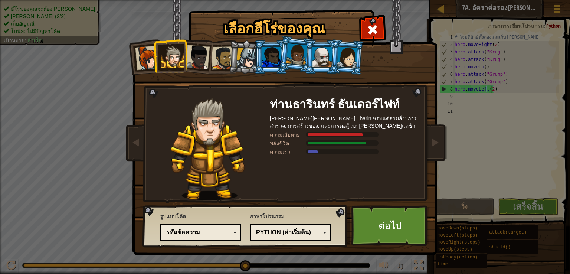
click at [193, 55] on div at bounding box center [197, 57] width 25 height 25
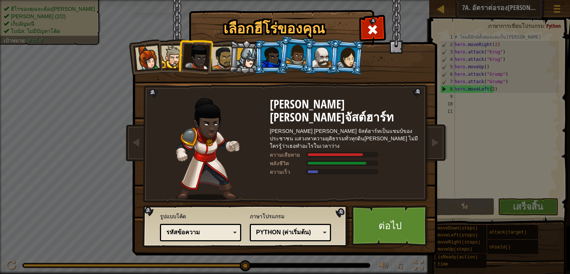
click at [225, 64] on div at bounding box center [223, 57] width 23 height 23
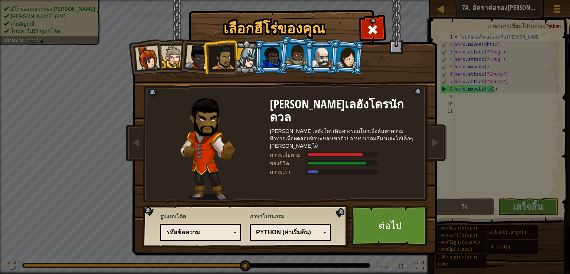
click at [238, 63] on div at bounding box center [247, 58] width 21 height 21
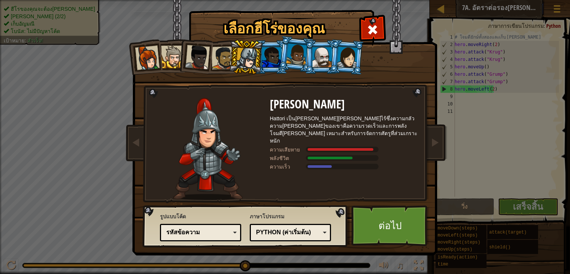
click at [266, 63] on div at bounding box center [271, 57] width 19 height 20
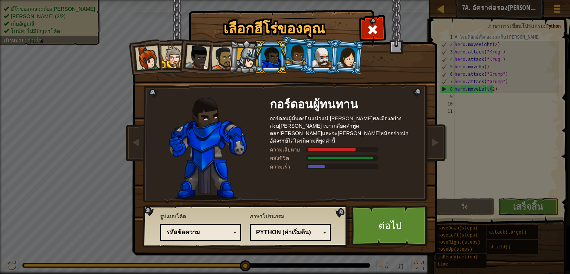
click at [280, 64] on div at bounding box center [271, 57] width 19 height 20
click at [356, 61] on div at bounding box center [347, 56] width 21 height 21
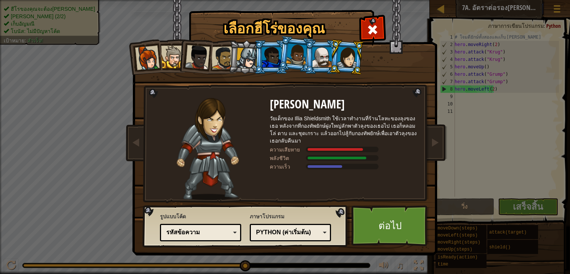
click at [325, 65] on div at bounding box center [322, 57] width 19 height 20
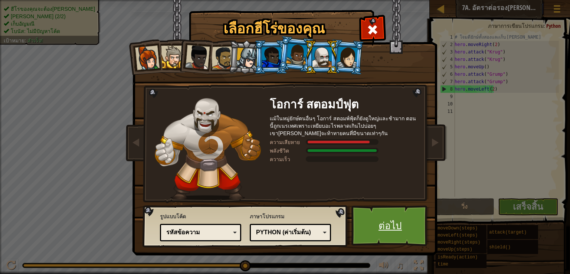
click at [389, 223] on link "ต่อไป" at bounding box center [391, 225] width 78 height 41
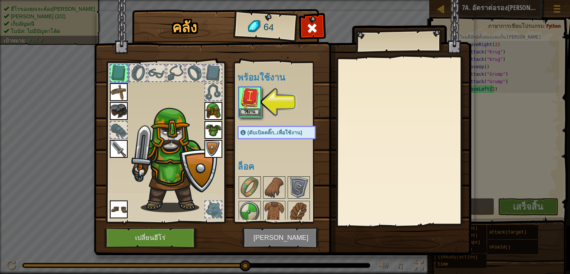
click at [251, 108] on img at bounding box center [249, 98] width 21 height 21
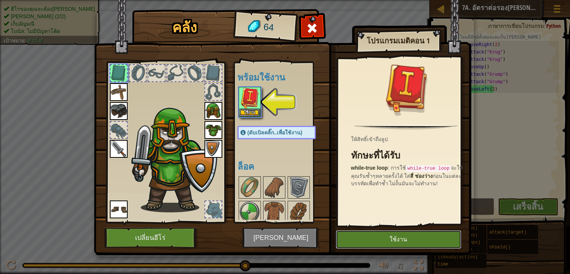
click at [384, 237] on button "ใช้งาน" at bounding box center [398, 239] width 125 height 19
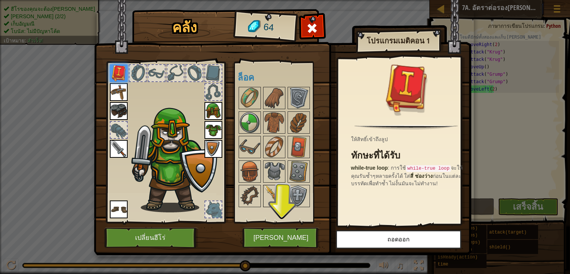
click at [272, 195] on img at bounding box center [274, 196] width 21 height 21
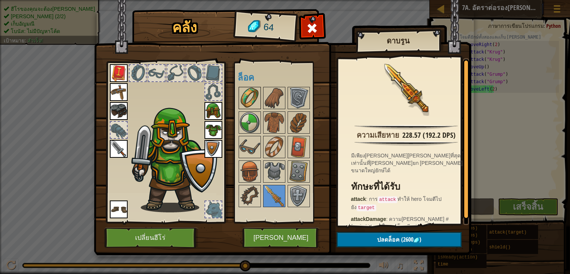
click at [250, 103] on img at bounding box center [249, 98] width 21 height 21
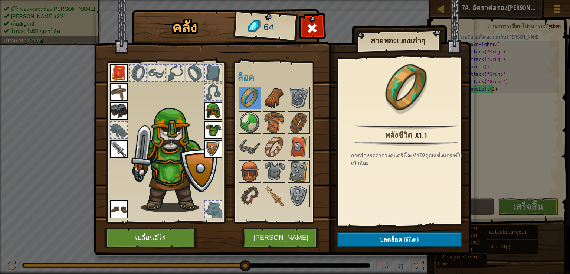
click at [265, 106] on img at bounding box center [274, 98] width 21 height 21
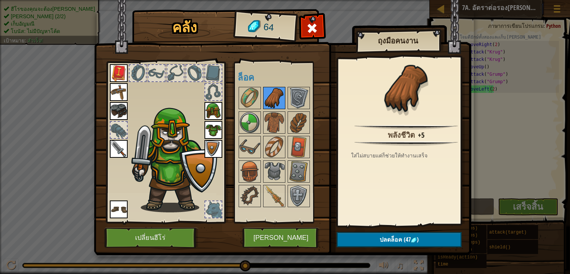
click at [273, 102] on img at bounding box center [274, 98] width 21 height 21
click at [255, 237] on button "เล่น" at bounding box center [281, 238] width 78 height 20
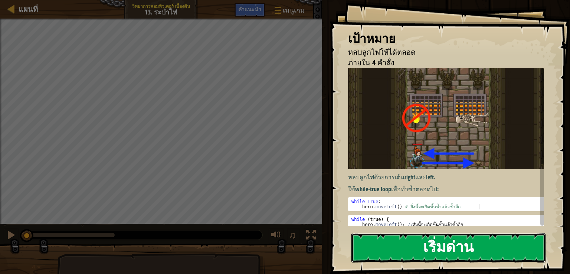
click at [421, 255] on button "เริ่มด่าน" at bounding box center [449, 247] width 194 height 29
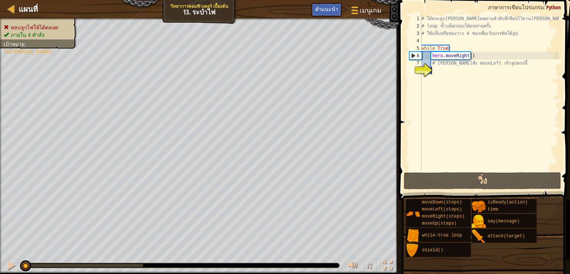
click at [434, 79] on div "# โค้ดจะถูกประมวลผลตามลำดับที่เขียนไว้ตามปกติ # loop ซ้ำบล็อกของโค้ดหลายครั้ง #…" at bounding box center [489, 100] width 139 height 171
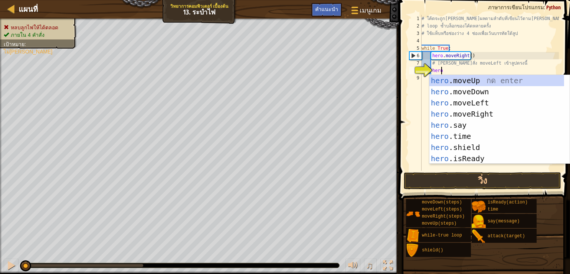
scroll to position [3, 1]
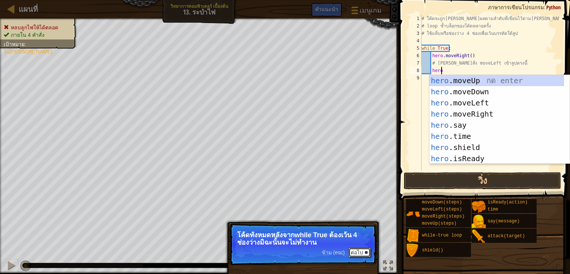
click at [362, 250] on button "ต่อไป" at bounding box center [360, 253] width 22 height 10
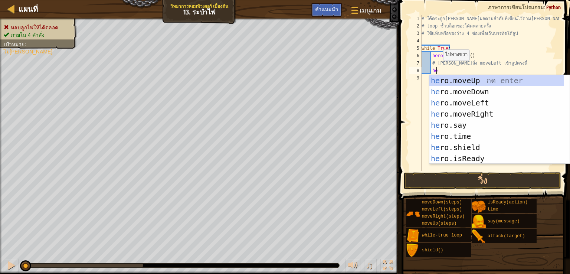
scroll to position [3, 0]
type textarea "h"
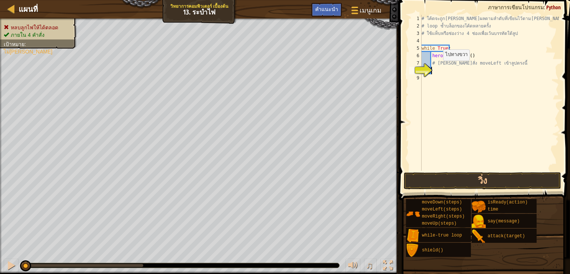
type textarea "w"
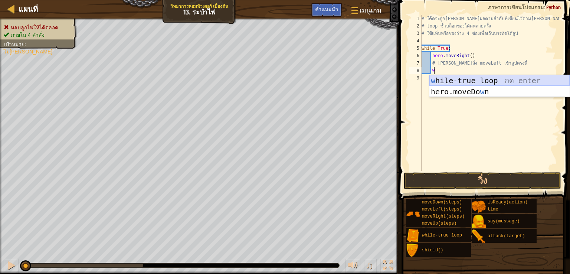
click at [497, 78] on div "w hile-true loop กด enter hero.moveDo w n กด enter" at bounding box center [500, 97] width 140 height 45
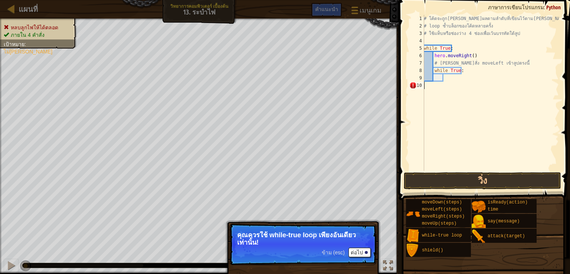
click at [443, 113] on div "# โค้ดจะถูกประมวลผลตามลำดับที่เขียนไว้ตามปกติ # loop ซ้ำบล็อกของโค้ดหลายครั้ง #…" at bounding box center [491, 100] width 137 height 171
click at [445, 170] on div "# โค้ดจะถูกประมวลผลตามลำดับที่เขียนไว้ตามปกติ # loop ซ้ำบล็อกของโค้ดหลายครั้ง #…" at bounding box center [491, 100] width 137 height 171
click at [445, 177] on button "วิ่ง" at bounding box center [482, 180] width 157 height 17
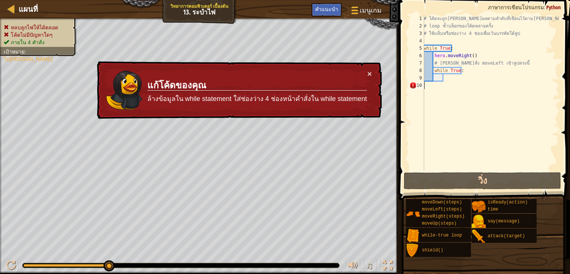
click at [456, 78] on div "# โค้ดจะถูกประมวลผลตามลำดับที่เขียนไว้ตามปกติ # loop ซ้ำบล็อกของโค้ดหลายครั้ง #…" at bounding box center [491, 100] width 137 height 171
click at [443, 78] on div "# โค้ดจะถูกประมวลผลตามลำดับที่เขียนไว้ตามปกติ # loop ซ้ำบล็อกของโค้ดหลายครั้ง #…" at bounding box center [491, 100] width 137 height 171
click at [456, 74] on div "# โค้ดจะถูกประมวลผลตามลำดับที่เขียนไว้ตามปกติ # loop ซ้ำบล็อกของโค้ดหลายครั้ง #…" at bounding box center [491, 100] width 137 height 171
click at [460, 72] on div "# โค้ดจะถูกประมวลผลตามลำดับที่เขียนไว้ตามปกติ # loop ซ้ำบล็อกของโค้ดหลายครั้ง #…" at bounding box center [491, 100] width 137 height 171
type textarea "while True:"
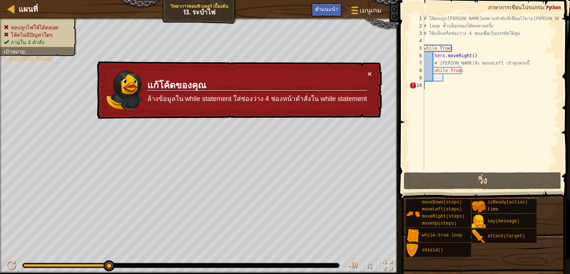
click at [445, 85] on div "# โค้ดจะถูกประมวลผลตามลำดับที่เขียนไว้ตามปกติ # loop ซ้ำบล็อกของโค้ดหลายครั้ง #…" at bounding box center [491, 100] width 137 height 171
click at [429, 71] on div "# โค้ดจะถูกประมวลผลตามลำดับที่เขียนไว้ตามปกติ # loop ซ้ำบล็อกของโค้ดหลายครั้ง #…" at bounding box center [491, 100] width 137 height 171
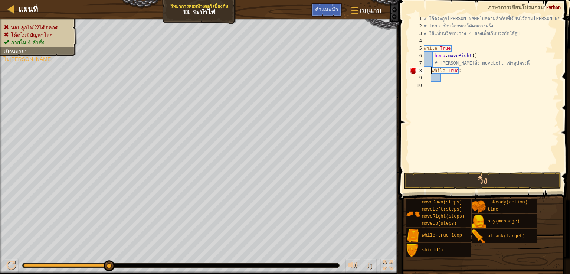
click at [431, 72] on div "# โค้ดจะถูกประมวลผลตามลำดับที่เขียนไว้ตามปกติ # loop ซ้ำบล็อกของโค้ดหลายครั้ง #…" at bounding box center [491, 100] width 137 height 171
click at [457, 182] on button "วิ่ง" at bounding box center [482, 180] width 157 height 17
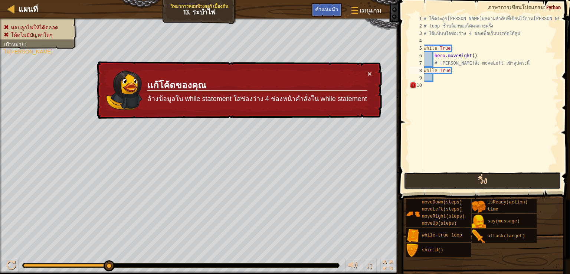
click at [451, 186] on button "วิ่ง" at bounding box center [482, 180] width 157 height 17
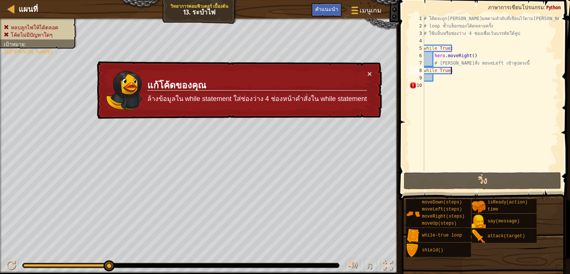
click at [453, 70] on div "# โค้ดจะถูกประมวลผลตามลำดับที่เขียนไว้ตามปกติ # loop ซ้ำบล็อกของโค้ดหลายครั้ง #…" at bounding box center [491, 100] width 137 height 171
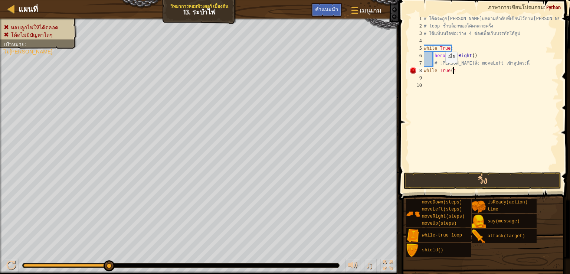
scroll to position [3, 2]
drag, startPoint x: 496, startPoint y: 193, endPoint x: 490, endPoint y: 199, distance: 9.2
click at [486, 177] on button "วิ่ง" at bounding box center [482, 180] width 157 height 17
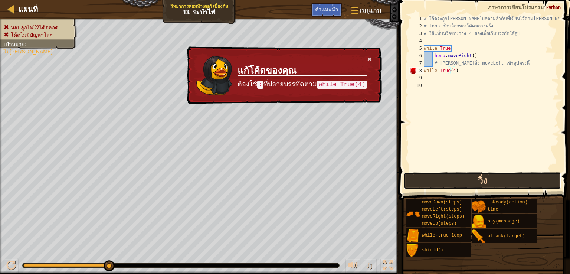
click at [486, 177] on button "วิ่ง" at bounding box center [482, 180] width 157 height 17
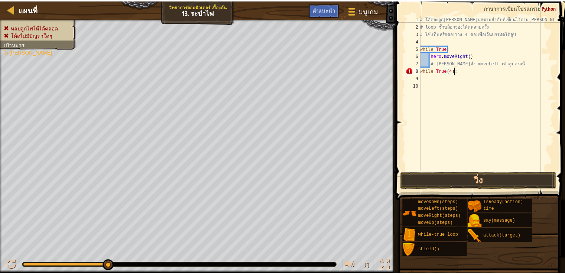
scroll to position [3, 2]
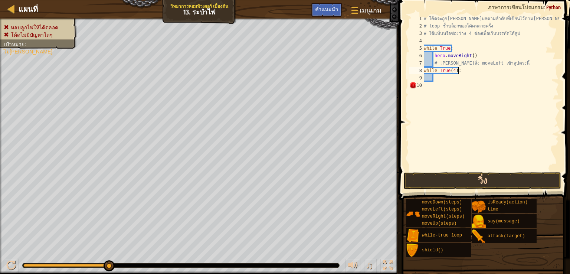
type textarea "while True(4):"
click at [492, 180] on button "วิ่ง" at bounding box center [482, 180] width 157 height 17
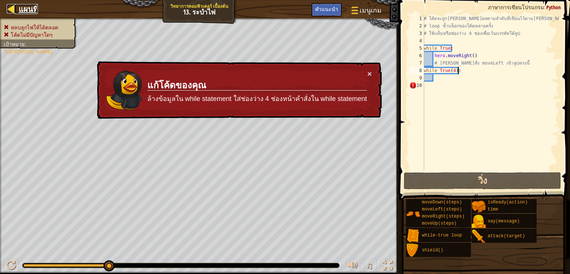
click at [25, 6] on span "แผนที่" at bounding box center [28, 9] width 19 height 10
select select "th"
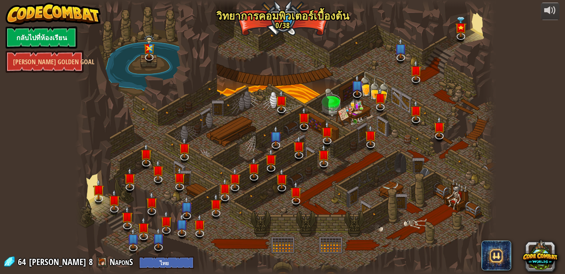
select select "th"
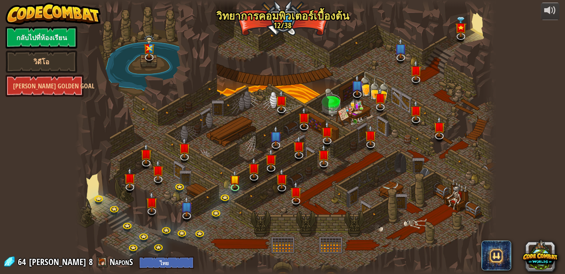
select select "th"
